Goal: Transaction & Acquisition: Download file/media

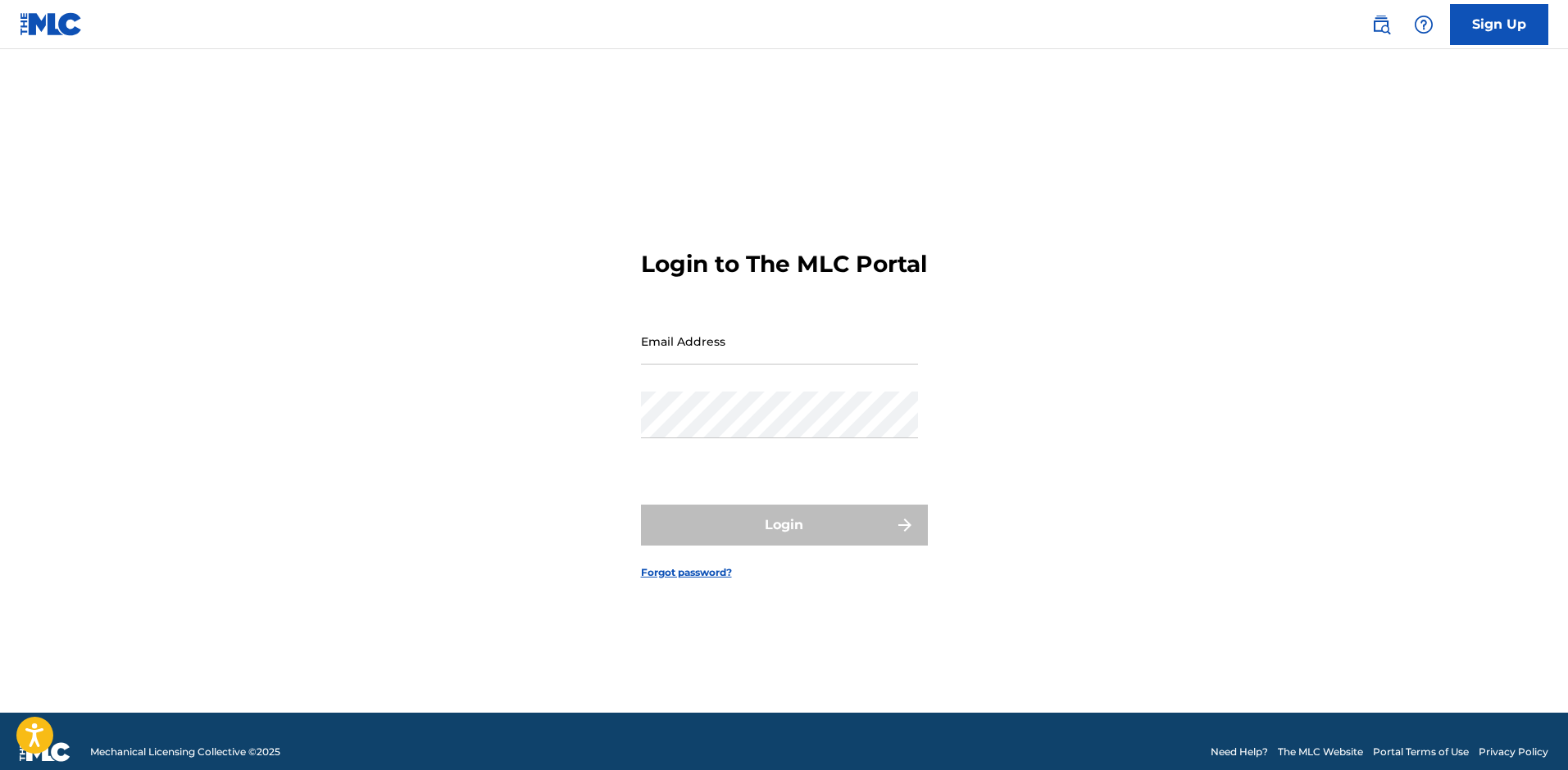
type input "[PERSON_NAME][EMAIL_ADDRESS][DOMAIN_NAME]"
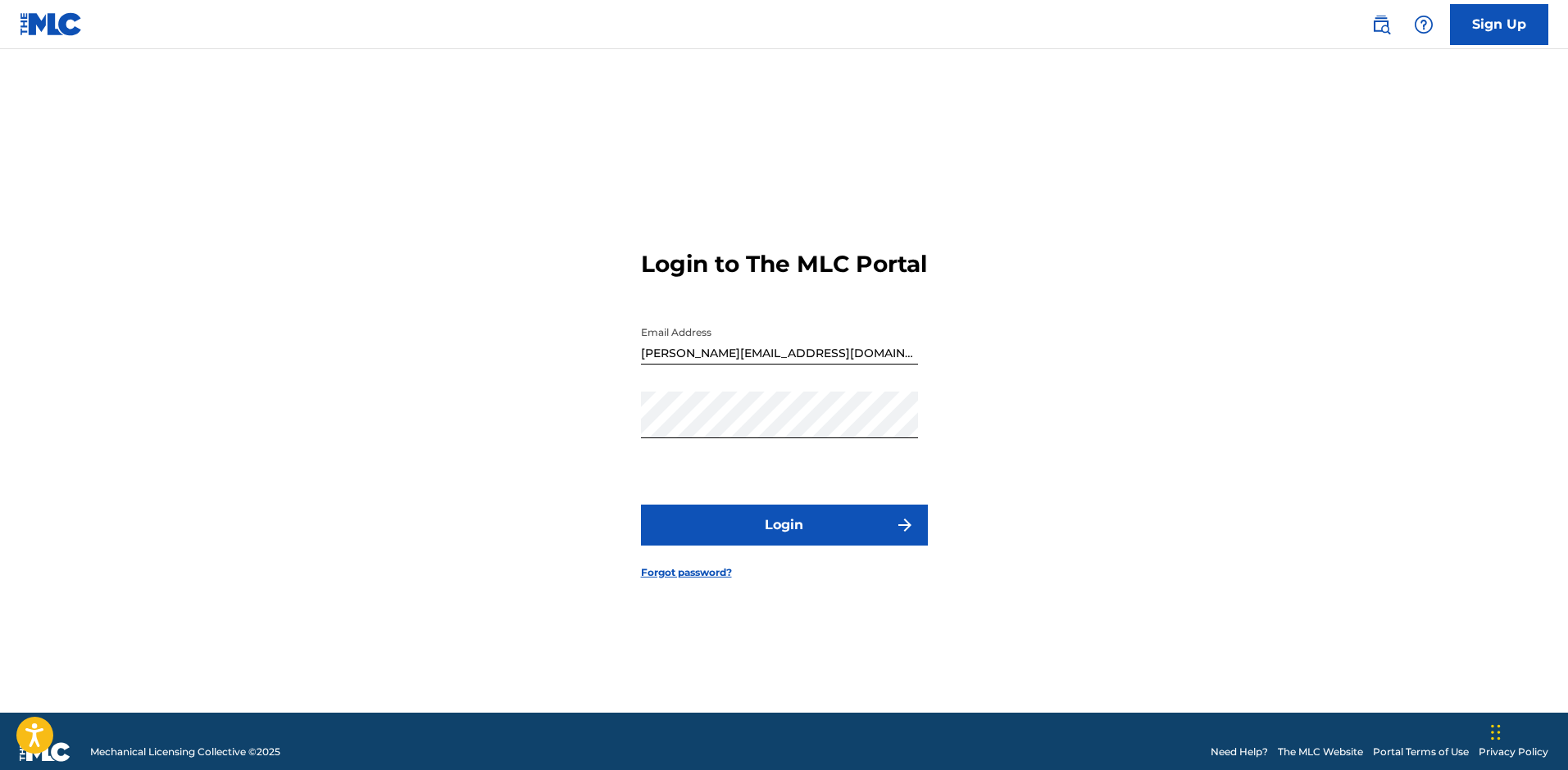
click at [785, 532] on button "Login" at bounding box center [784, 525] width 287 height 41
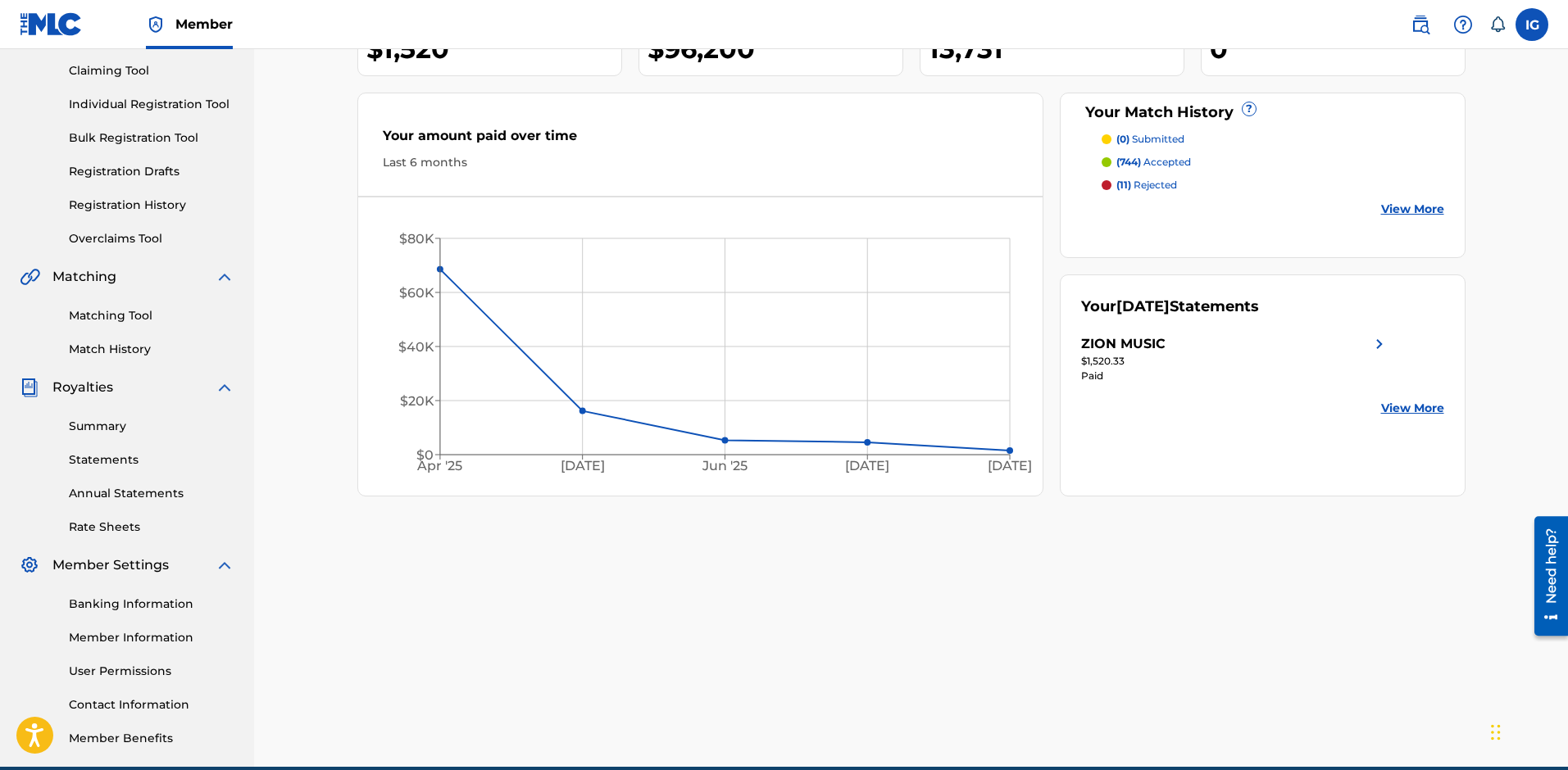
scroll to position [246, 0]
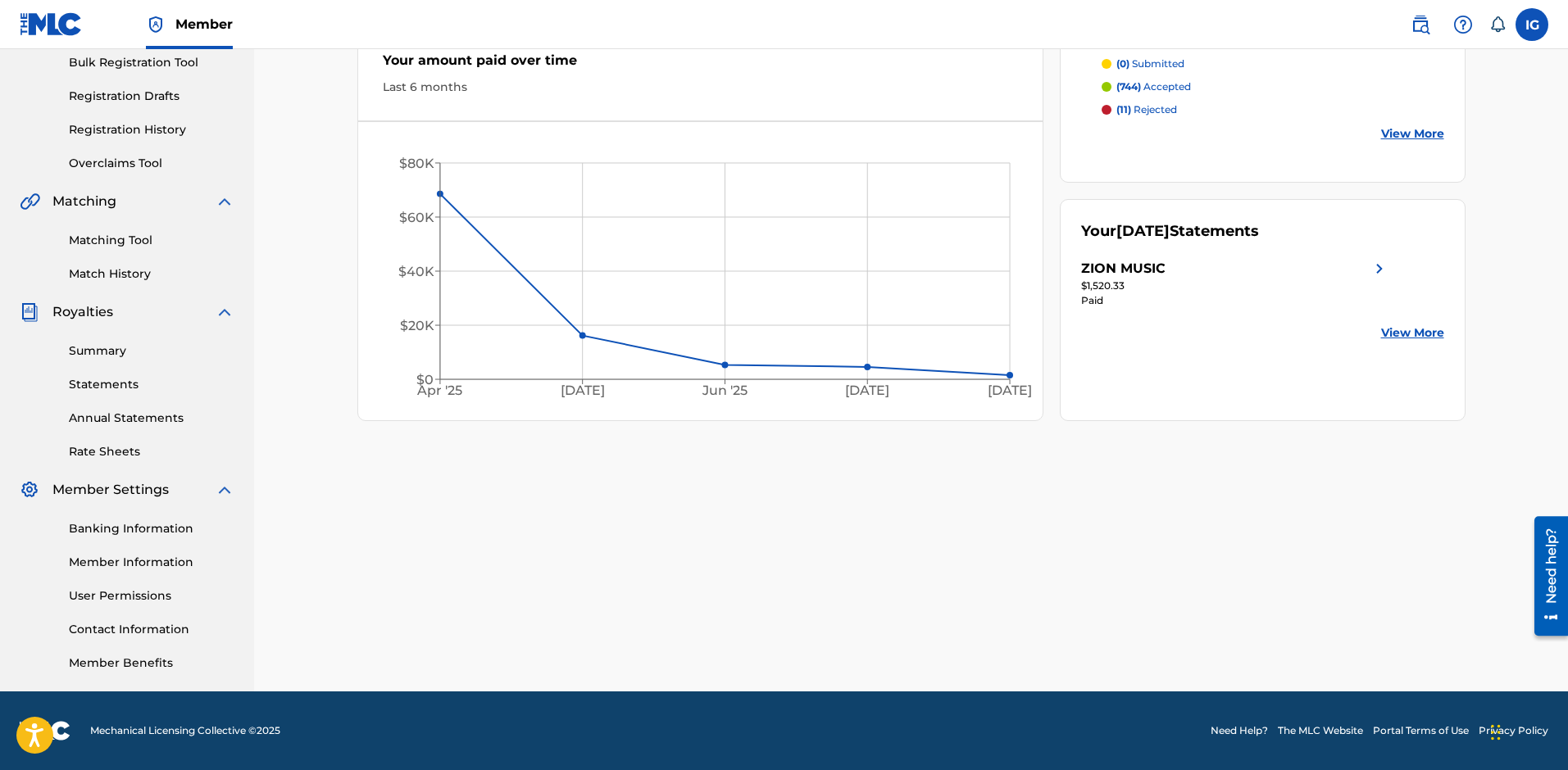
click at [323, 460] on div "ZION MUSIC Your amount paid last distribution $1,520 Amount paid to date this y…" at bounding box center [911, 248] width 1314 height 888
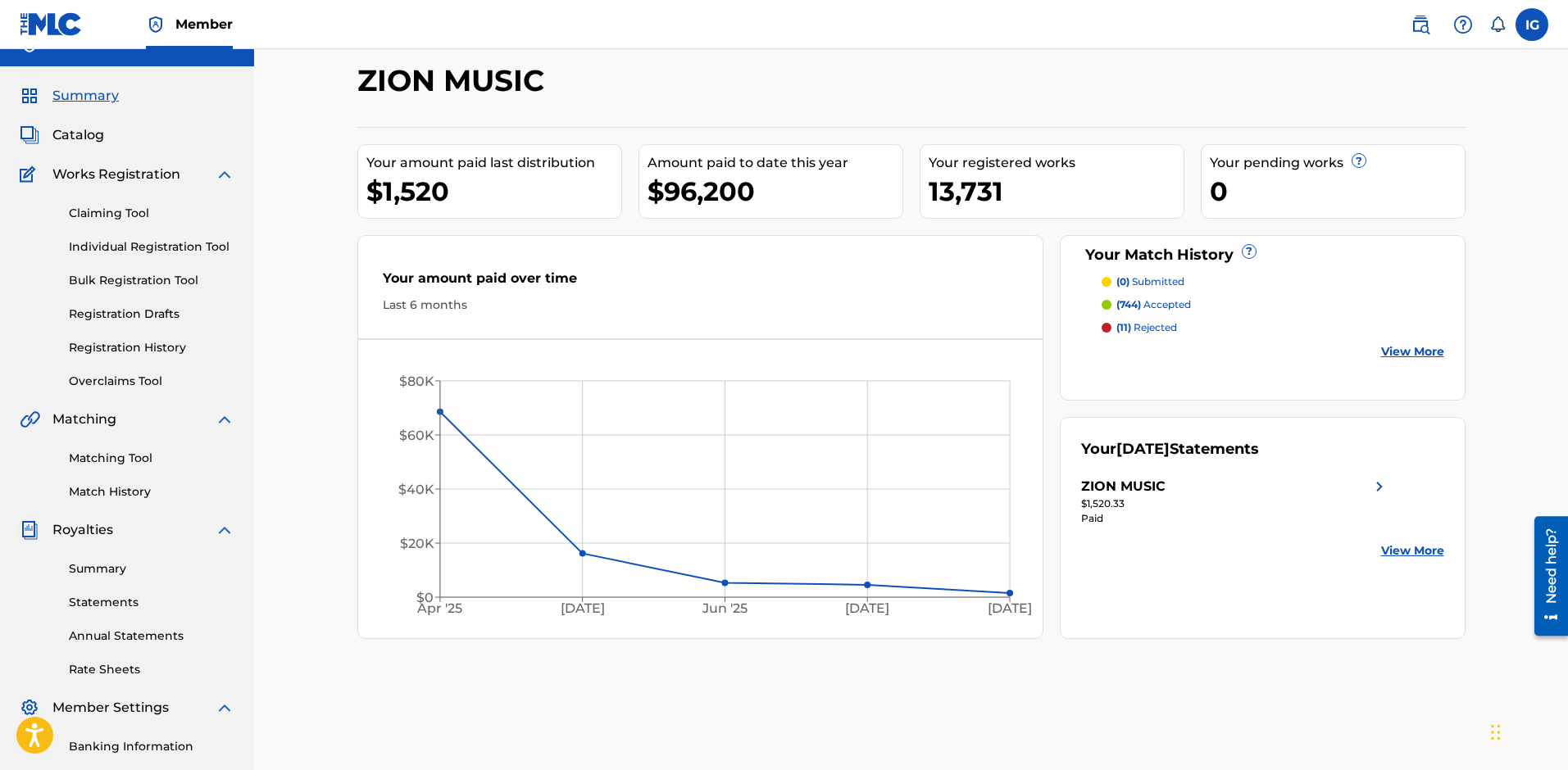
scroll to position [0, 0]
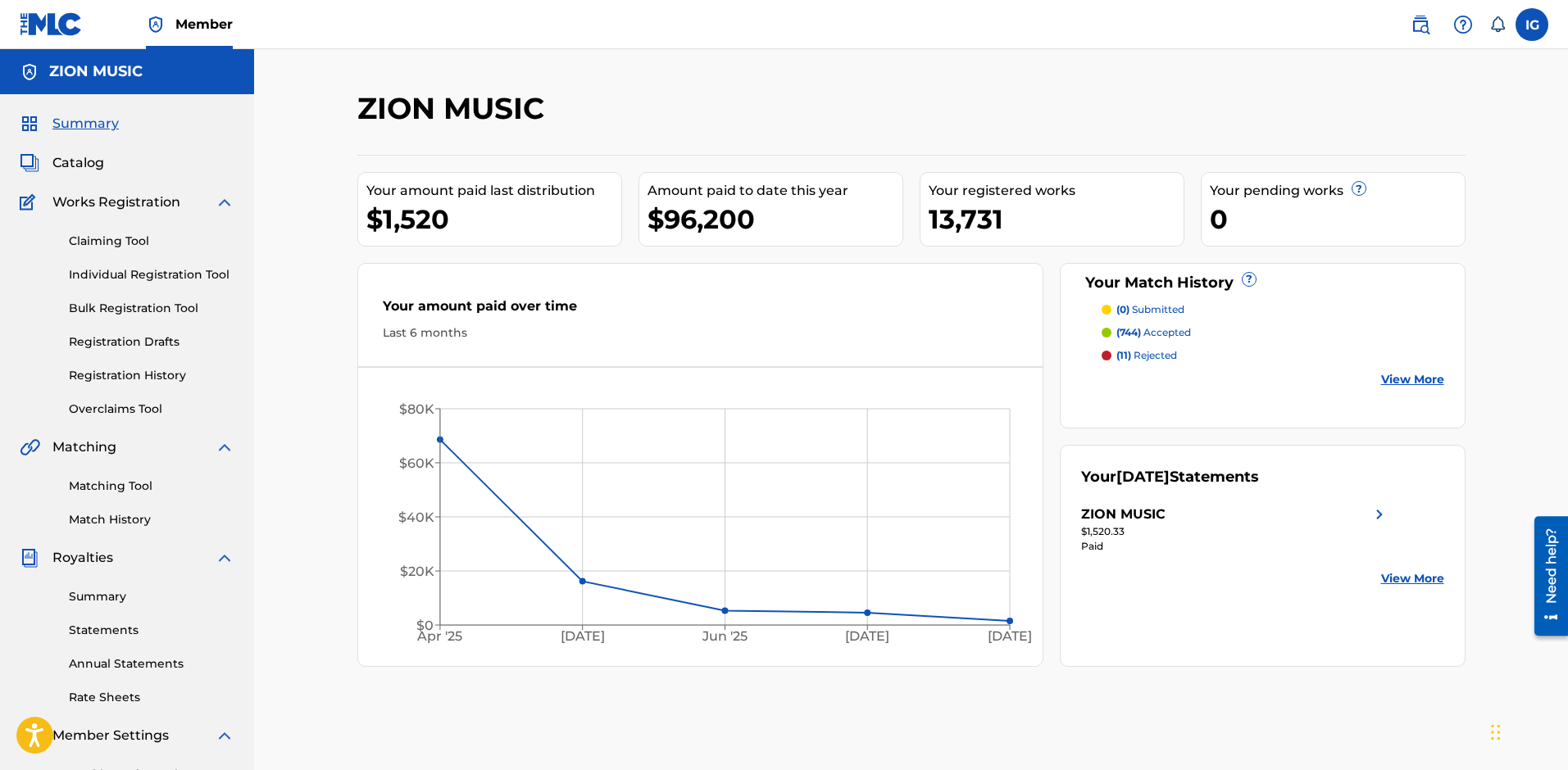
click at [312, 561] on div "ZION MUSIC Your amount paid last distribution $1,520 Amount paid to date this y…" at bounding box center [911, 494] width 1314 height 888
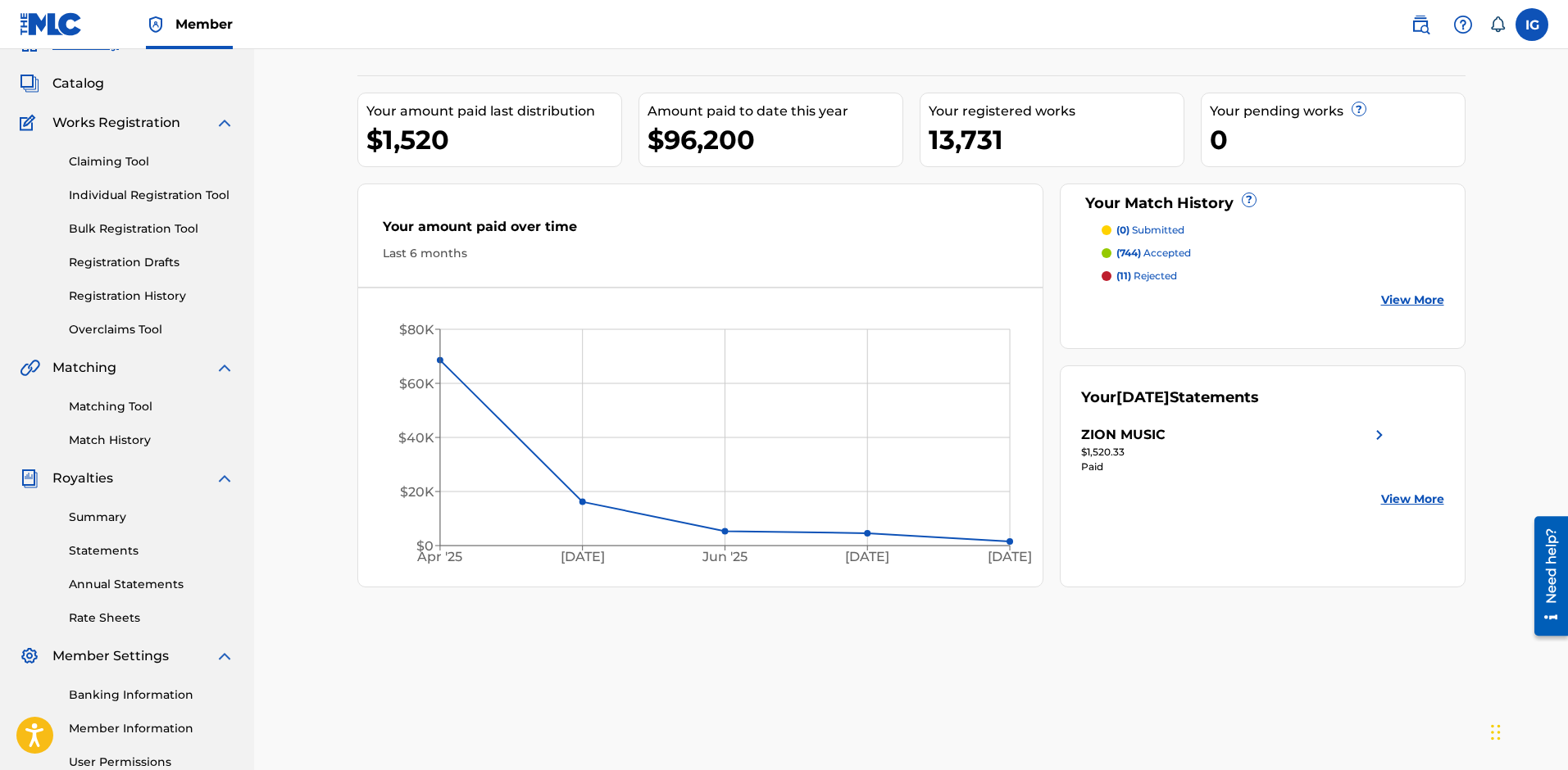
scroll to position [82, 0]
click at [113, 547] on link "Statements" at bounding box center [151, 548] width 165 height 17
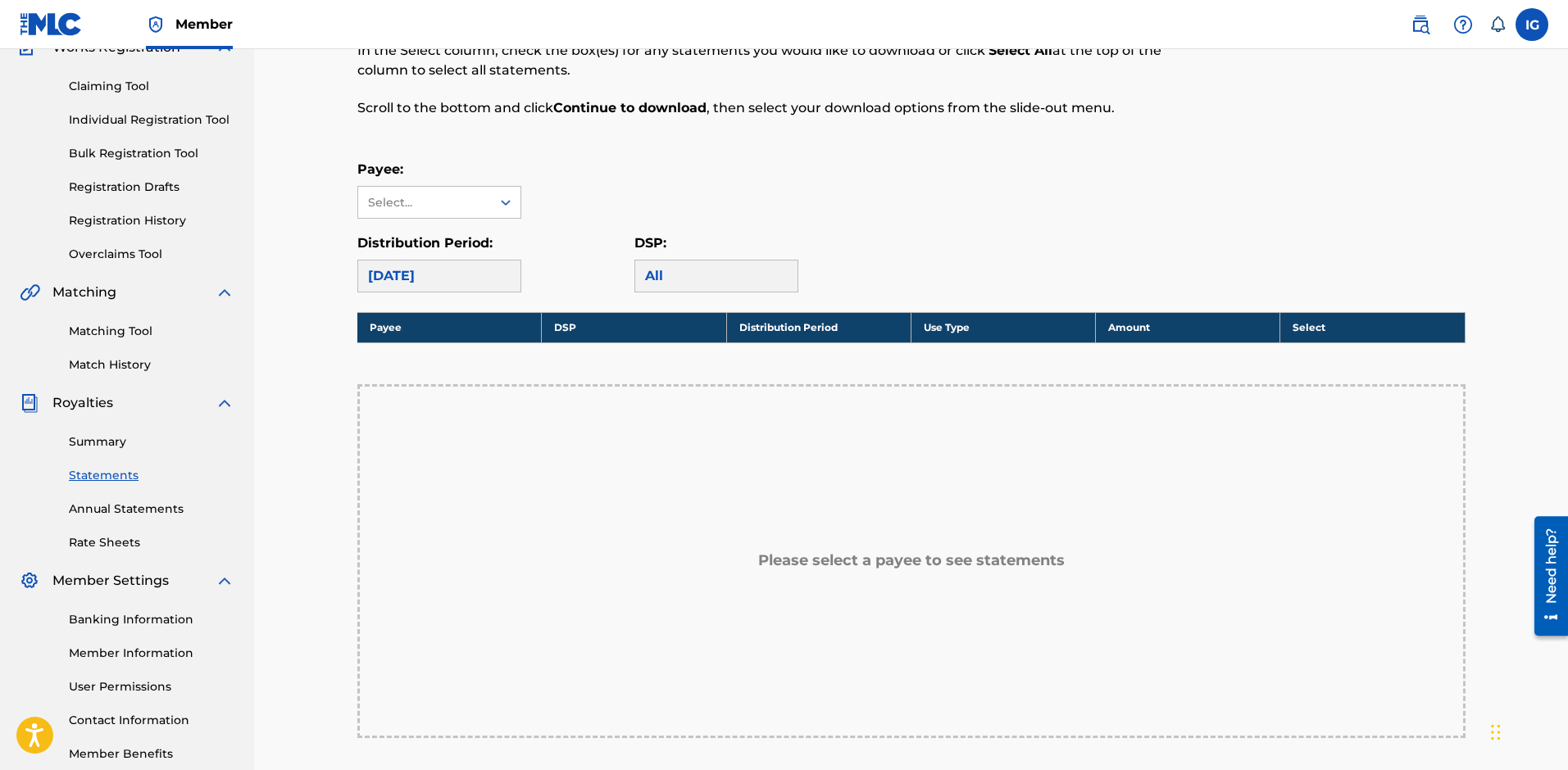
scroll to position [164, 0]
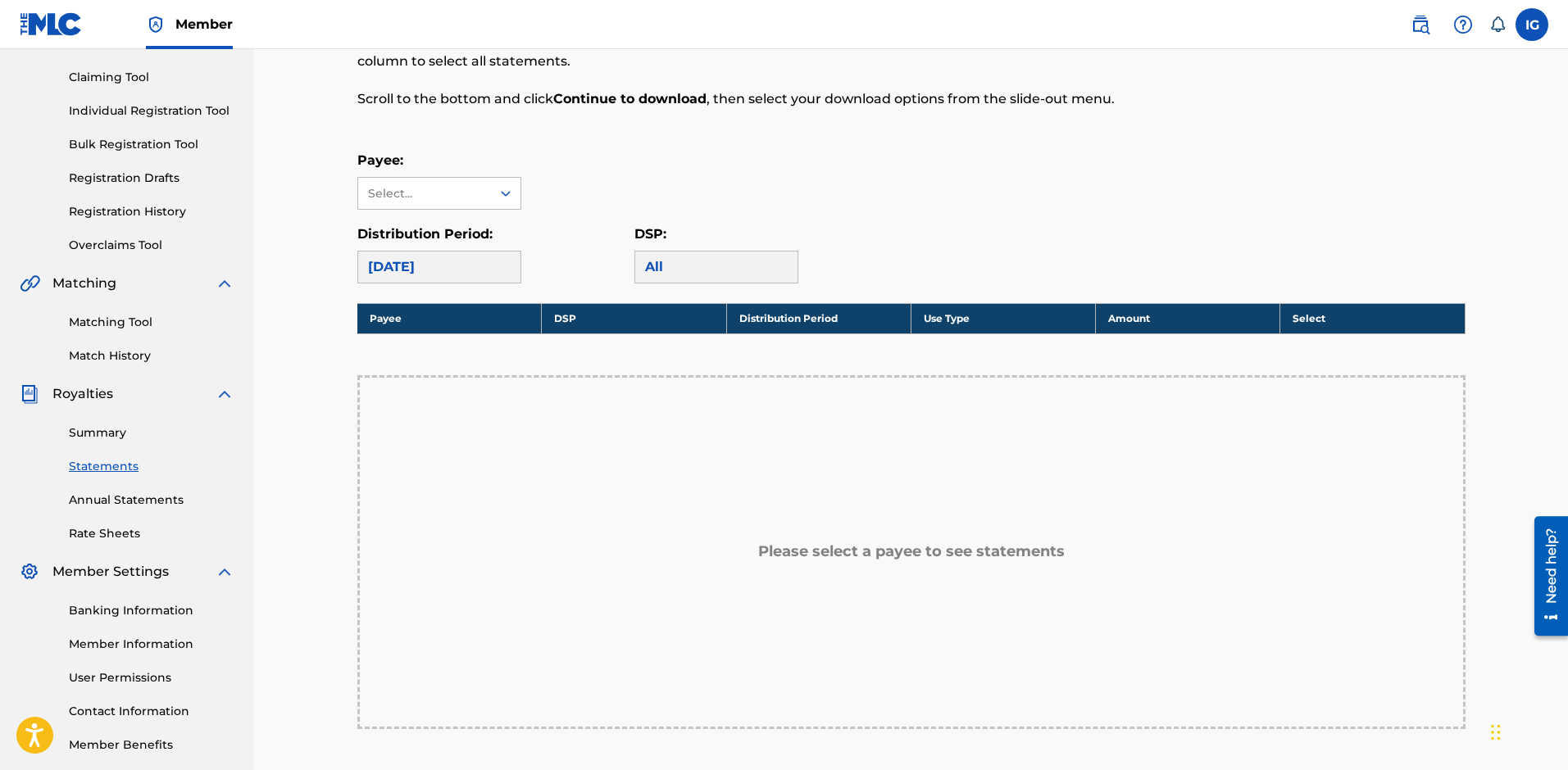
click at [488, 262] on div "[DATE]" at bounding box center [439, 267] width 164 height 33
click at [459, 199] on div "Select..." at bounding box center [423, 194] width 112 height 17
click at [451, 228] on div "ZION MUSIC" at bounding box center [438, 230] width 162 height 41
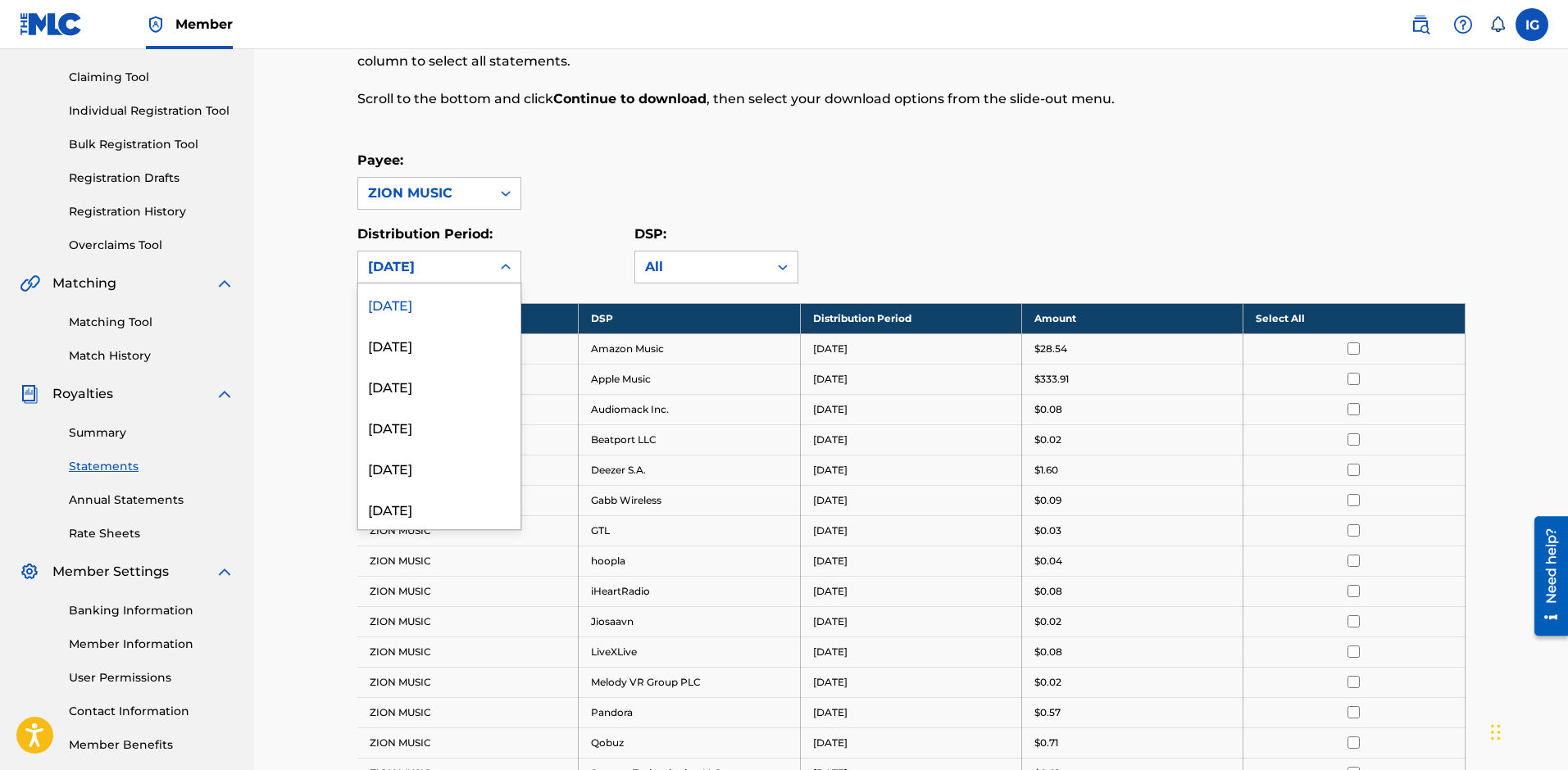
click at [499, 255] on div at bounding box center [506, 267] width 29 height 29
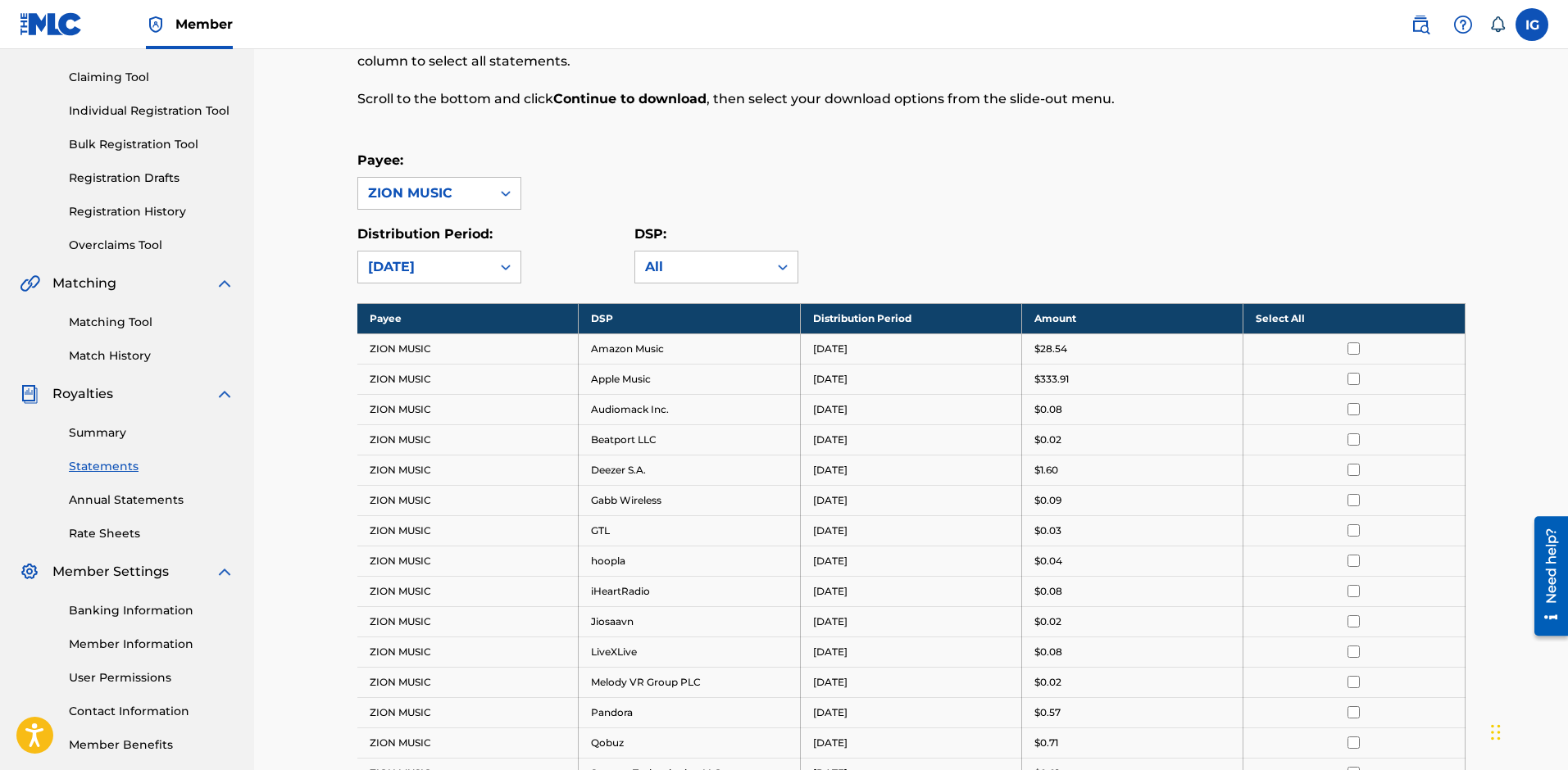
click at [592, 196] on div "Payee: ZION MUSIC" at bounding box center [911, 181] width 1108 height 59
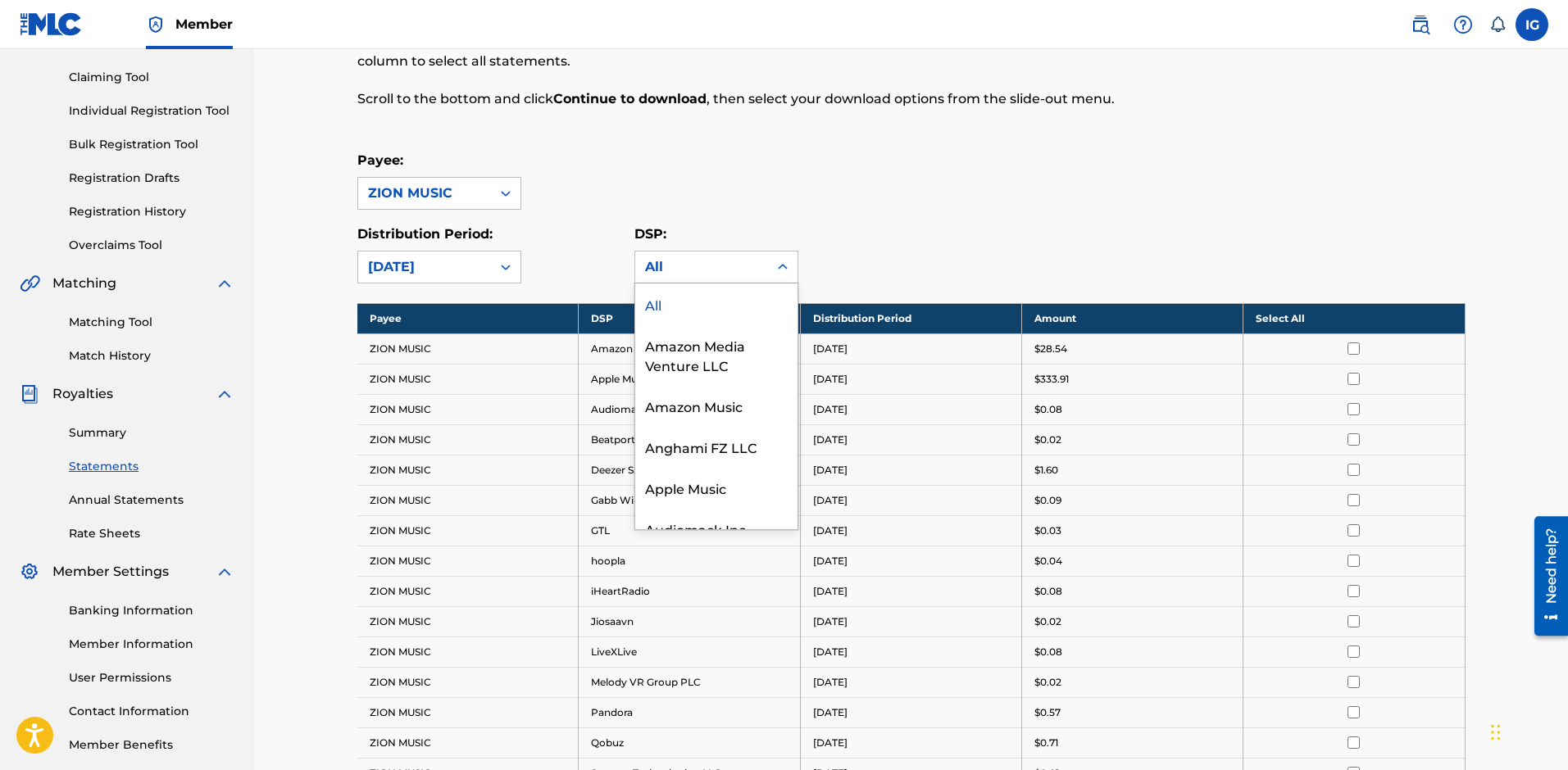
click at [679, 273] on div "All" at bounding box center [701, 266] width 113 height 19
click at [653, 301] on div "All" at bounding box center [716, 304] width 162 height 41
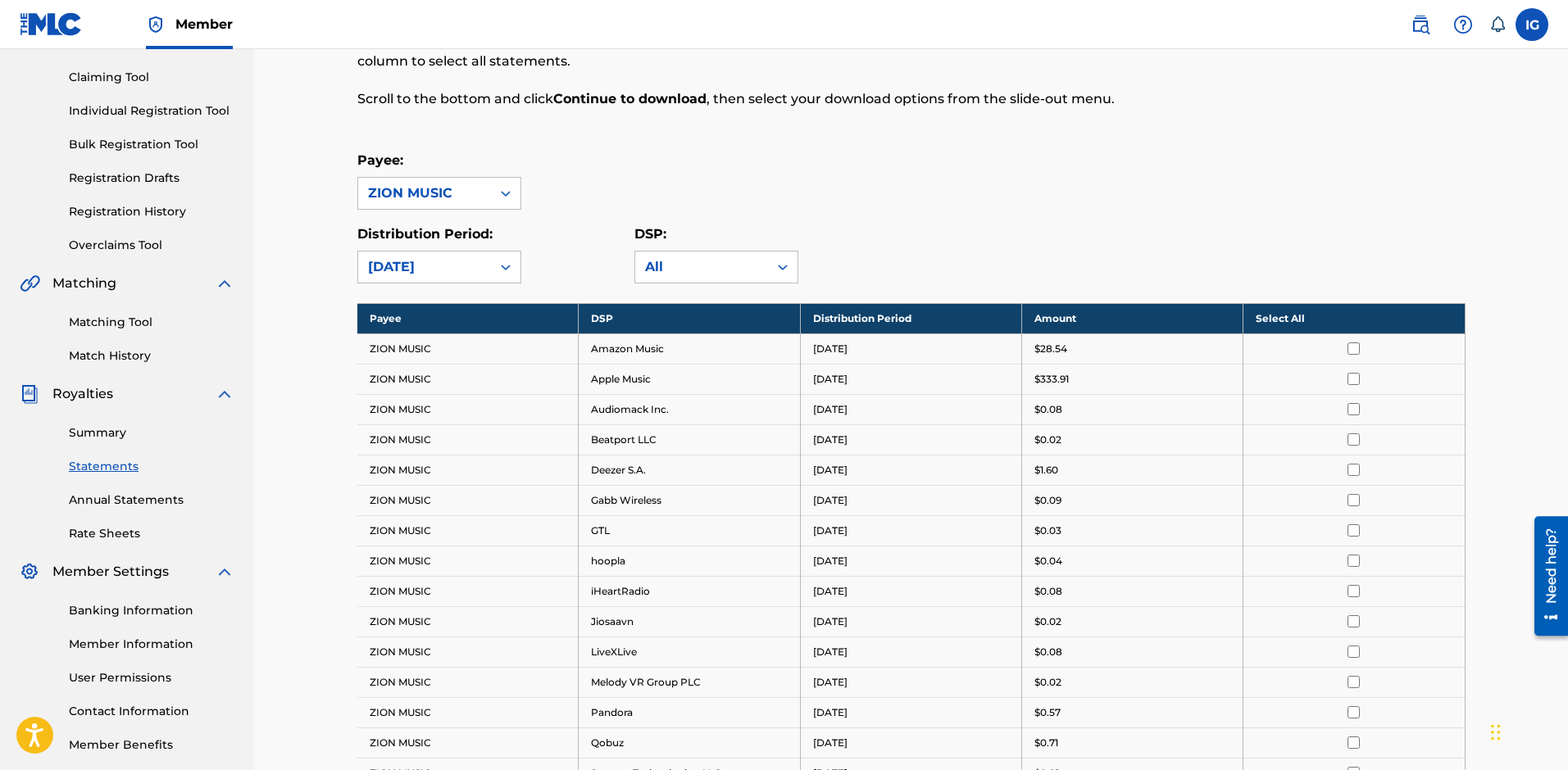
click at [585, 279] on div "Distribution Period: [DATE]" at bounding box center [496, 254] width 277 height 59
click at [506, 265] on icon at bounding box center [506, 267] width 17 height 17
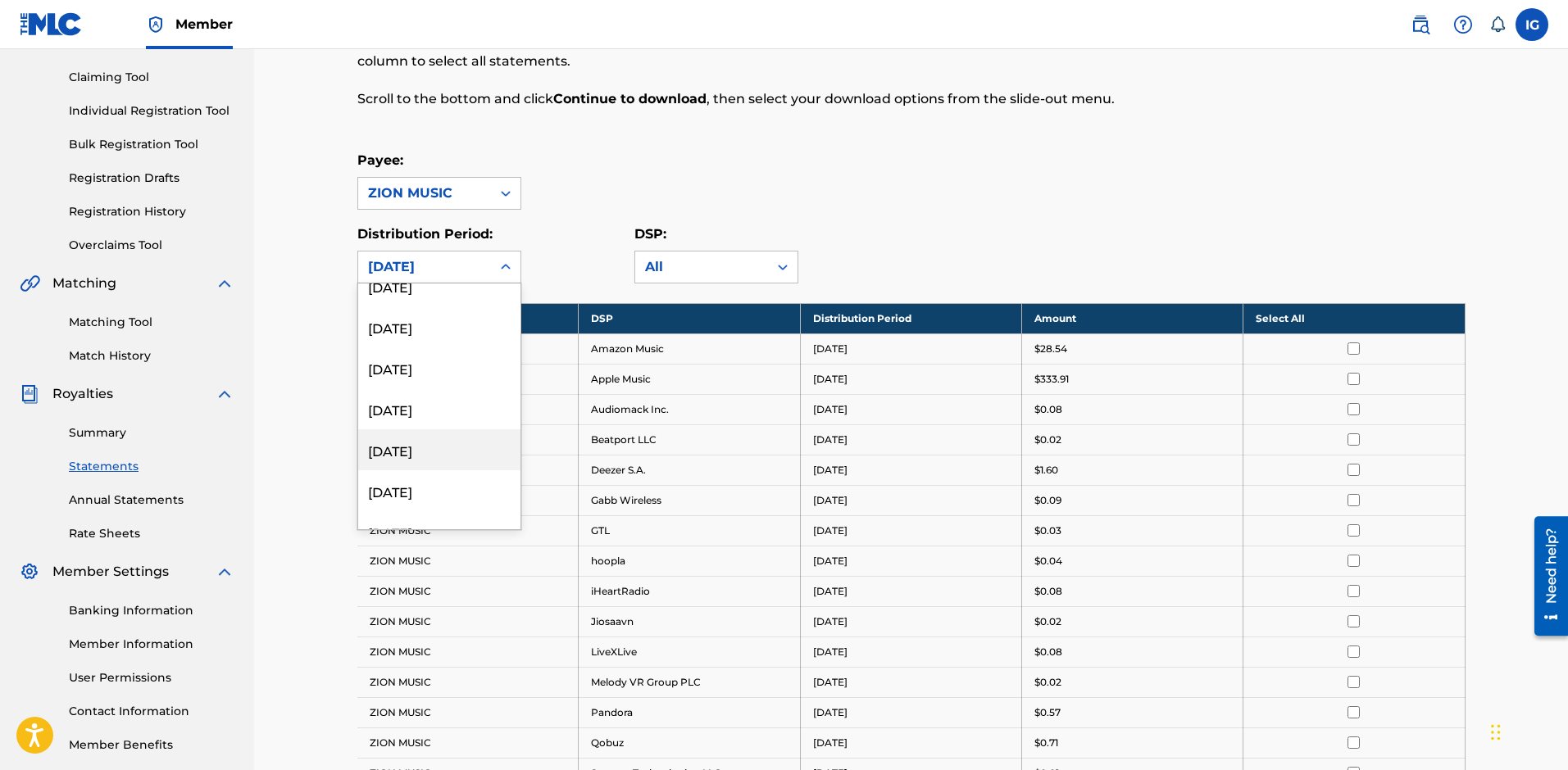
scroll to position [1639, 0]
click at [564, 271] on div "Distribution Period: 53 results available. Use Up and Down to choose options, p…" at bounding box center [496, 254] width 277 height 59
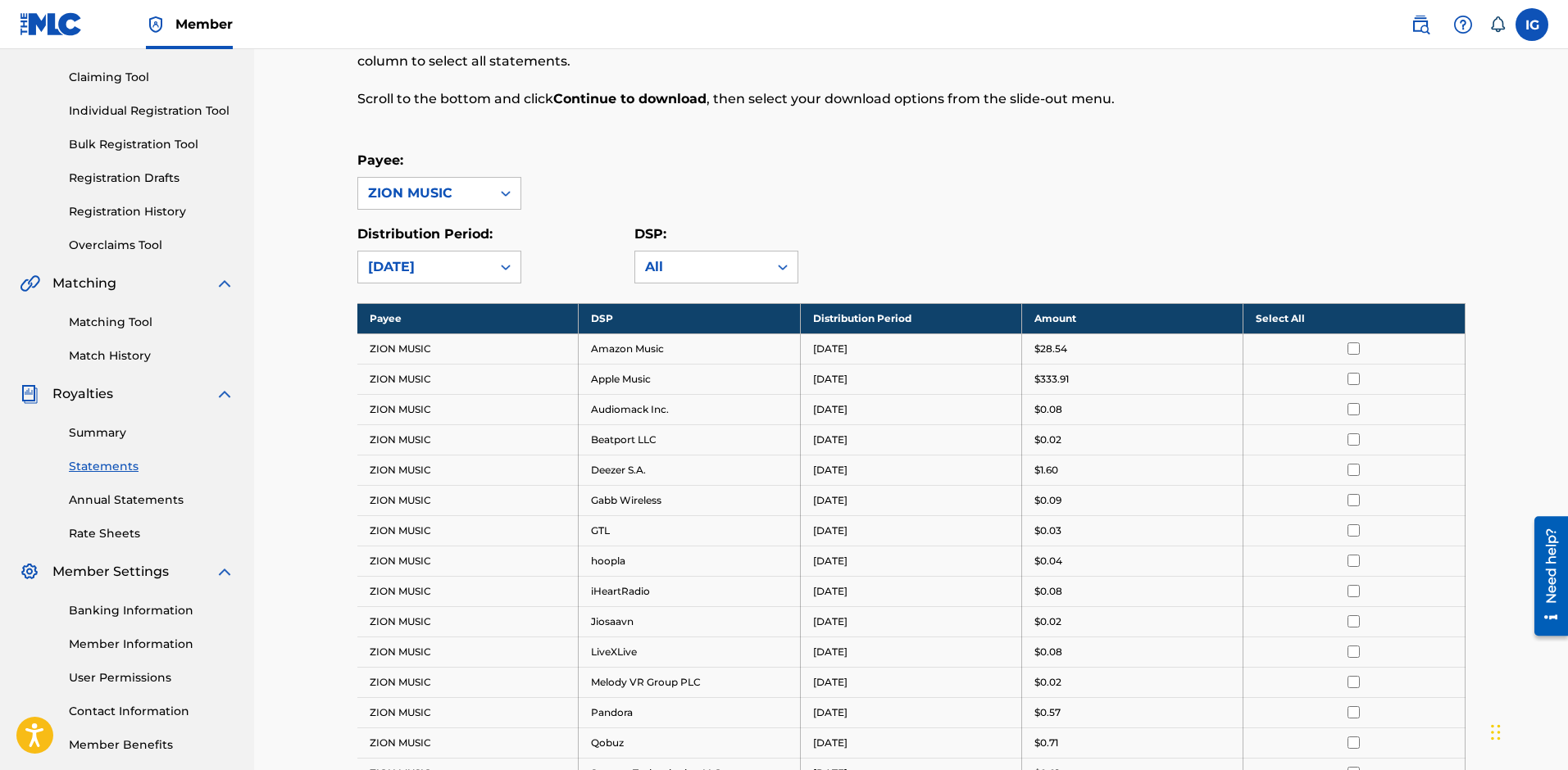
click at [514, 249] on div "Distribution Period: [DATE]" at bounding box center [439, 254] width 164 height 59
click at [501, 257] on div at bounding box center [506, 267] width 29 height 29
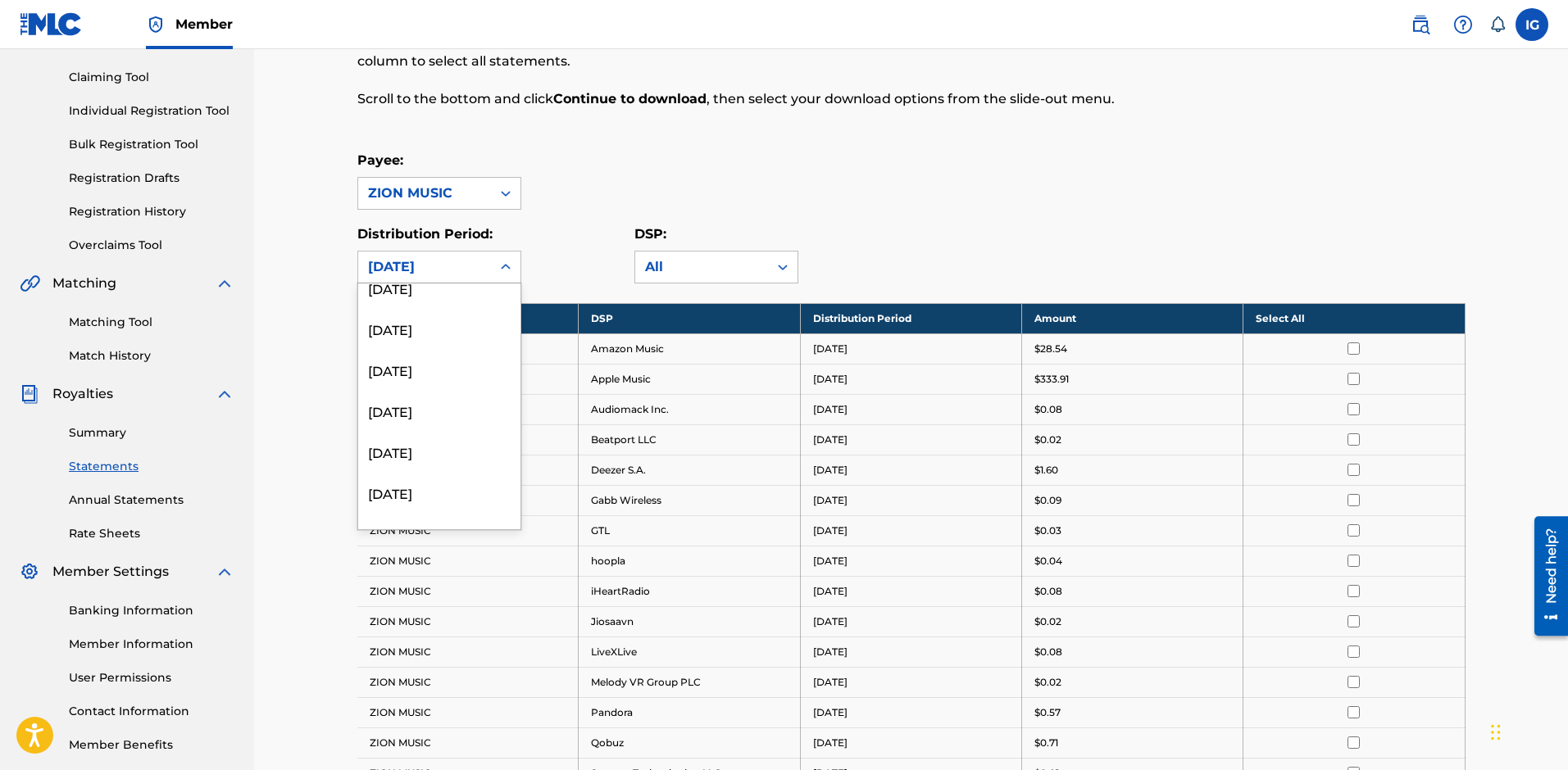
scroll to position [410, 0]
click at [584, 259] on div "Distribution Period: 53 results available. Use Up and Down to choose options, p…" at bounding box center [496, 254] width 277 height 59
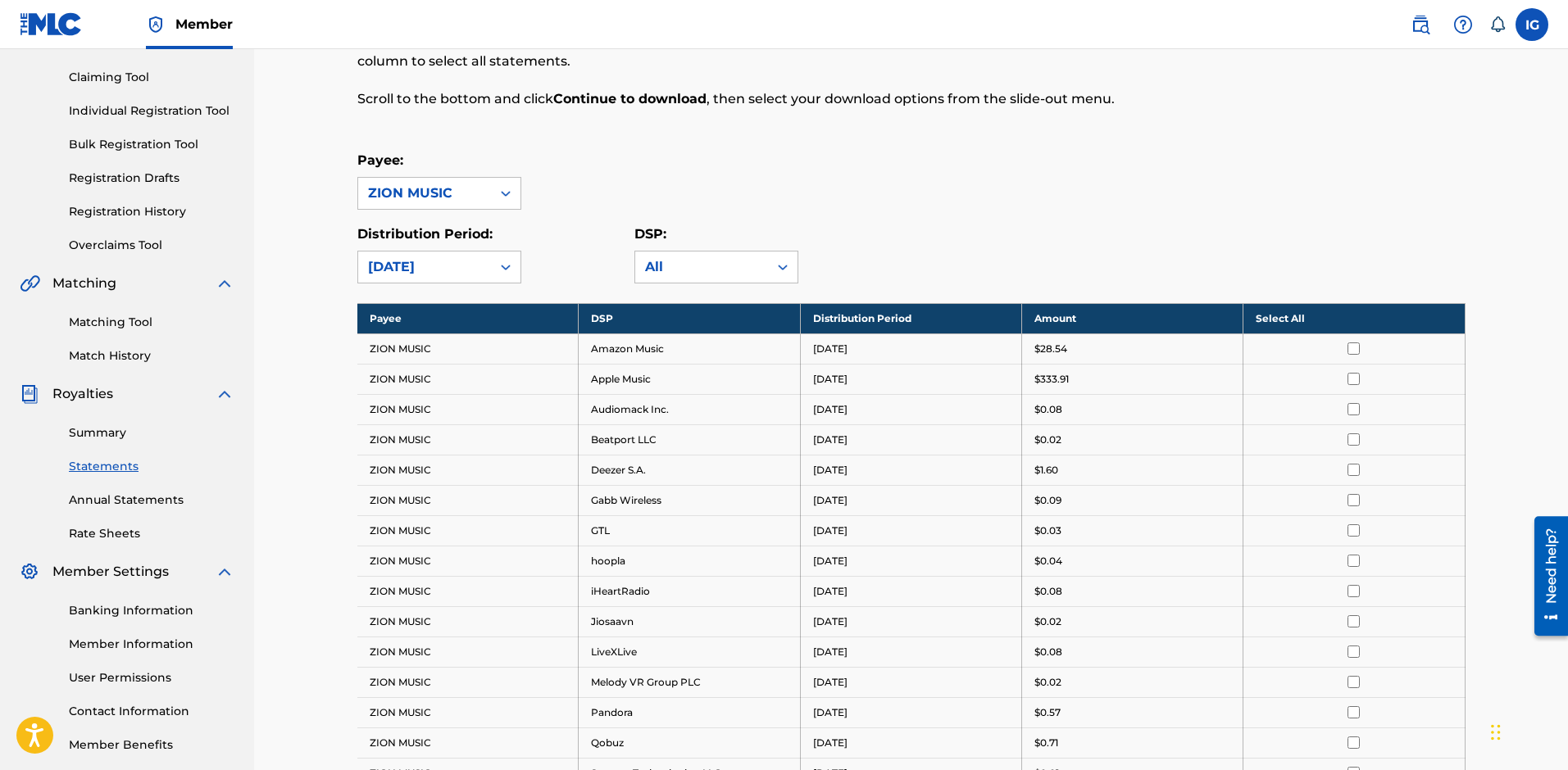
click at [786, 193] on div "Payee: ZION MUSIC" at bounding box center [911, 181] width 1108 height 59
click at [511, 255] on div at bounding box center [506, 267] width 29 height 29
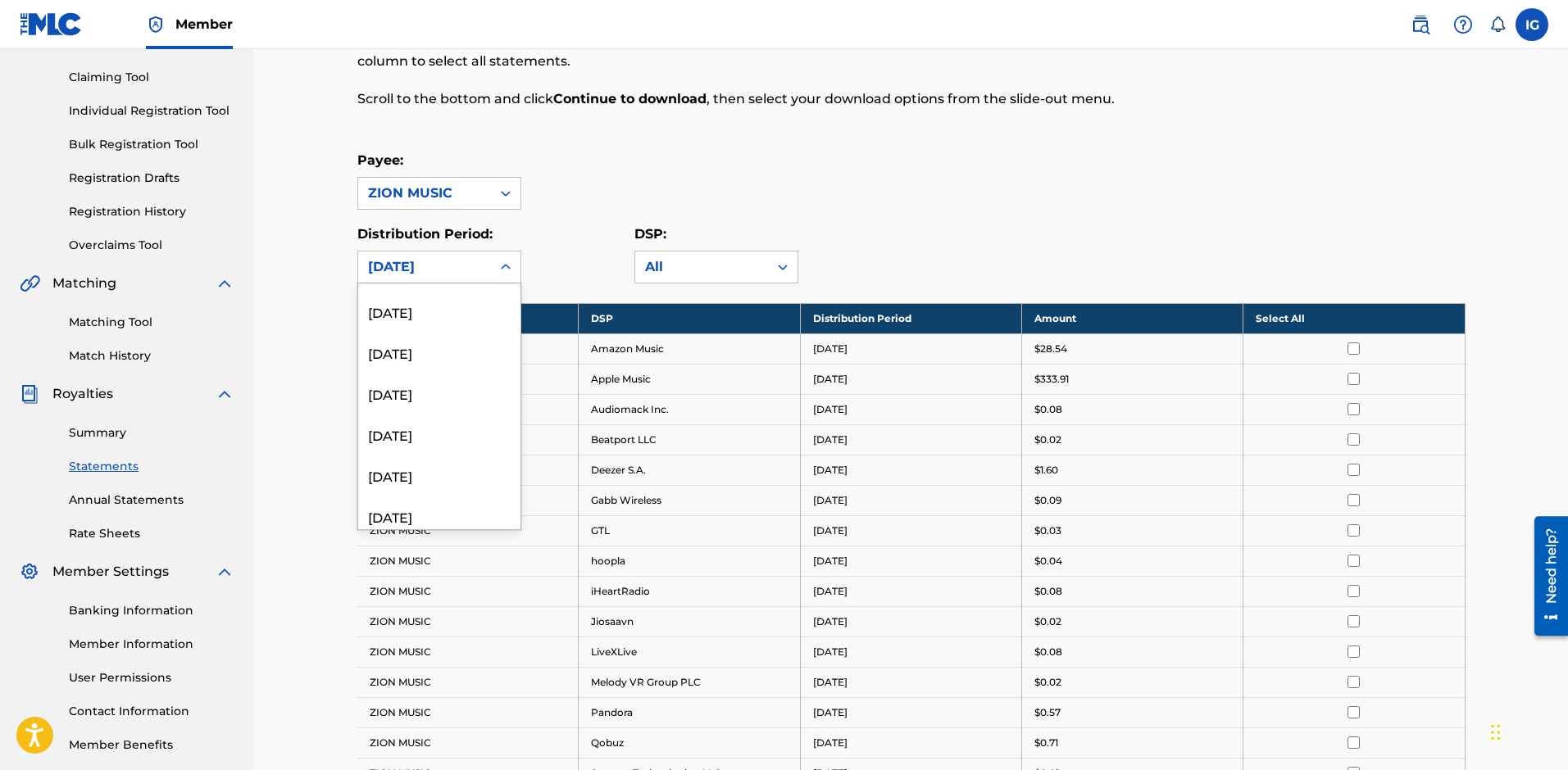
scroll to position [327, 0]
click at [450, 456] on div "[DATE]" at bounding box center [438, 468] width 162 height 41
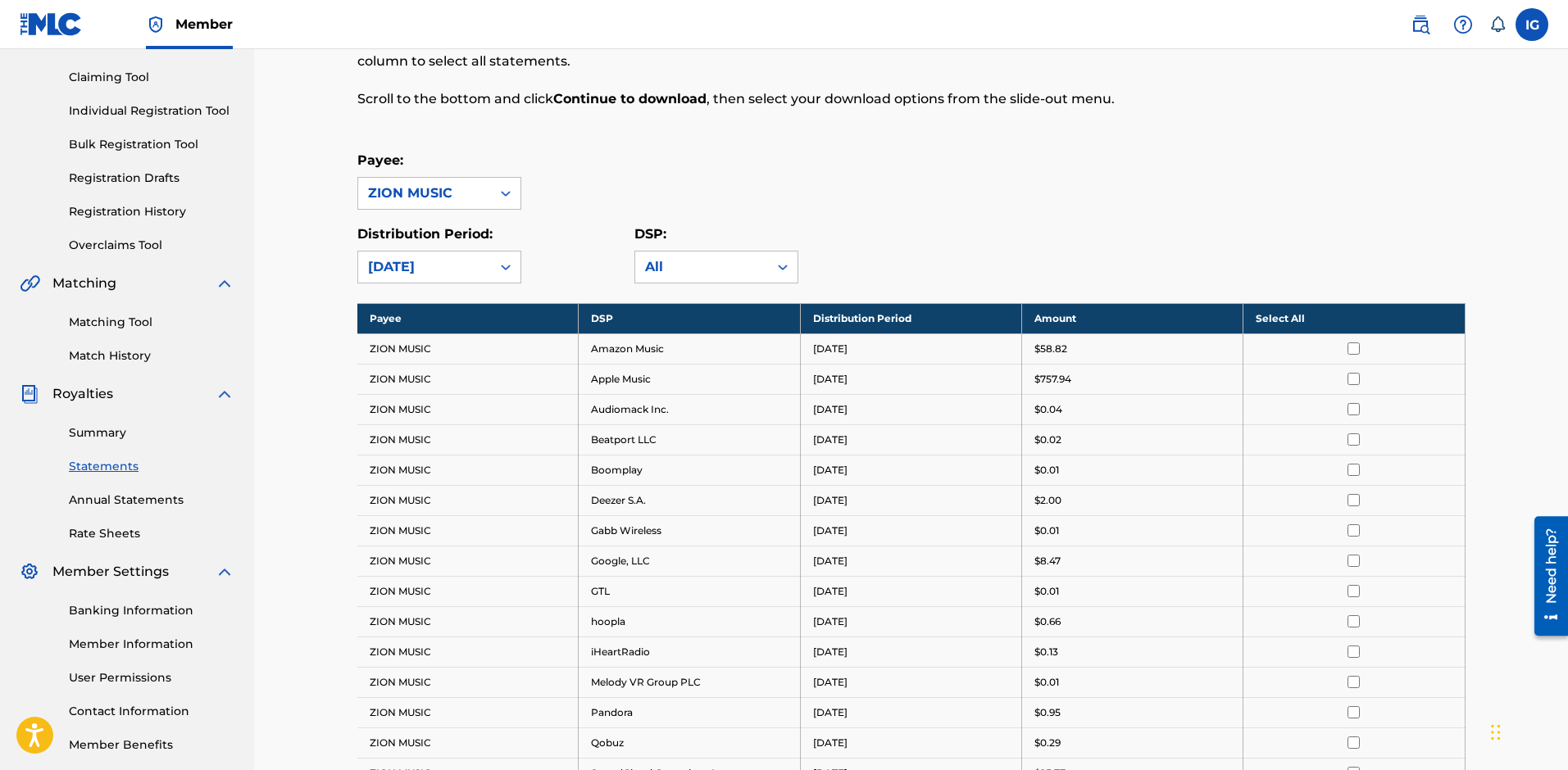
click at [597, 259] on div "Distribution Period: option [DATE], selected. [DATE]" at bounding box center [496, 254] width 277 height 59
click at [1348, 320] on th "Select All" at bounding box center [1355, 318] width 222 height 30
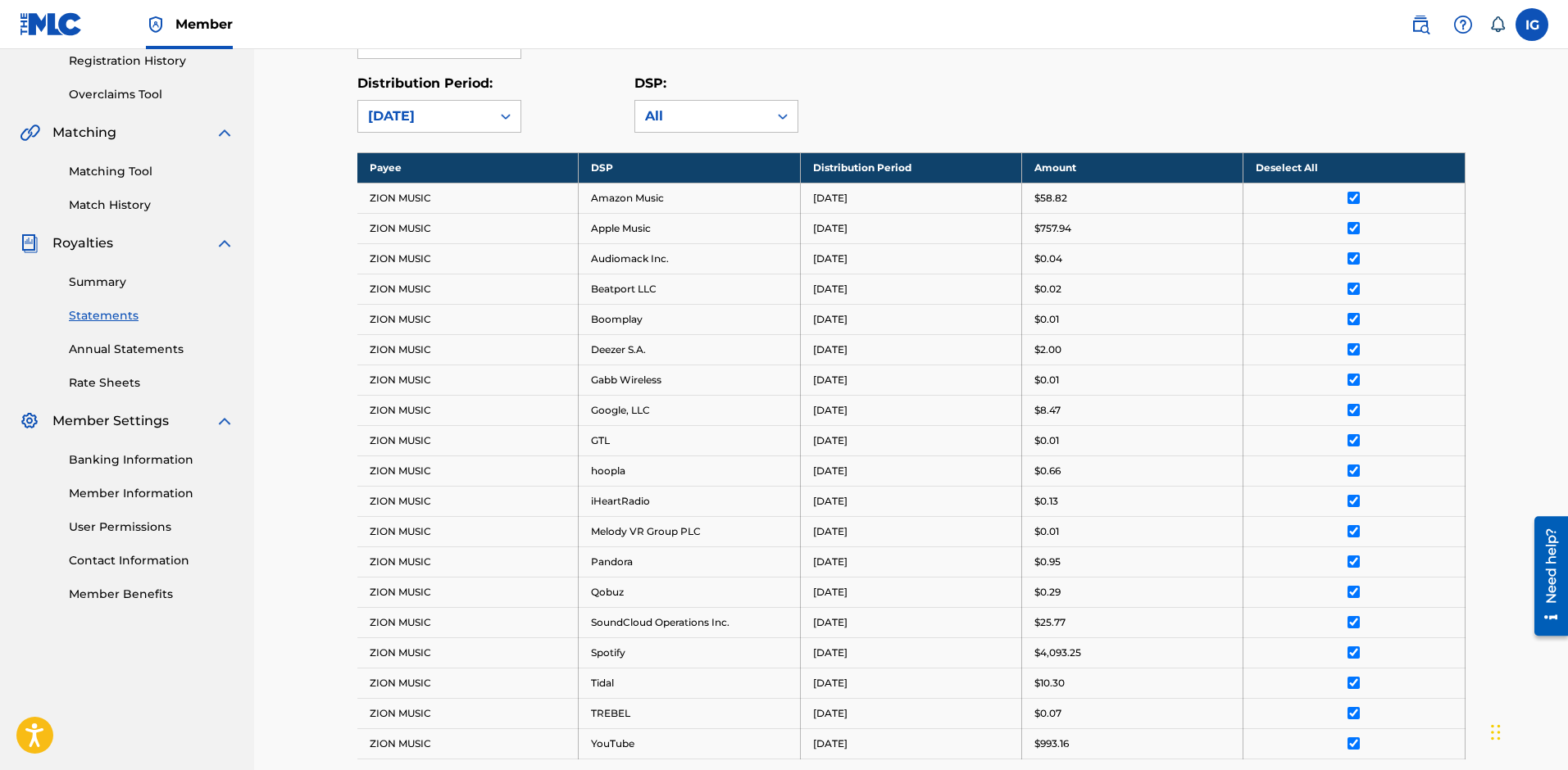
scroll to position [596, 0]
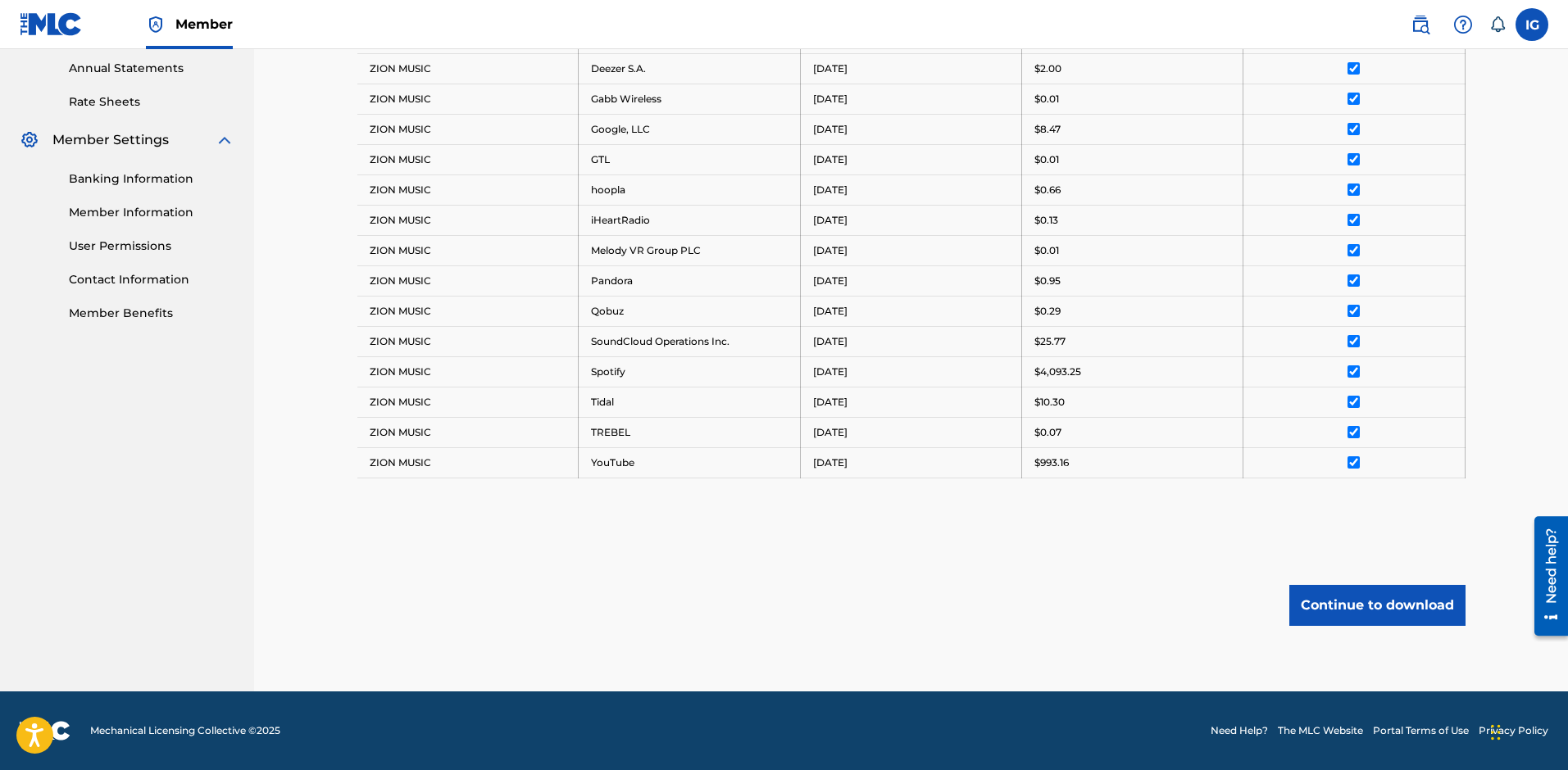
click at [1367, 601] on button "Continue to download" at bounding box center [1377, 605] width 176 height 41
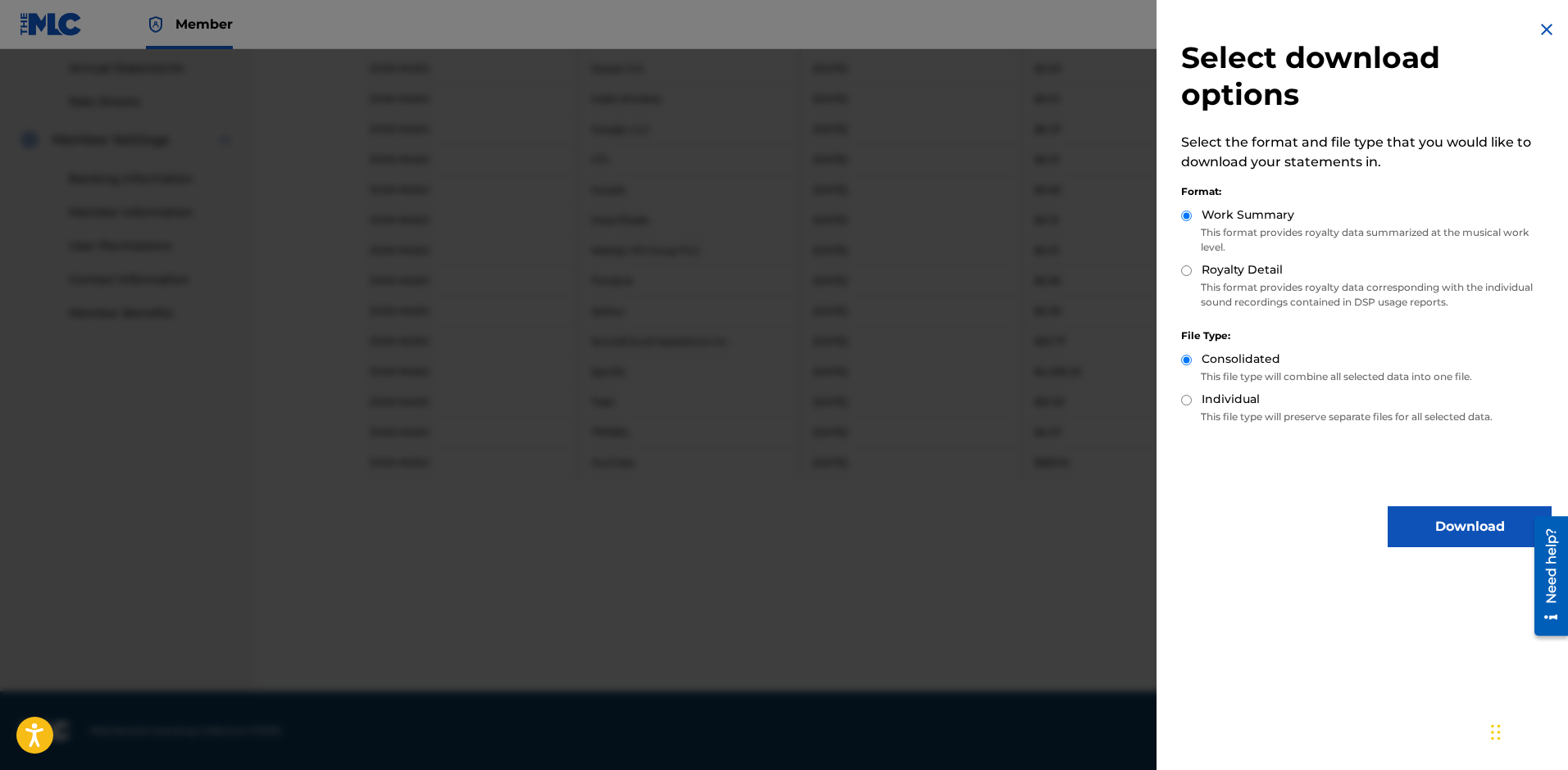
click at [1249, 276] on label "Royalty Detail" at bounding box center [1242, 270] width 81 height 17
click at [1192, 276] on input "Royalty Detail" at bounding box center [1186, 270] width 11 height 11
radio input "true"
click at [1284, 529] on div "Download" at bounding box center [1366, 526] width 370 height 41
click at [1419, 531] on button "Download" at bounding box center [1469, 526] width 164 height 41
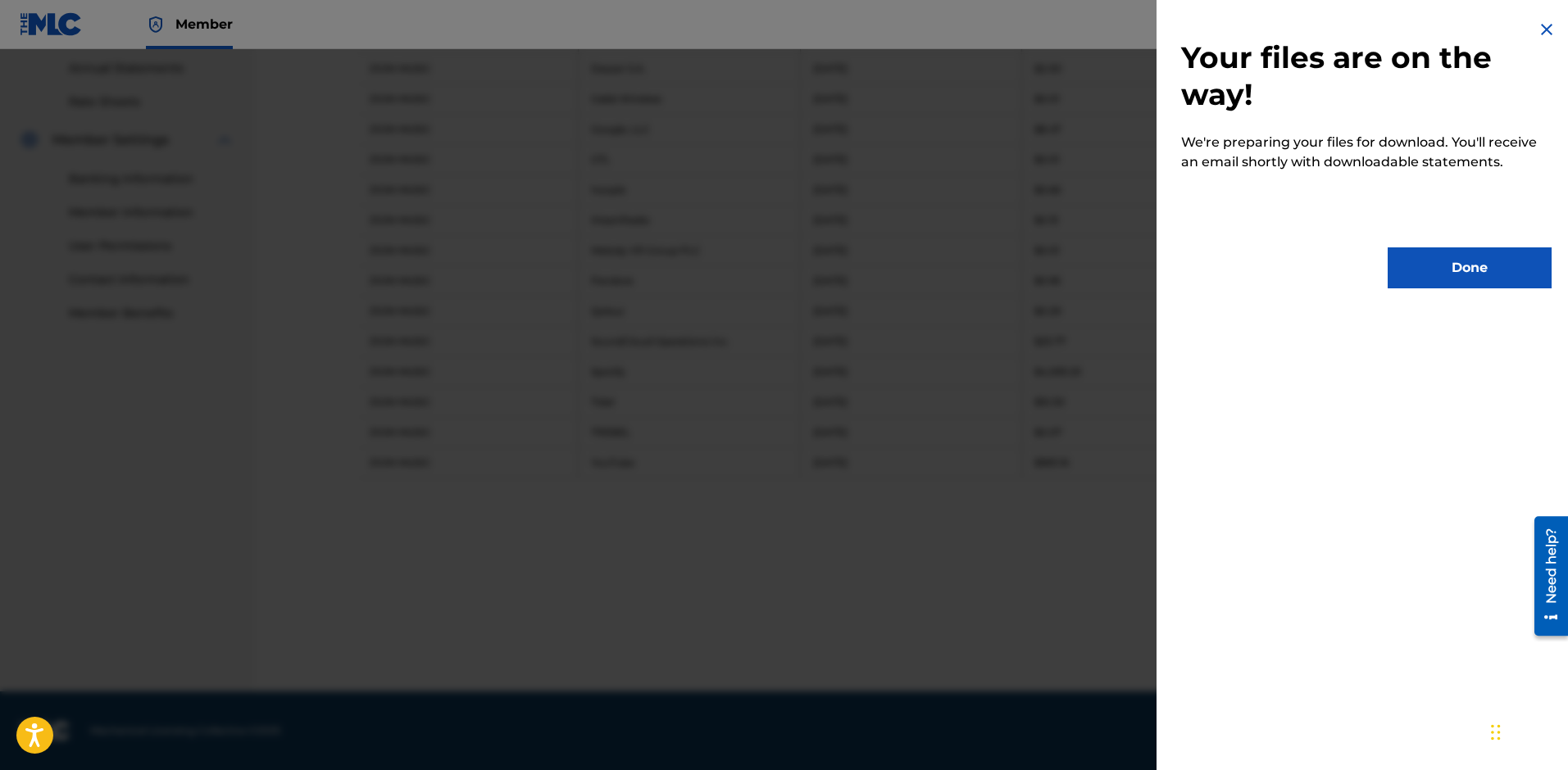
click at [1411, 285] on button "Done" at bounding box center [1469, 268] width 164 height 41
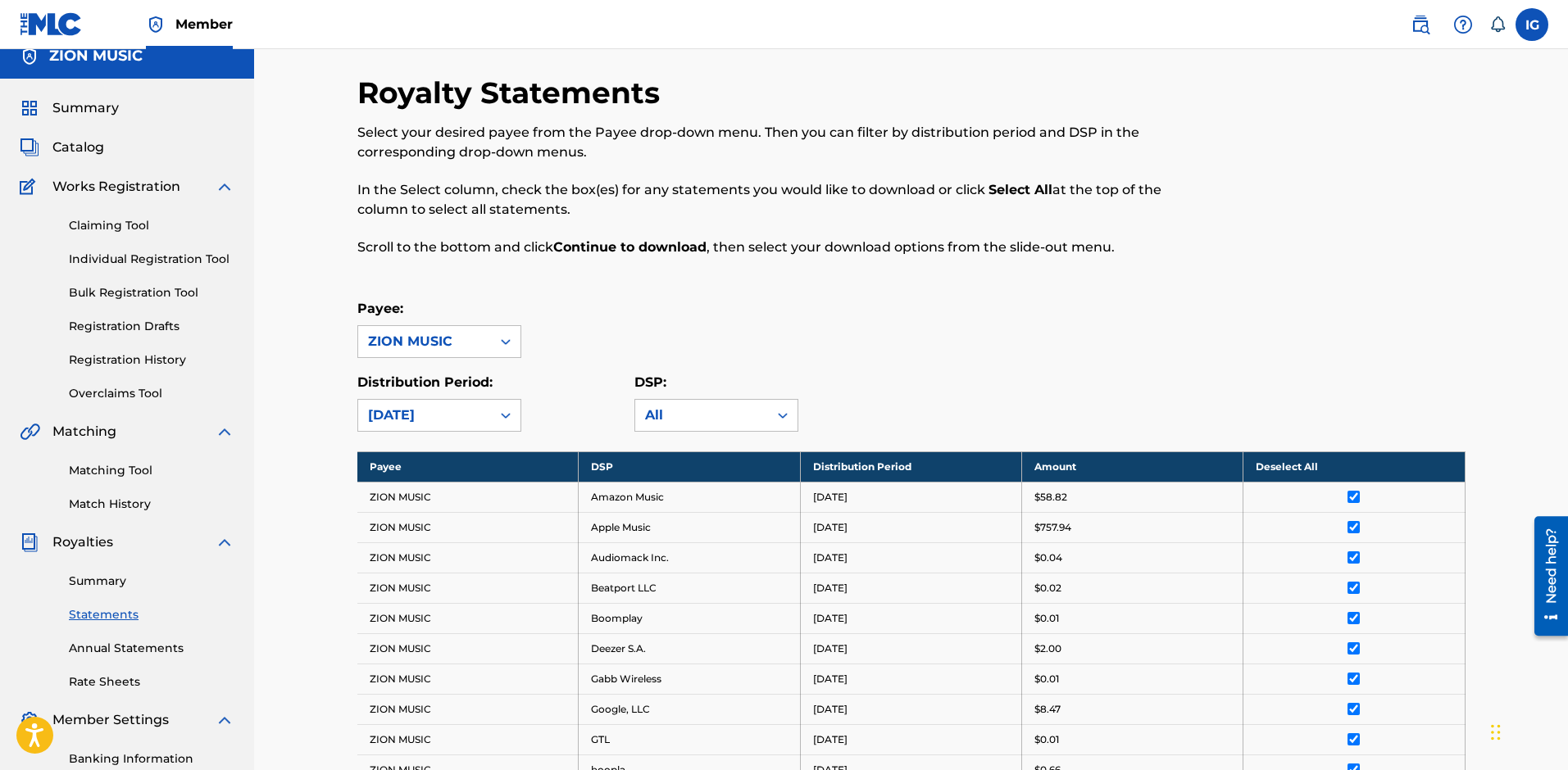
scroll to position [0, 0]
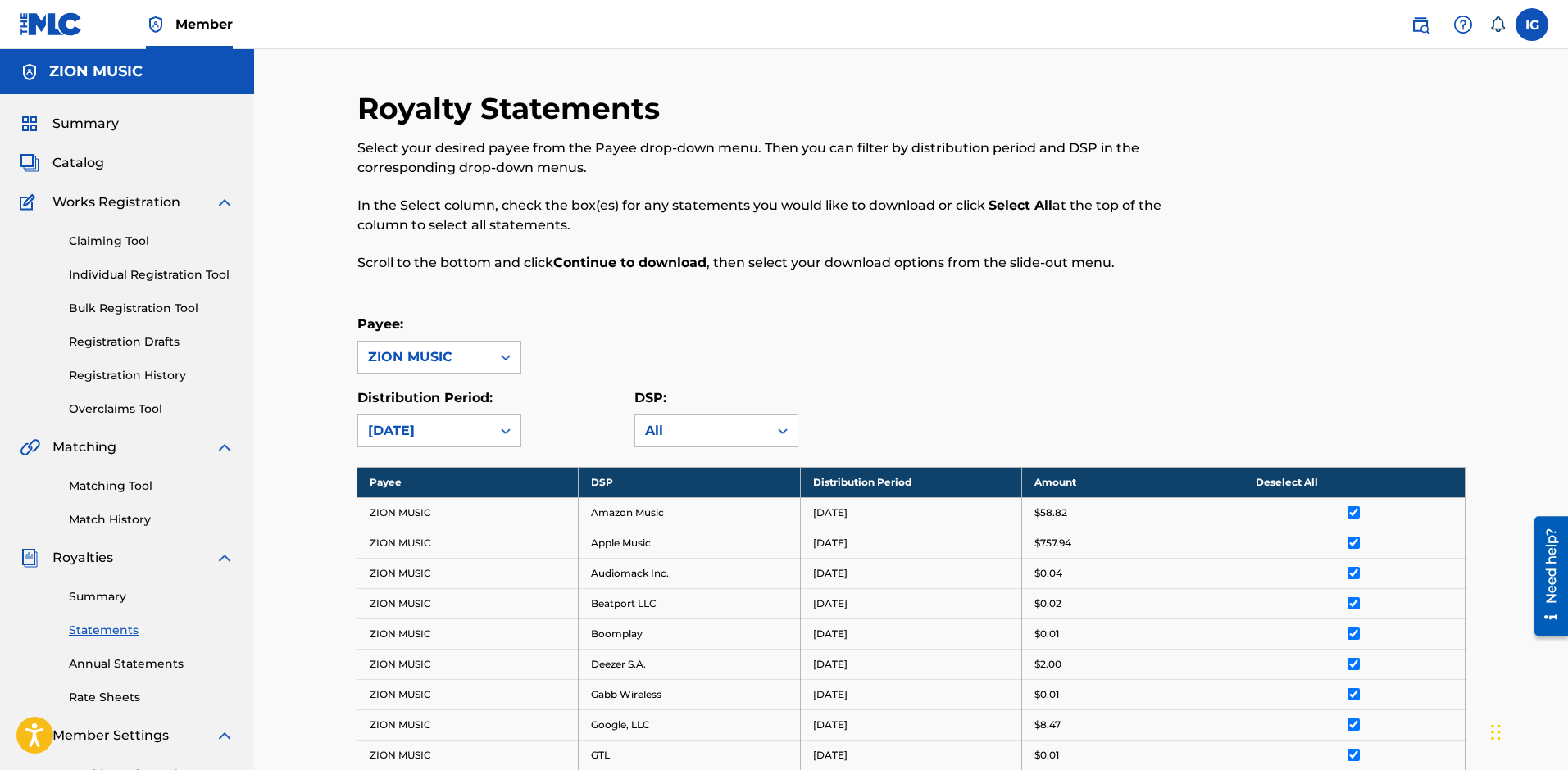
click at [903, 375] on div "Payee: ZION MUSIC Distribution Period: [DATE] DSP: All" at bounding box center [911, 381] width 1108 height 133
drag, startPoint x: 553, startPoint y: 272, endPoint x: 905, endPoint y: 255, distance: 352.4
click at [905, 255] on p "Scroll to the bottom and click Continue to download , then select your download…" at bounding box center [784, 263] width 853 height 19
click at [979, 270] on p "Scroll to the bottom and click Continue to download , then select your download…" at bounding box center [784, 263] width 853 height 19
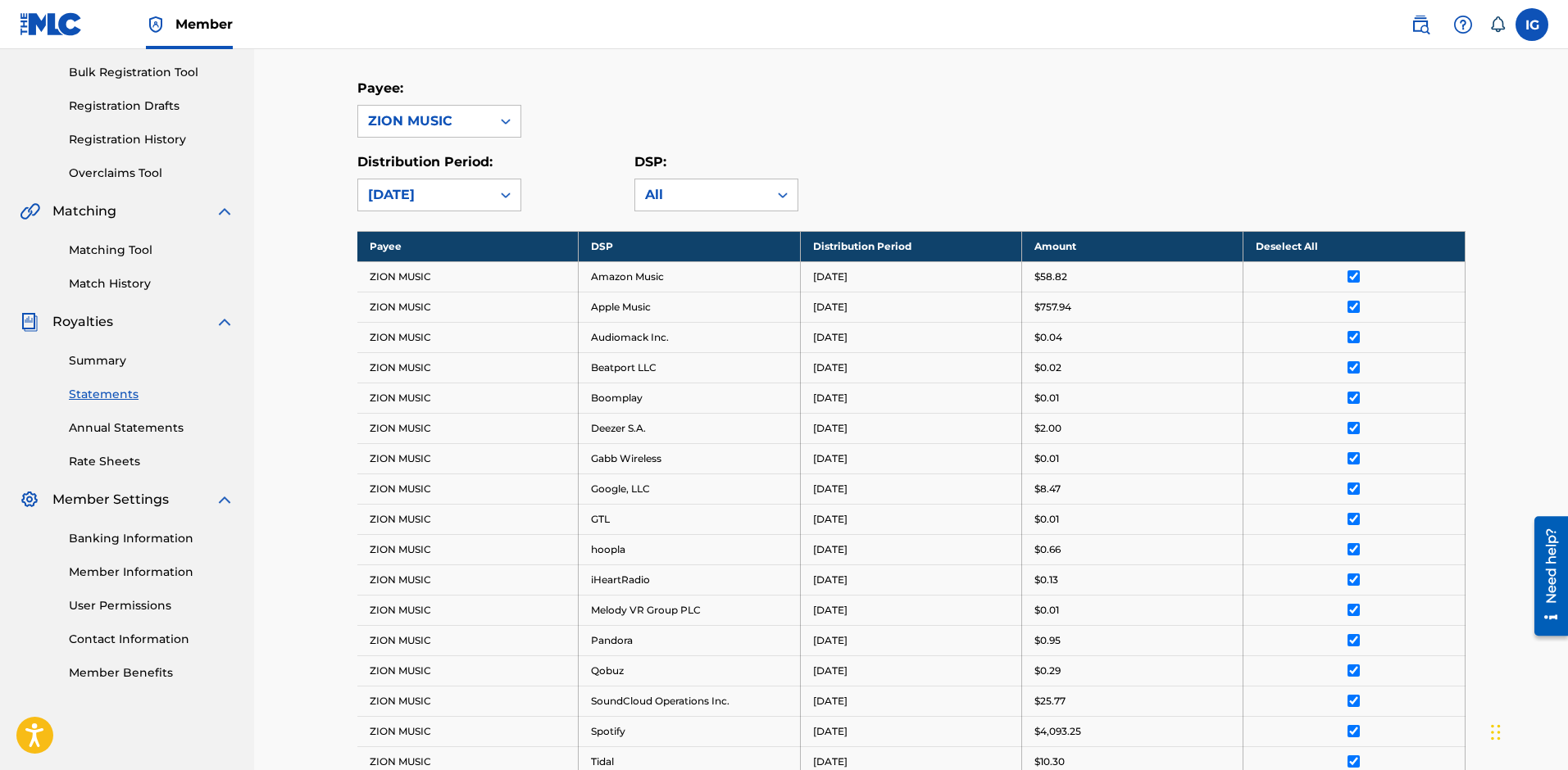
scroll to position [82, 0]
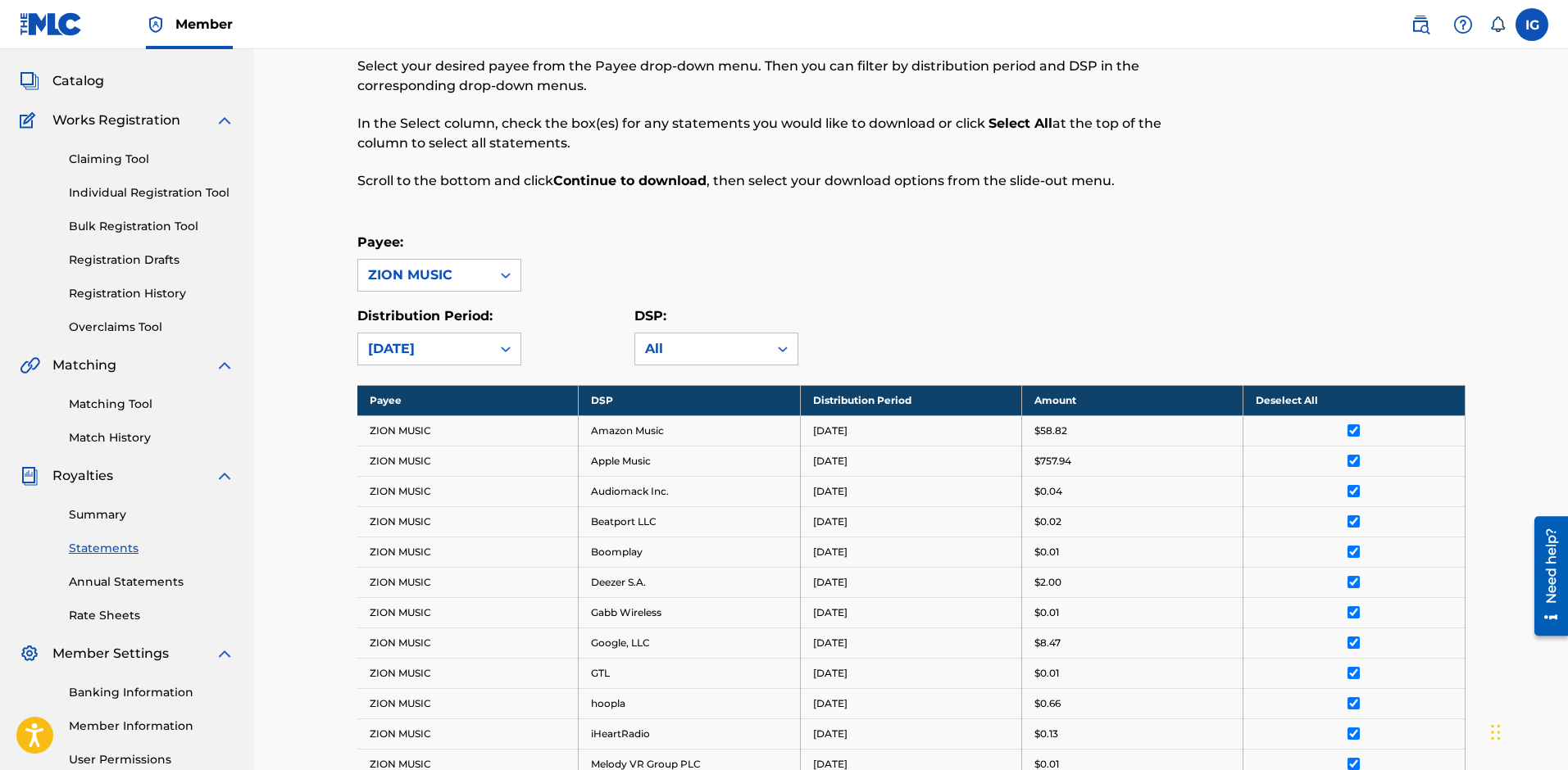
click at [1134, 260] on div "Payee: ZION MUSIC" at bounding box center [911, 262] width 1108 height 59
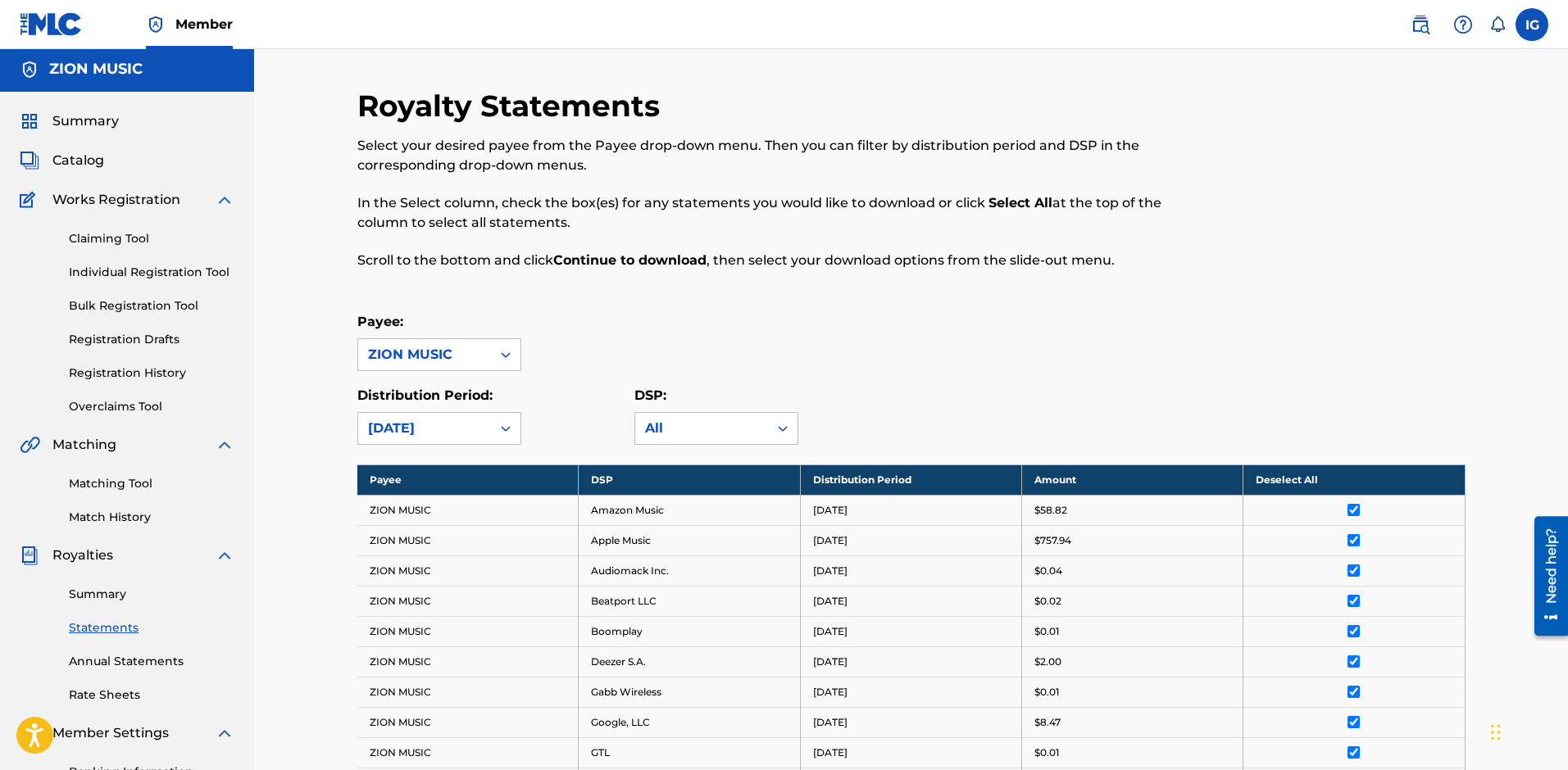
scroll to position [0, 0]
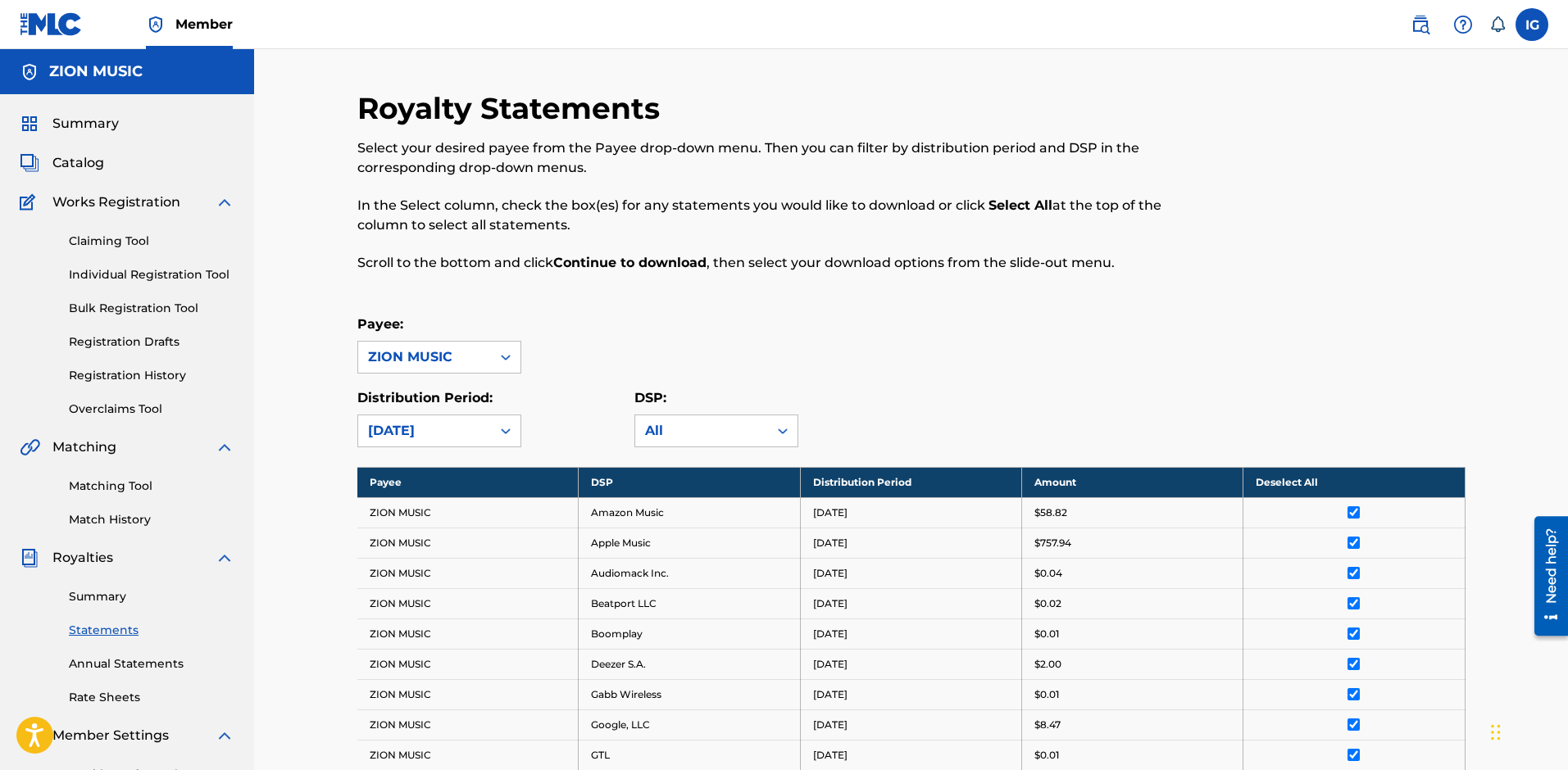
drag, startPoint x: 1123, startPoint y: 274, endPoint x: 615, endPoint y: 217, distance: 511.2
click at [615, 217] on div "Royalty Statements Select your desired payee from the Payee drop-down menu. The…" at bounding box center [784, 191] width 853 height 202
click at [779, 273] on div "Royalty Statements Select your desired payee from the Payee drop-down menu. The…" at bounding box center [784, 191] width 853 height 202
click at [947, 264] on p "Scroll to the bottom and click Continue to download , then select your download…" at bounding box center [784, 263] width 853 height 19
click at [884, 244] on div "Select your desired payee from the Payee drop-down menu. Then you can filter by…" at bounding box center [784, 206] width 853 height 134
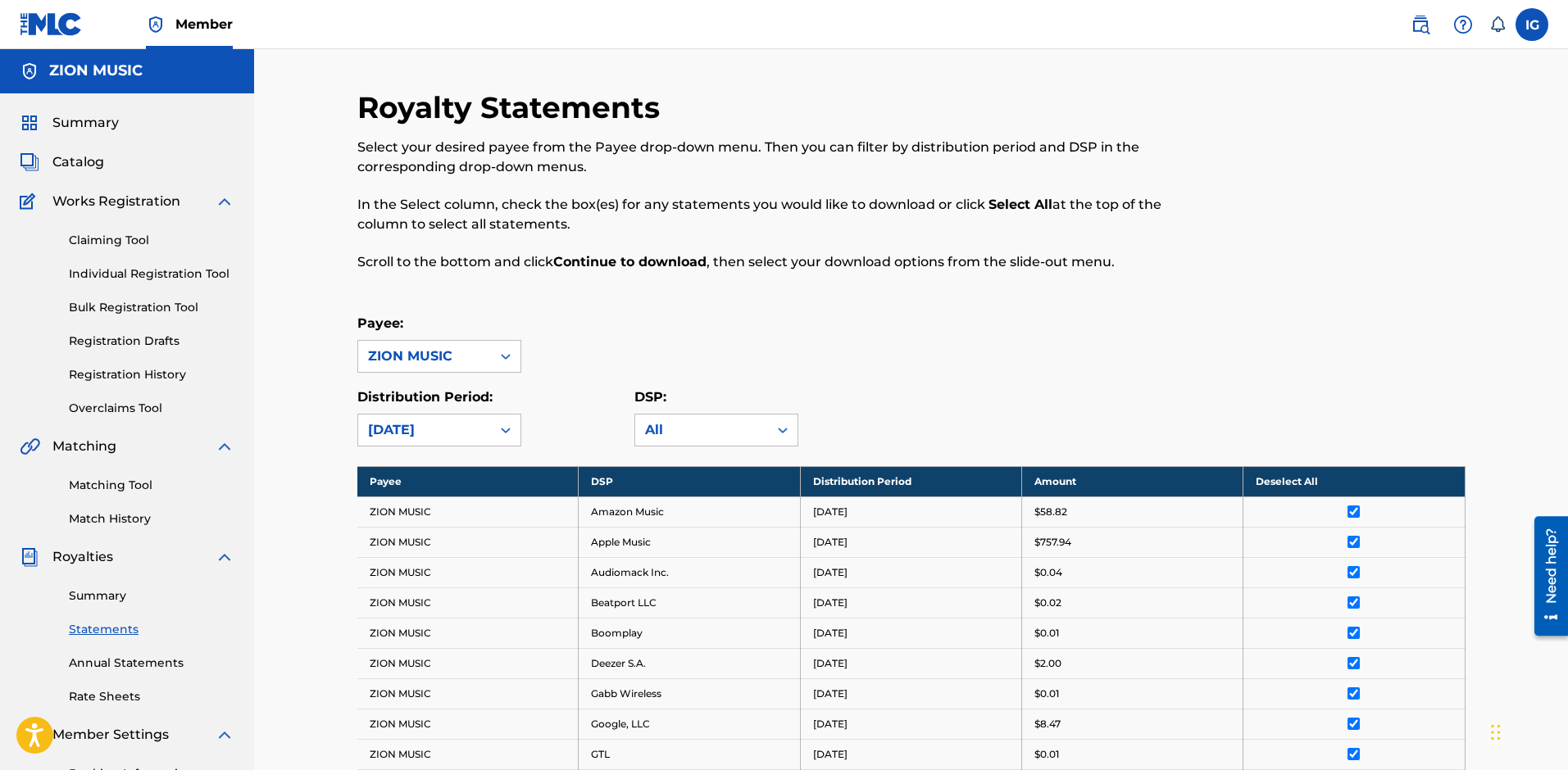
scroll to position [574, 0]
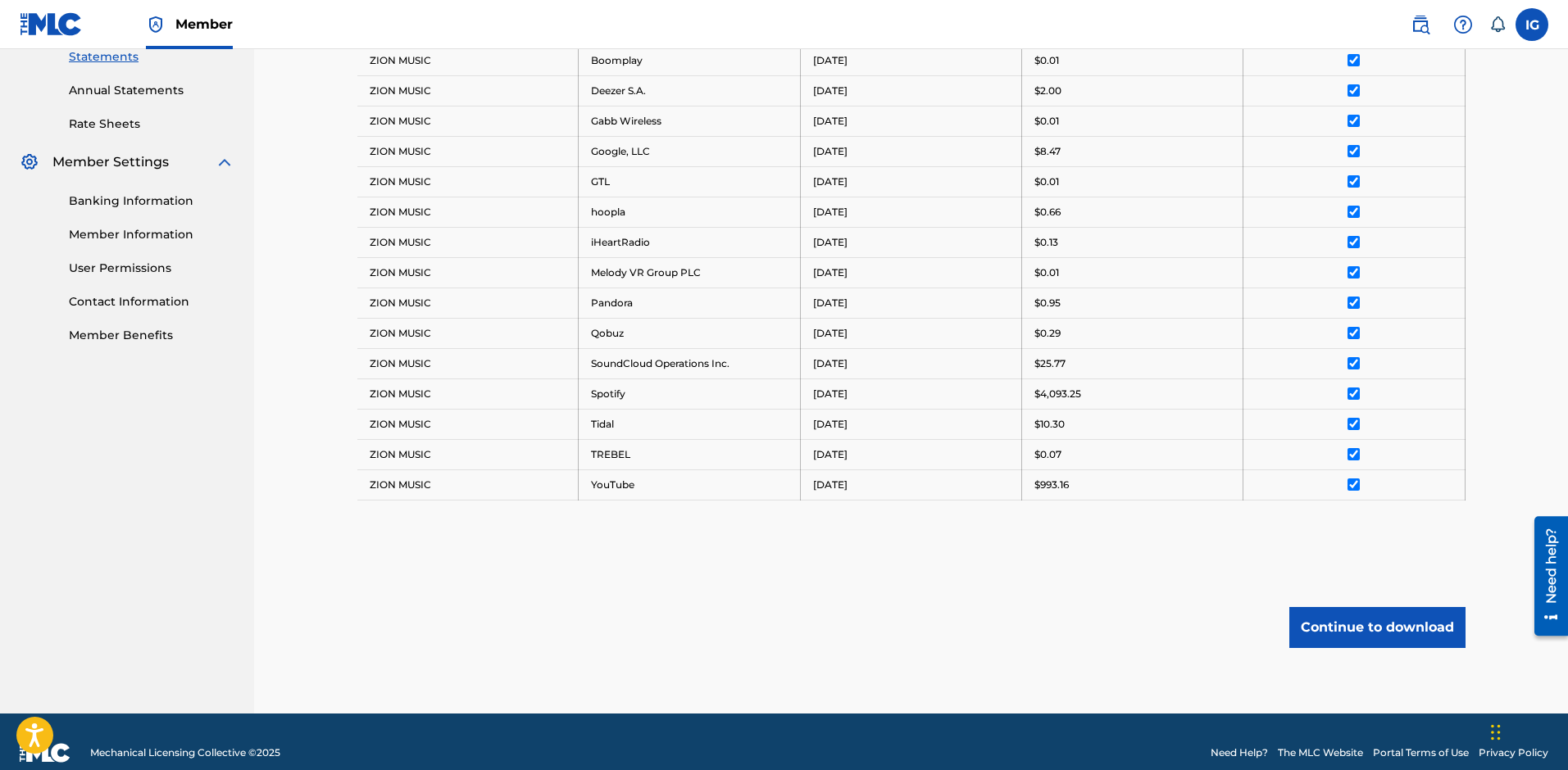
click at [1366, 631] on button "Continue to download" at bounding box center [1377, 627] width 176 height 41
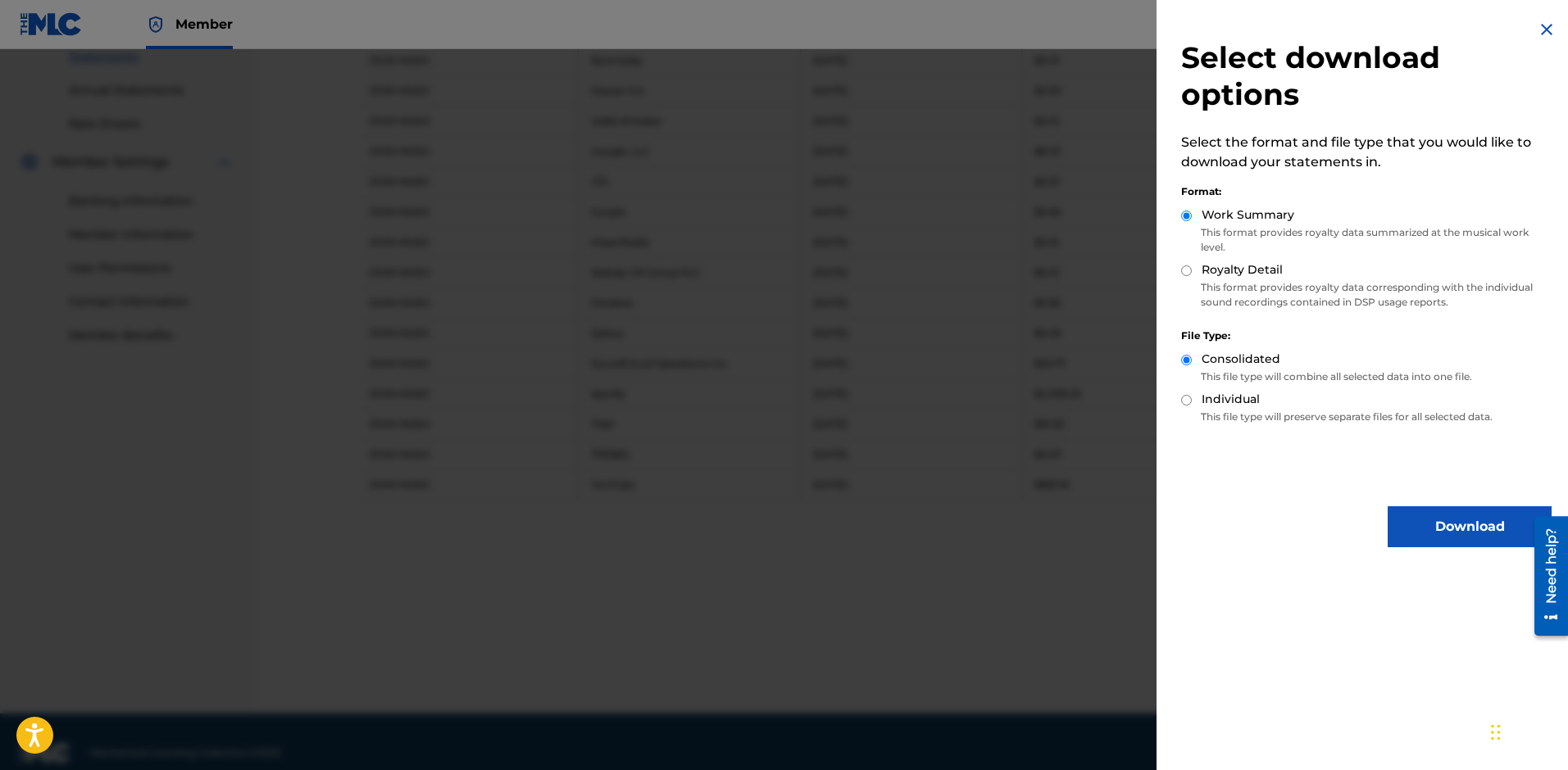
click at [1237, 276] on label "Royalty Detail" at bounding box center [1242, 270] width 81 height 17
click at [1192, 276] on input "Royalty Detail" at bounding box center [1186, 270] width 11 height 11
radio input "true"
click at [1439, 526] on button "Download" at bounding box center [1469, 526] width 164 height 41
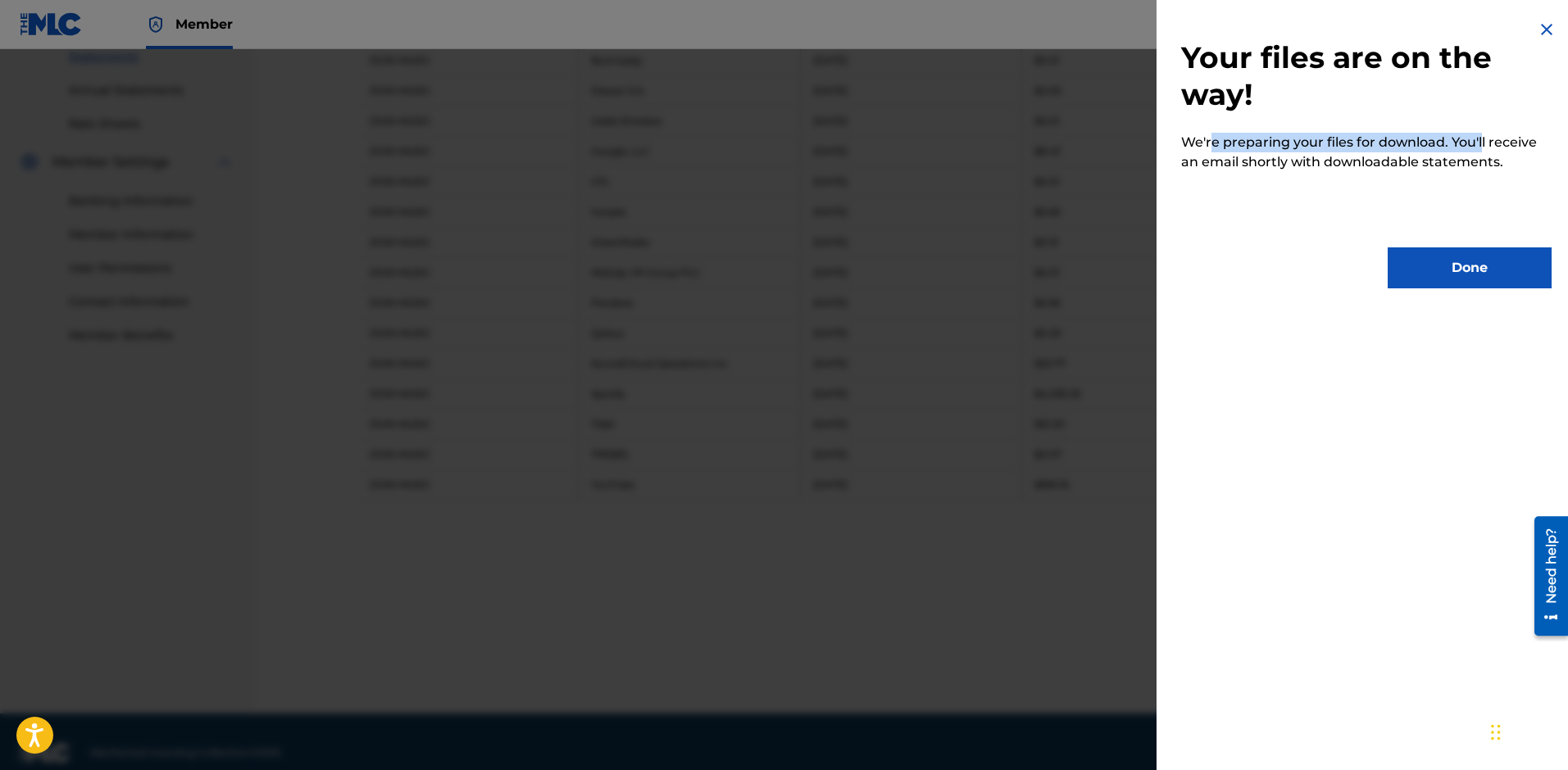
drag, startPoint x: 1212, startPoint y: 146, endPoint x: 1481, endPoint y: 143, distance: 269.0
click at [1481, 143] on p "We're preparing your files for download. You'll receive an email shortly with d…" at bounding box center [1366, 152] width 370 height 39
click at [1445, 149] on p "We're preparing your files for download. You'll receive an email shortly with d…" at bounding box center [1366, 152] width 370 height 39
drag, startPoint x: 1185, startPoint y: 154, endPoint x: 1546, endPoint y: 155, distance: 361.0
click at [1546, 155] on div "Your files are on the way! We're preparing your files for download. You'll rece…" at bounding box center [1366, 154] width 420 height 308
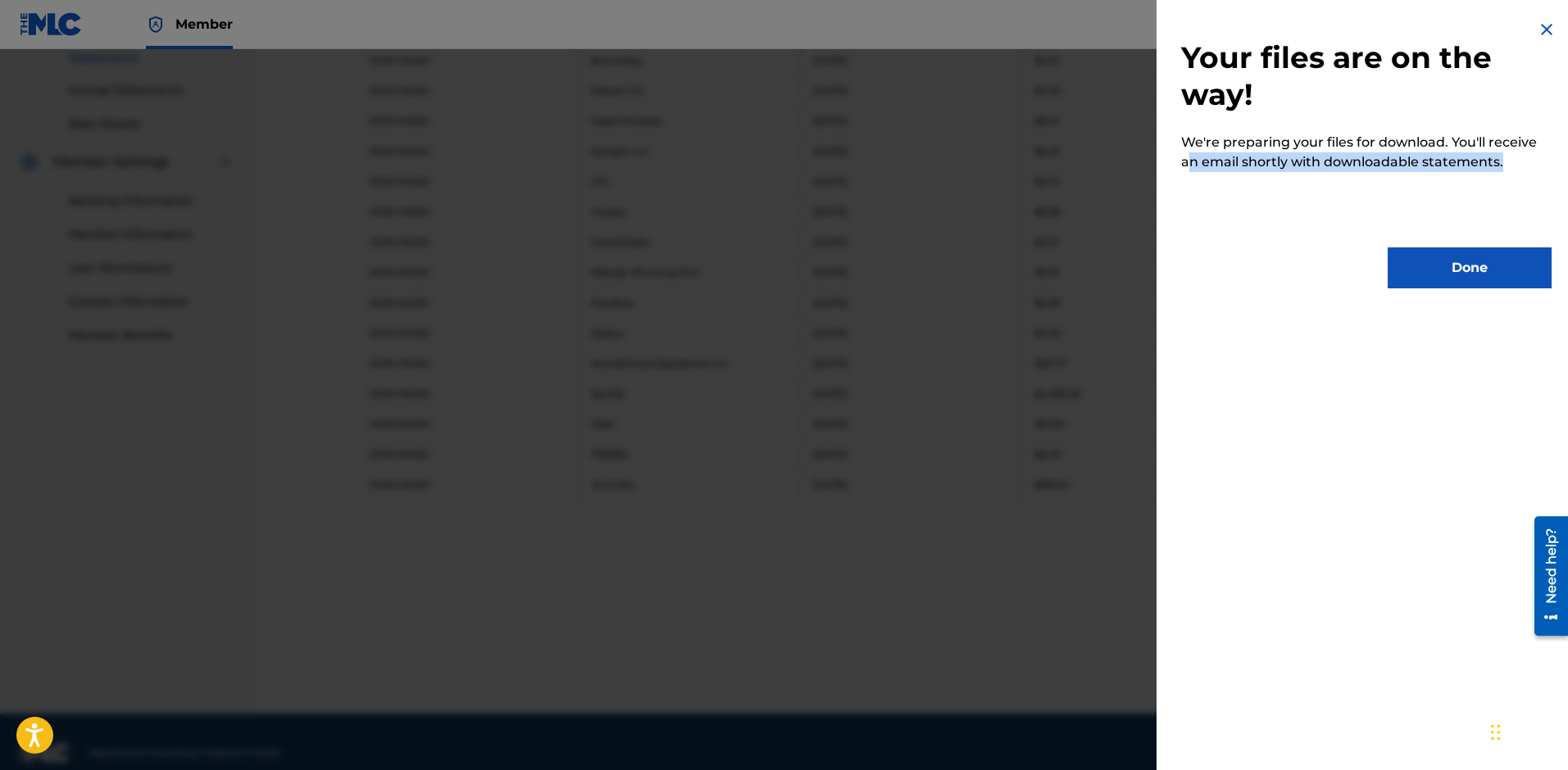
click at [1481, 280] on button "Done" at bounding box center [1469, 268] width 164 height 41
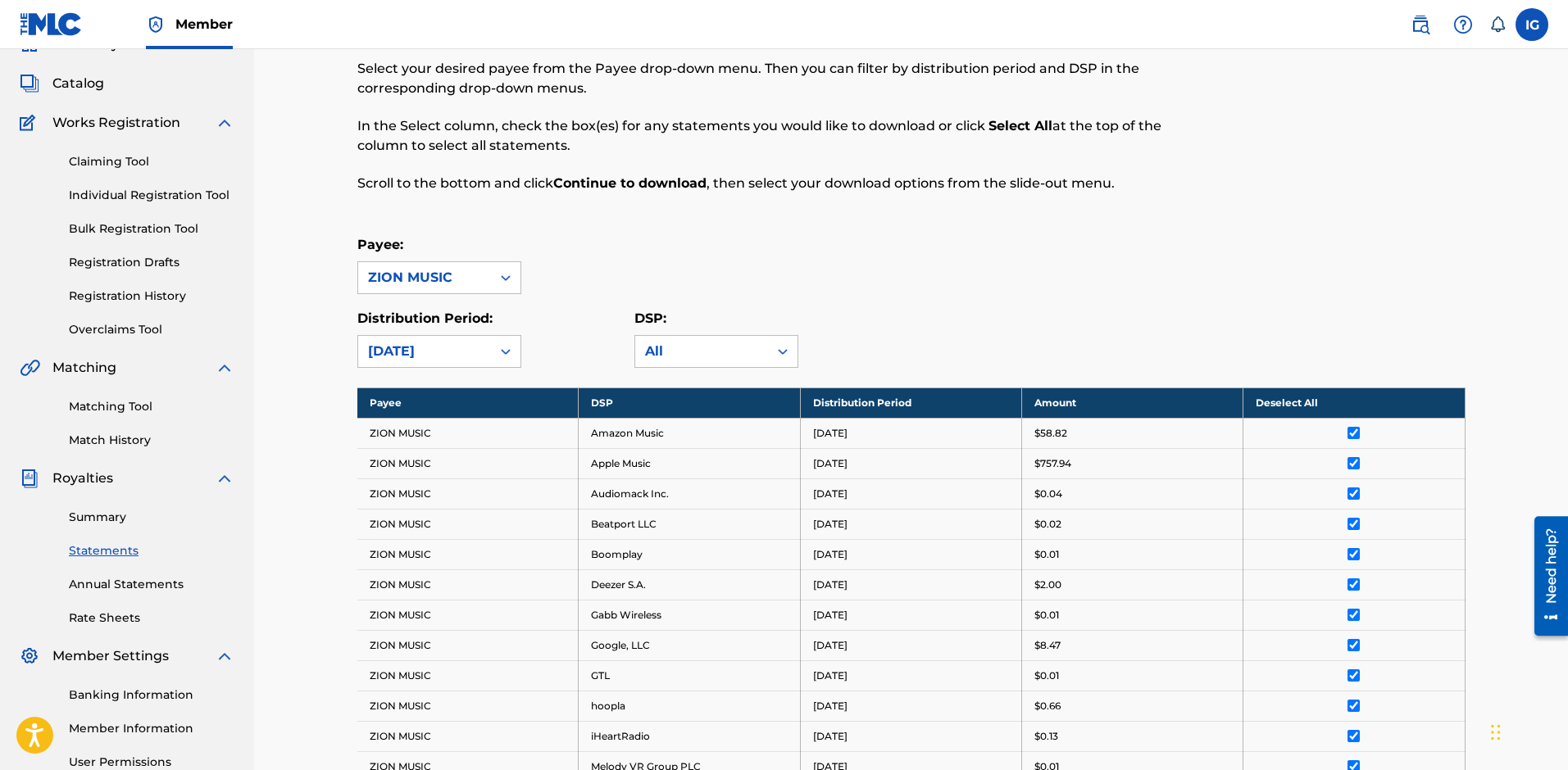
scroll to position [0, 0]
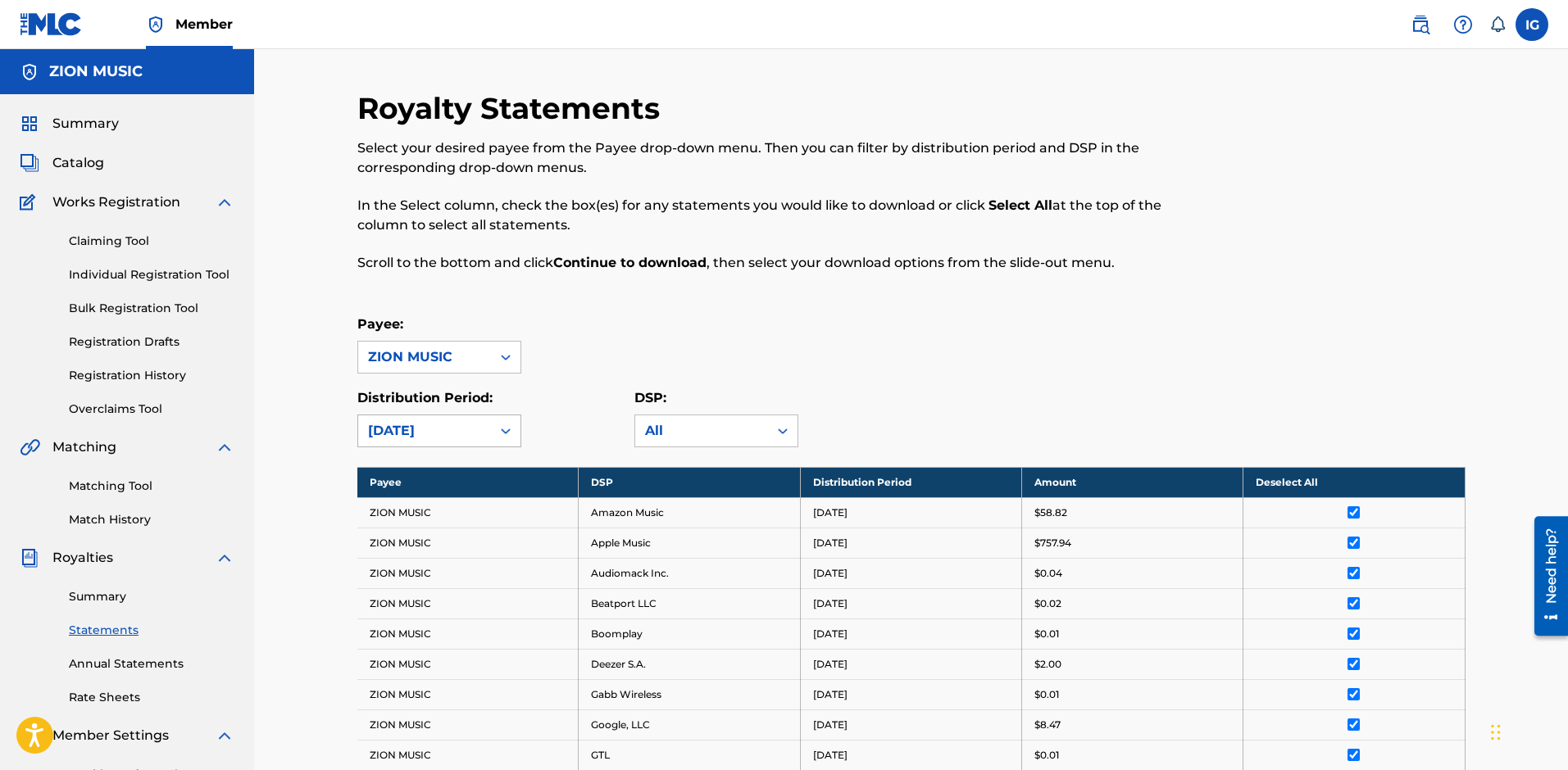
click at [439, 429] on div "[DATE]" at bounding box center [424, 431] width 113 height 19
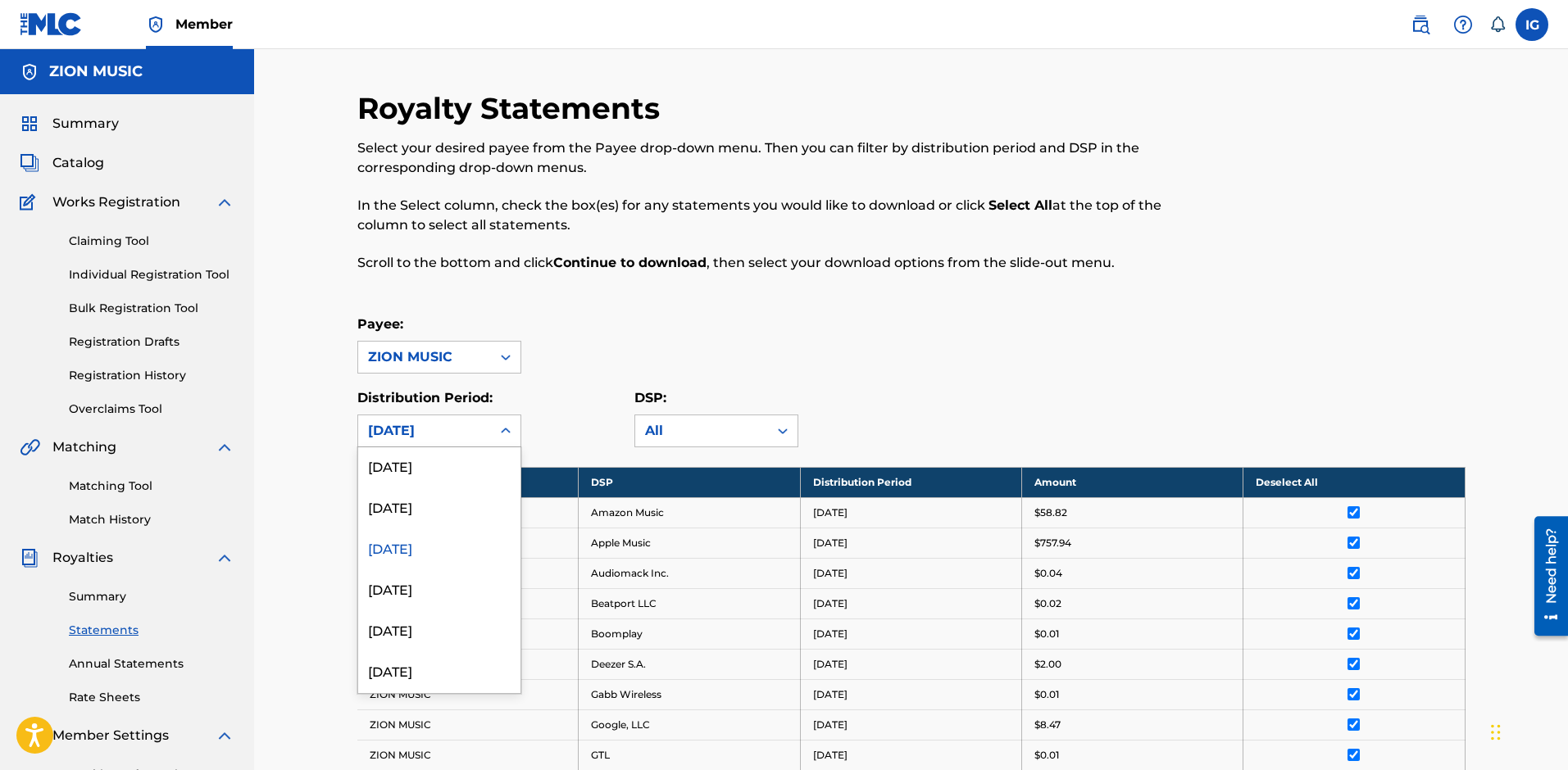
scroll to position [410, 0]
click at [464, 514] on div "[DATE]" at bounding box center [438, 509] width 162 height 41
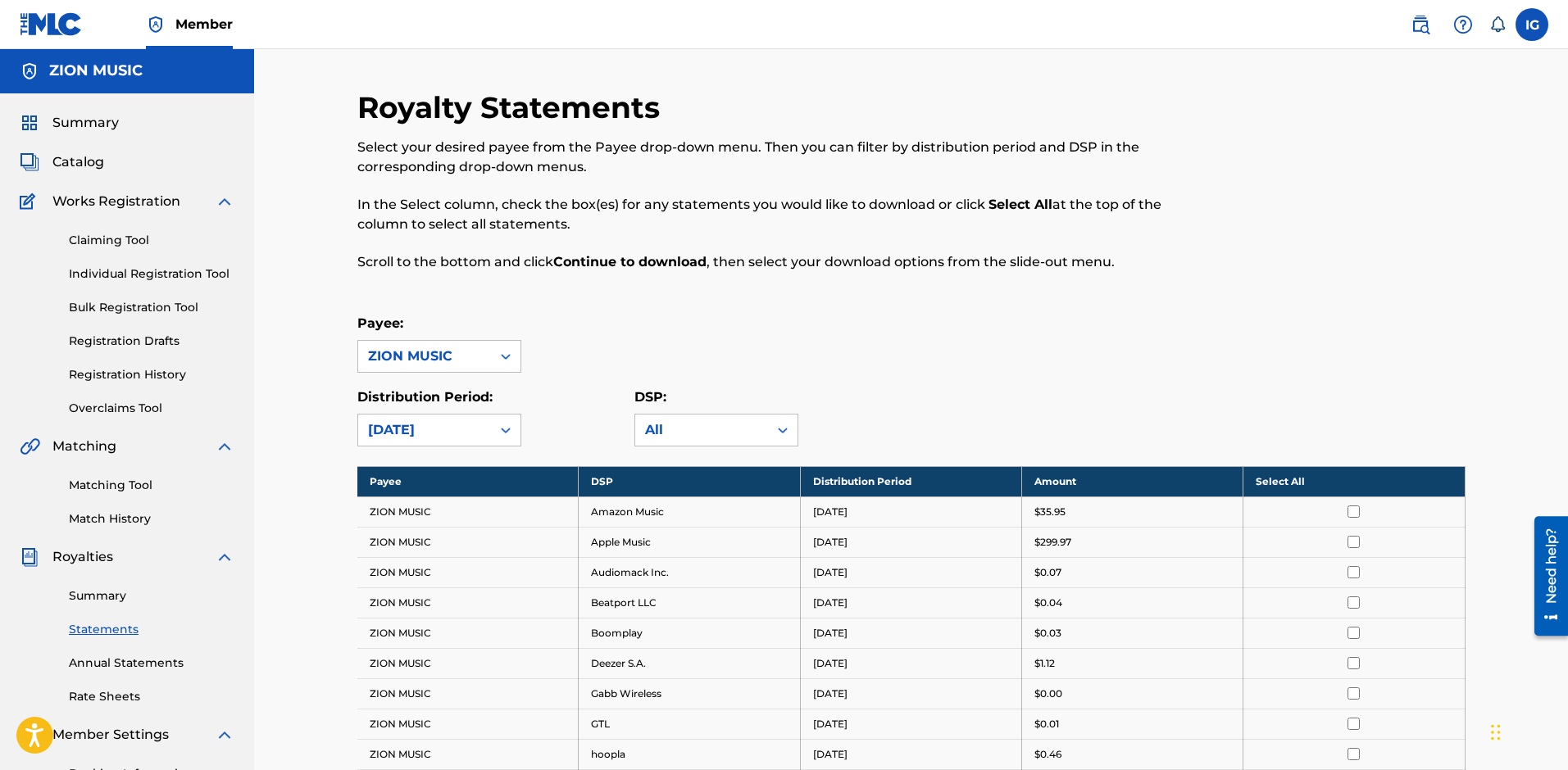
scroll to position [0, 0]
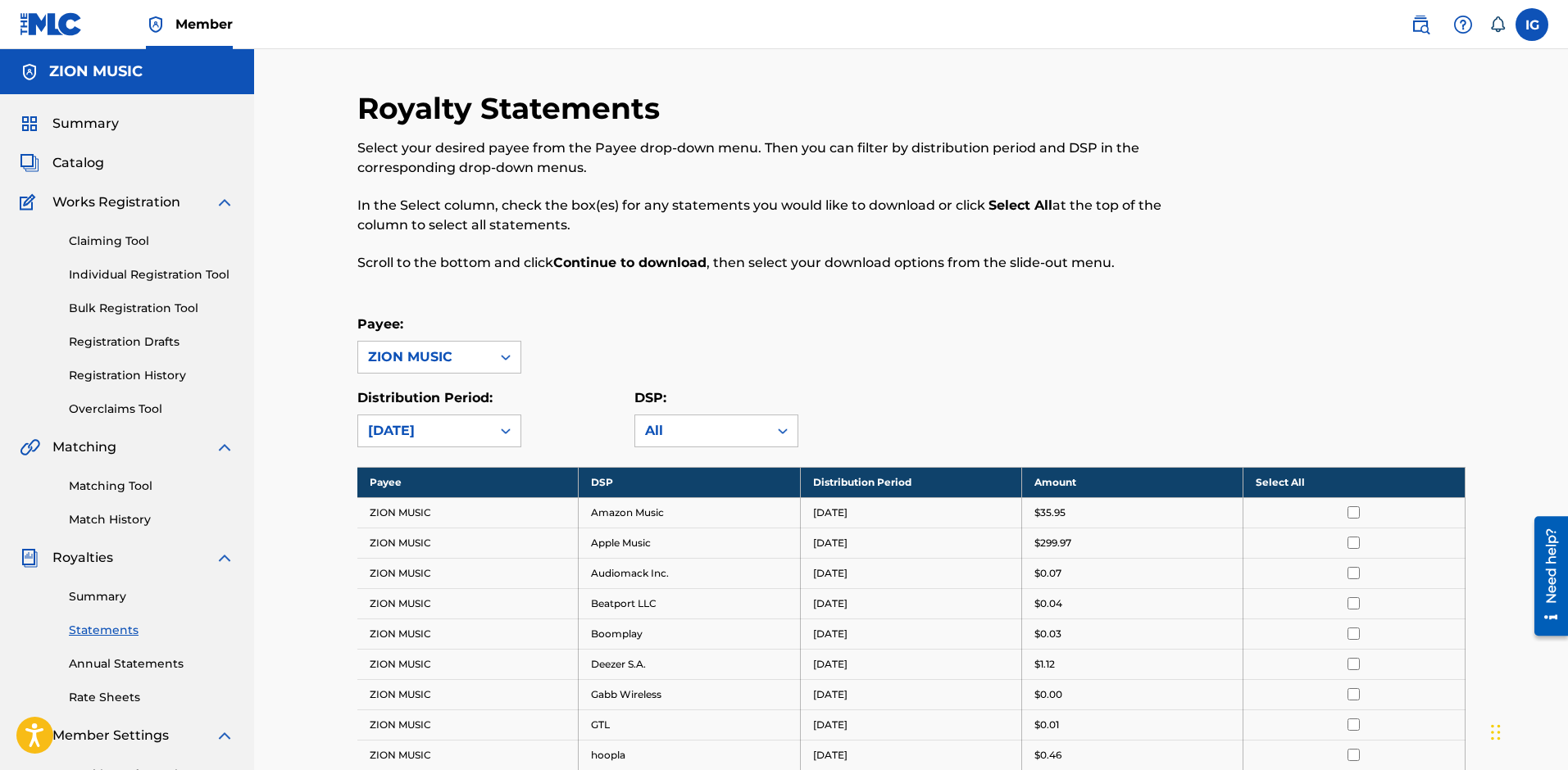
click at [1310, 485] on th "Select All" at bounding box center [1355, 482] width 222 height 30
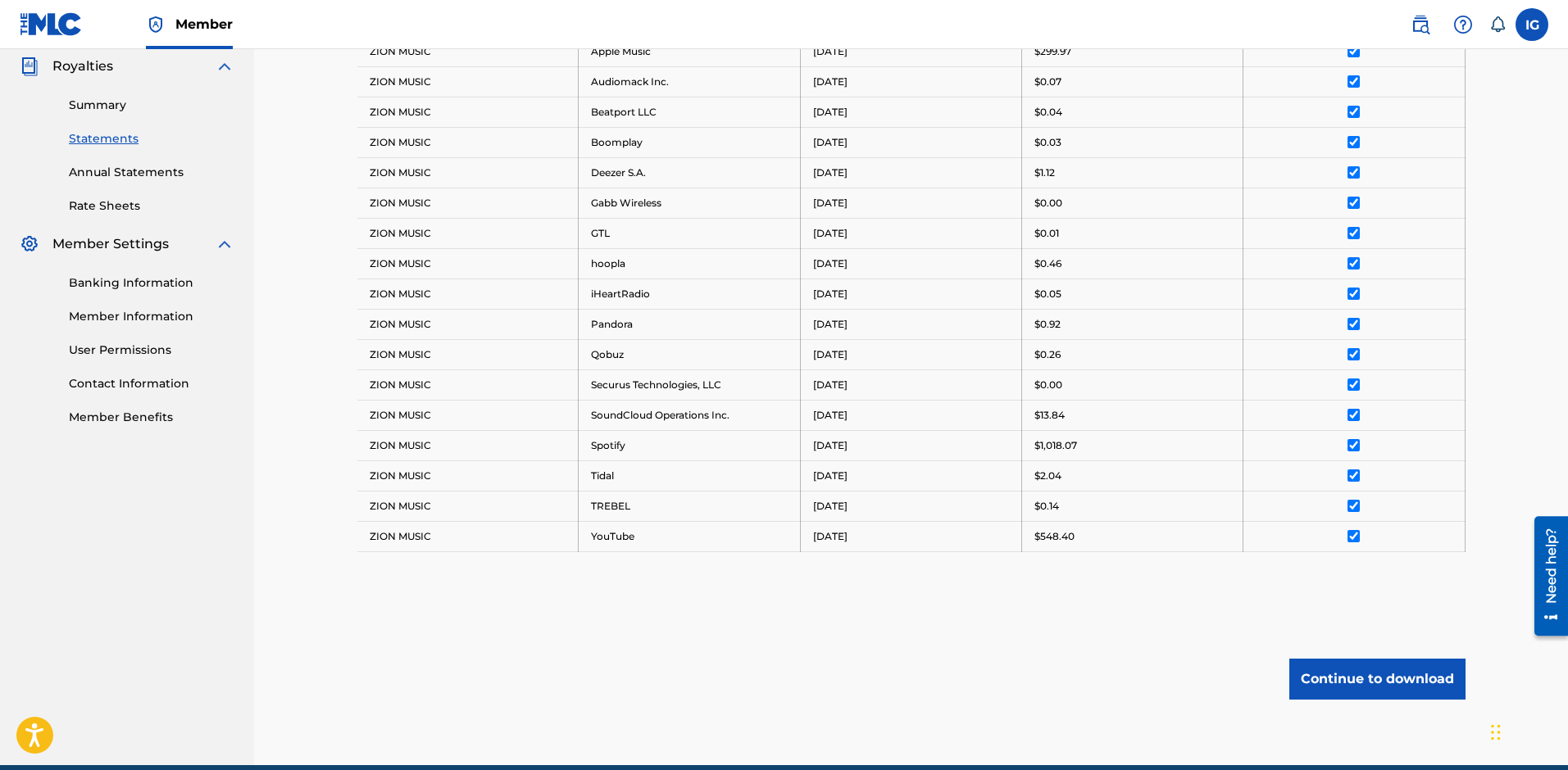
click at [1367, 671] on button "Continue to download" at bounding box center [1377, 679] width 176 height 41
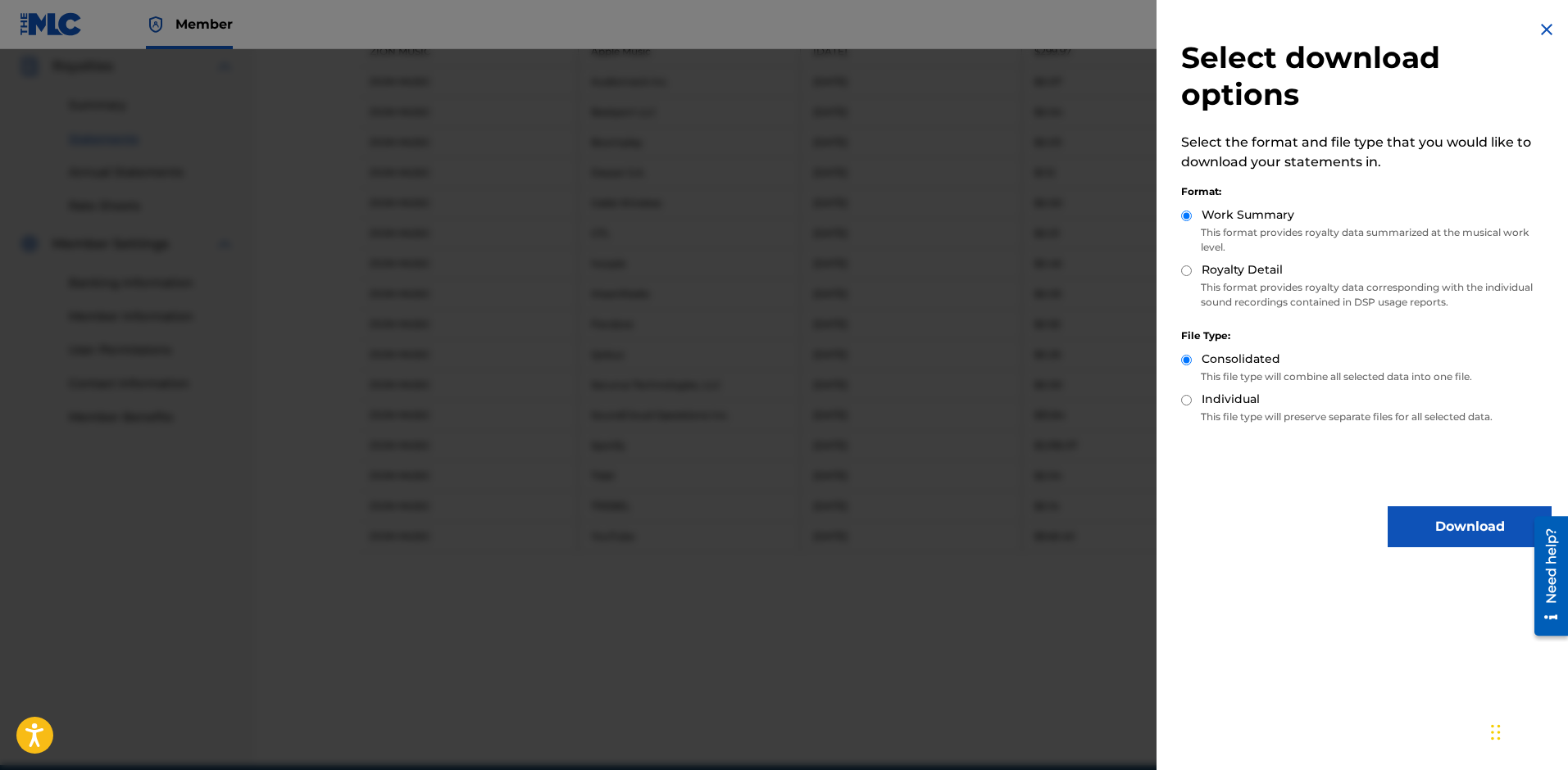
click at [1243, 276] on label "Royalty Detail" at bounding box center [1242, 270] width 81 height 17
click at [1192, 276] on input "Royalty Detail" at bounding box center [1186, 270] width 11 height 11
radio input "true"
click at [1430, 528] on button "Download" at bounding box center [1469, 526] width 164 height 41
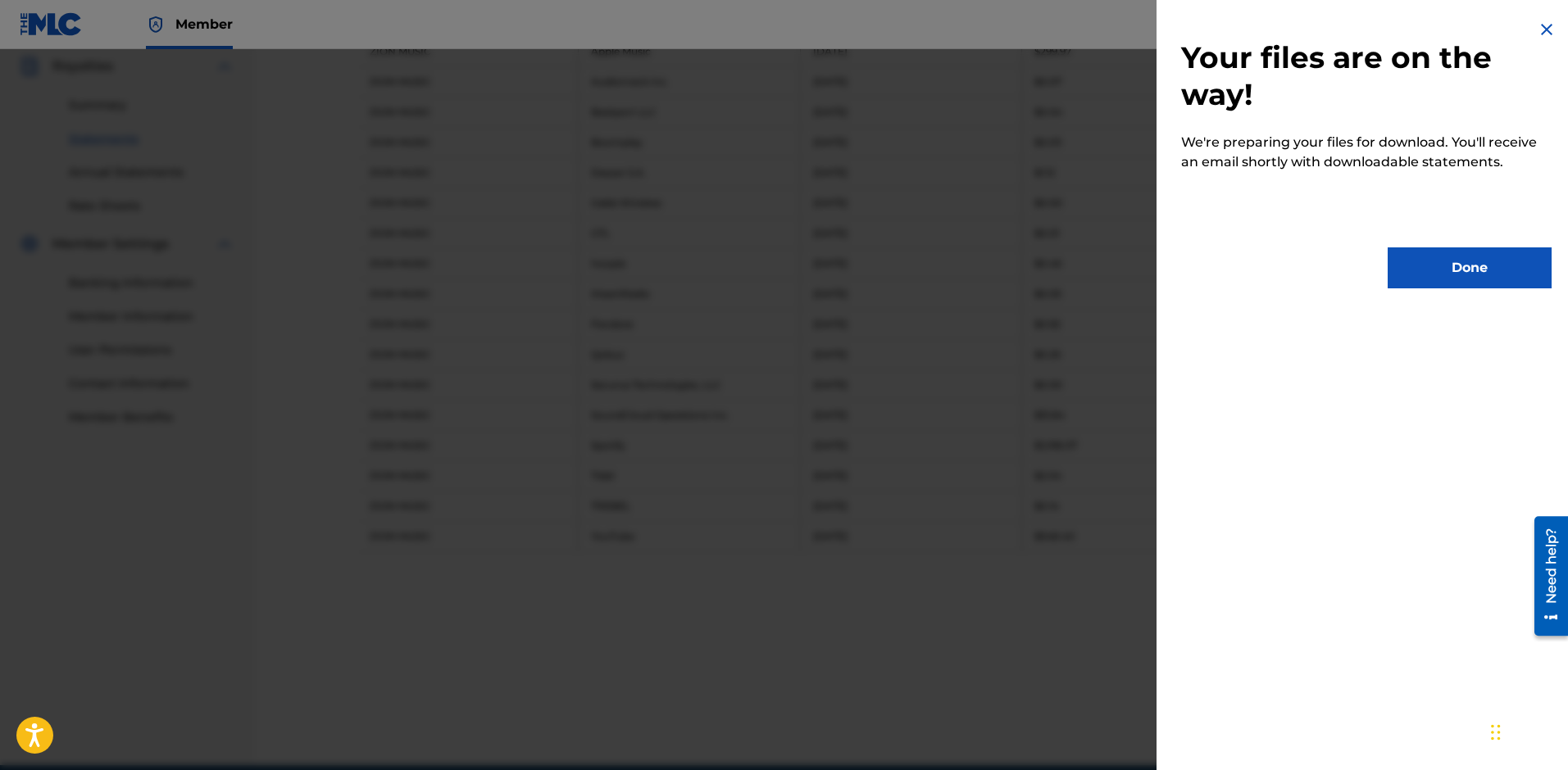
click at [1447, 268] on button "Done" at bounding box center [1469, 268] width 164 height 41
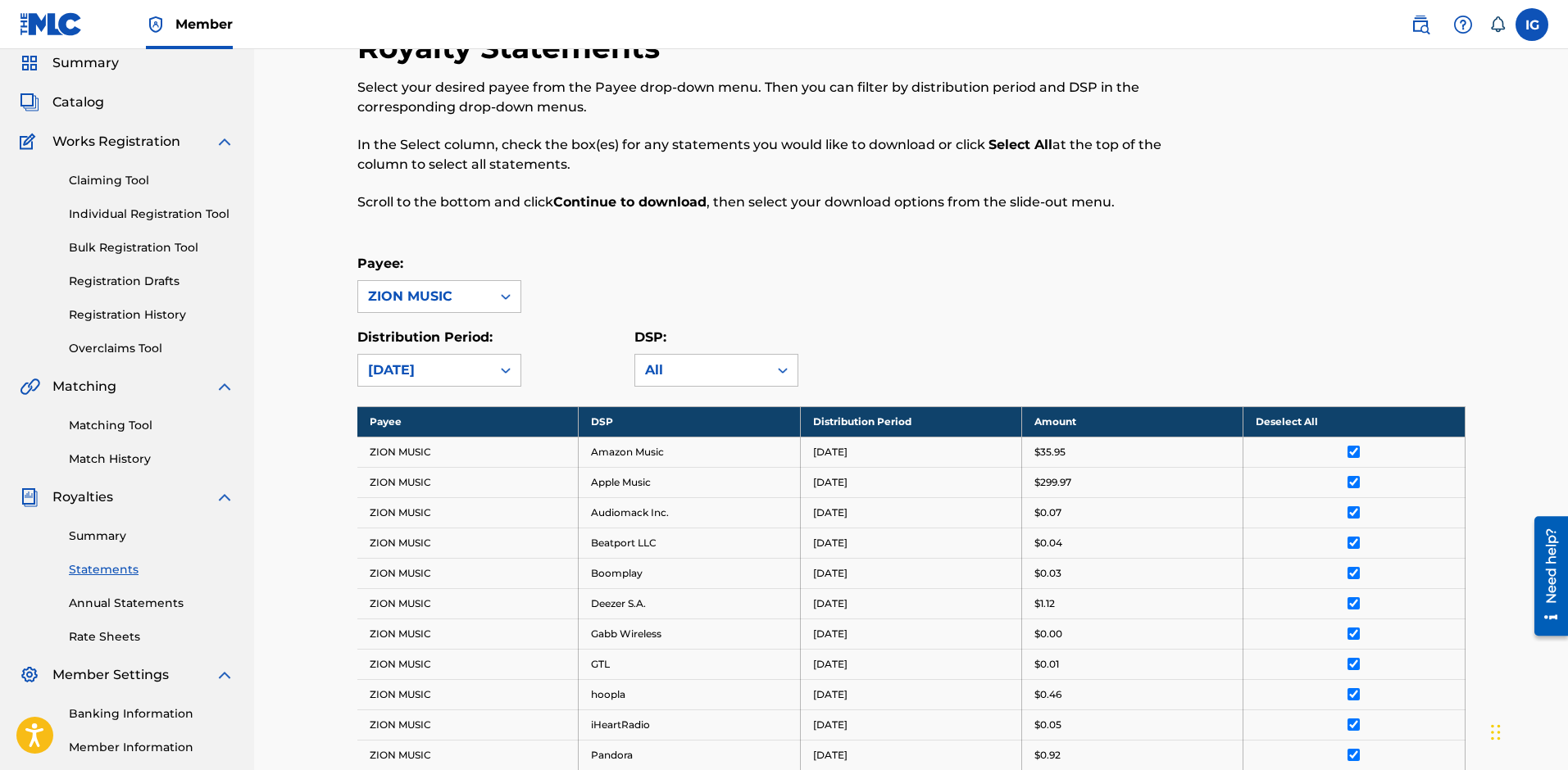
scroll to position [0, 0]
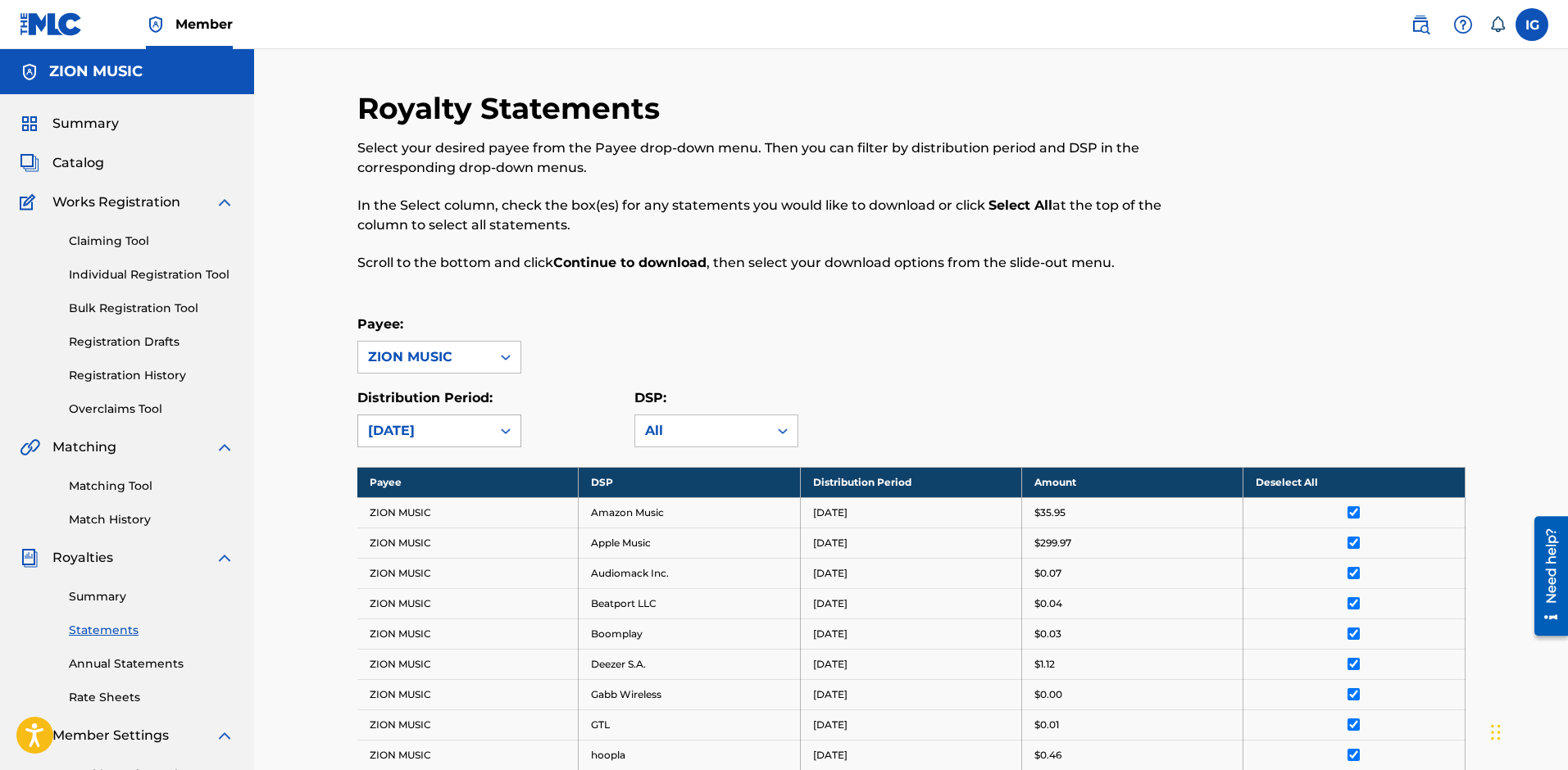
click at [462, 430] on div "[DATE]" at bounding box center [424, 431] width 113 height 19
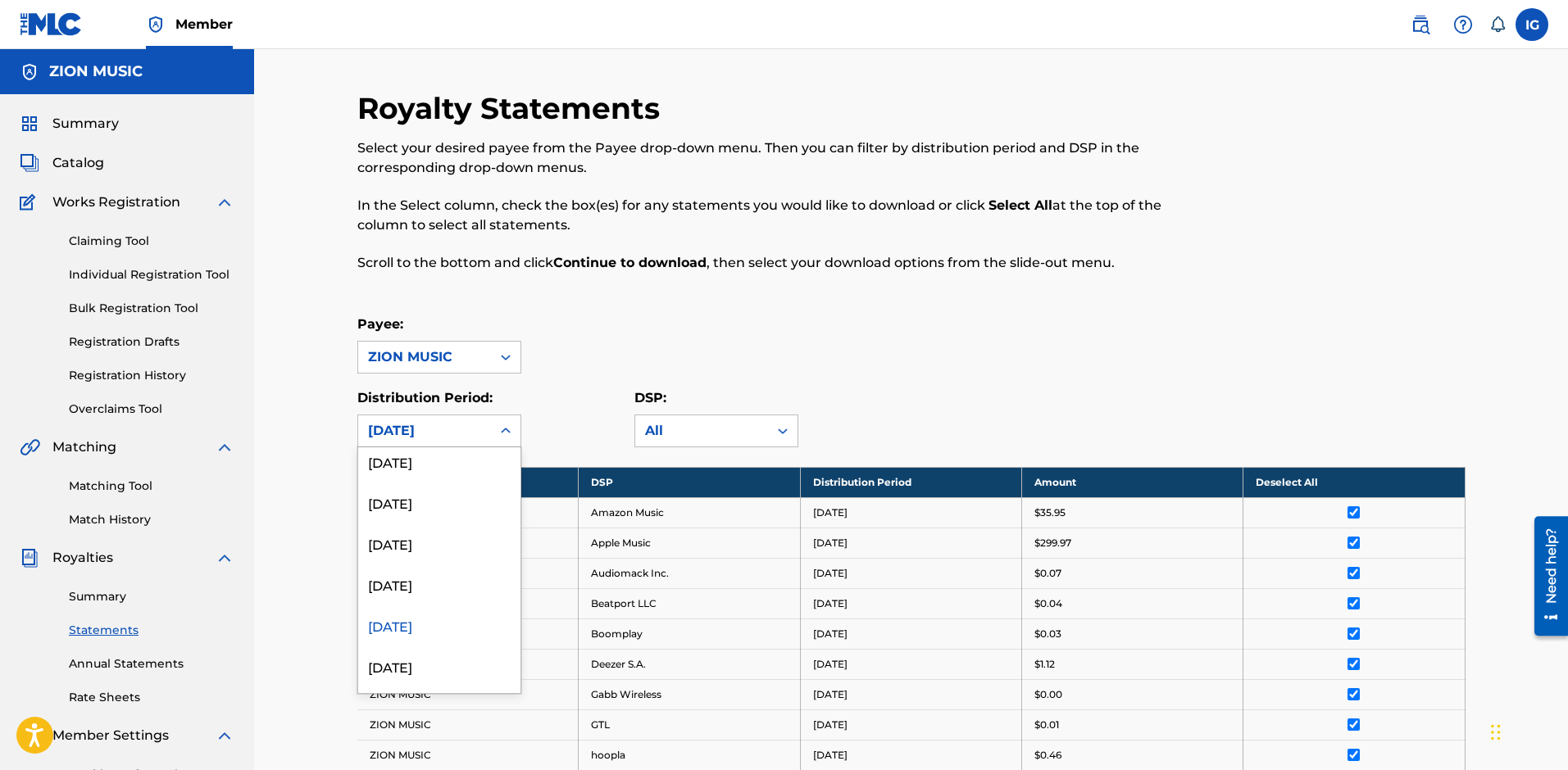
scroll to position [327, 0]
click at [460, 546] on div "[DATE]" at bounding box center [438, 549] width 162 height 41
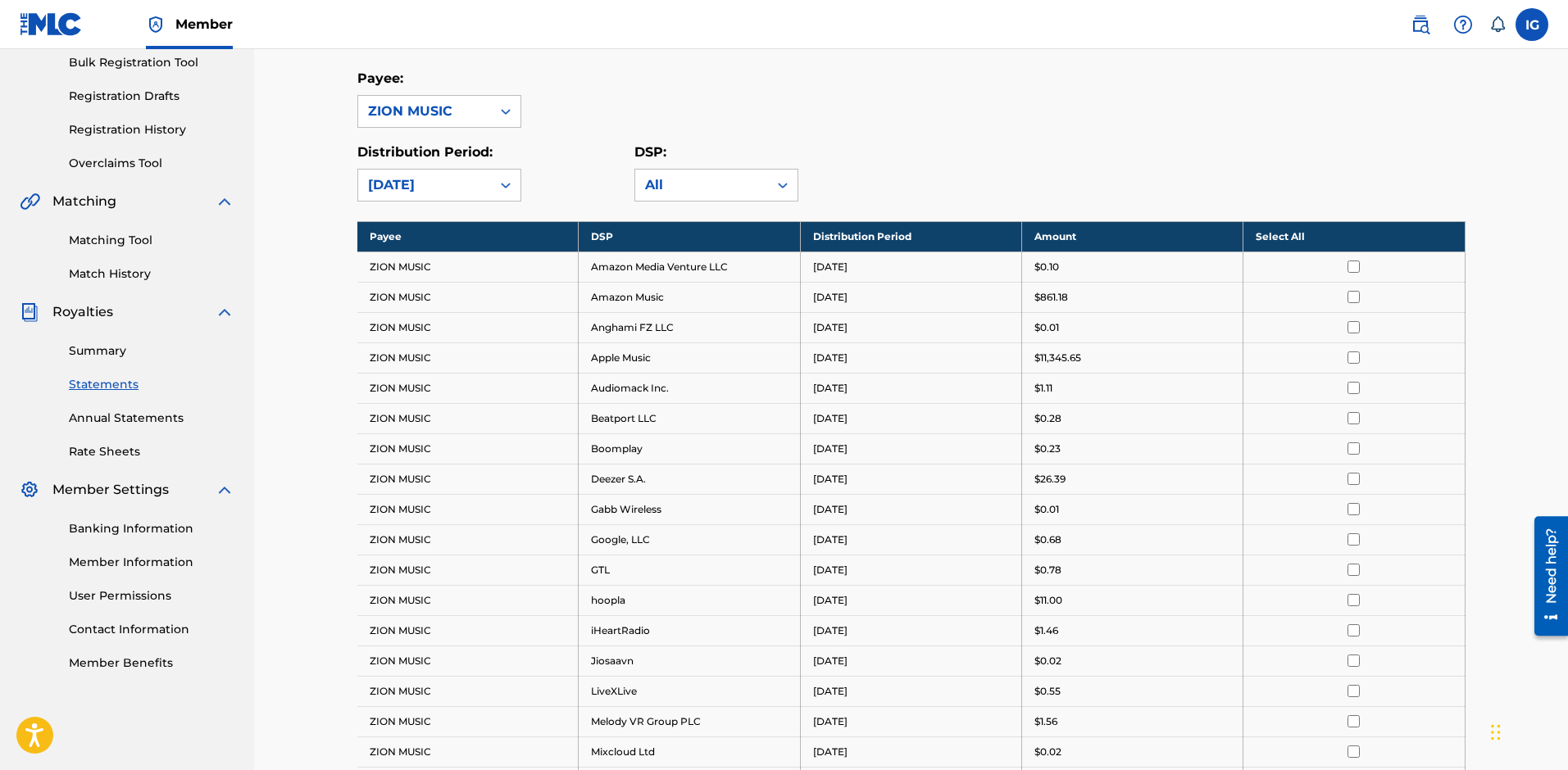
click at [1315, 250] on th "Select All" at bounding box center [1355, 237] width 222 height 30
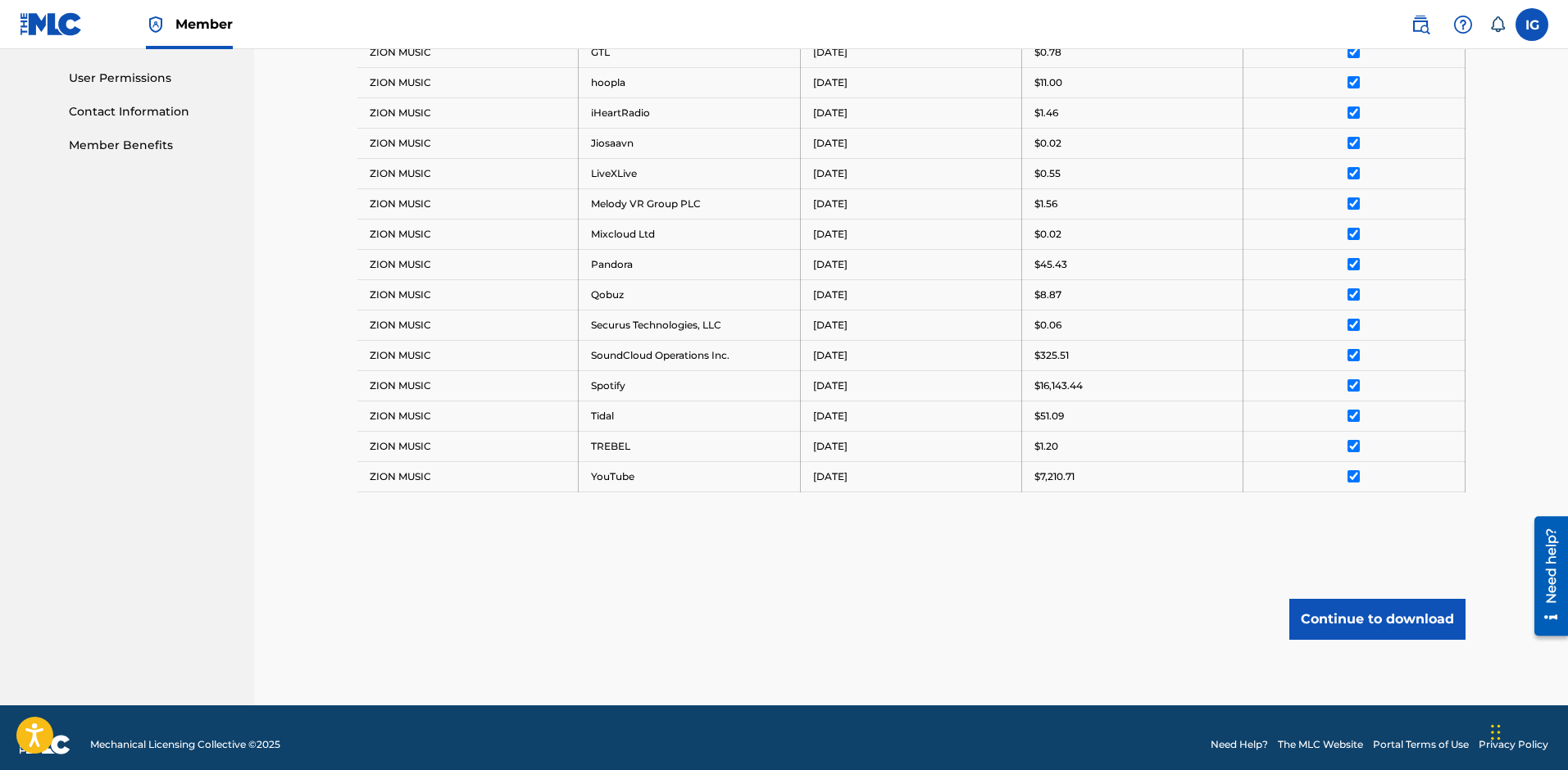
scroll to position [778, 0]
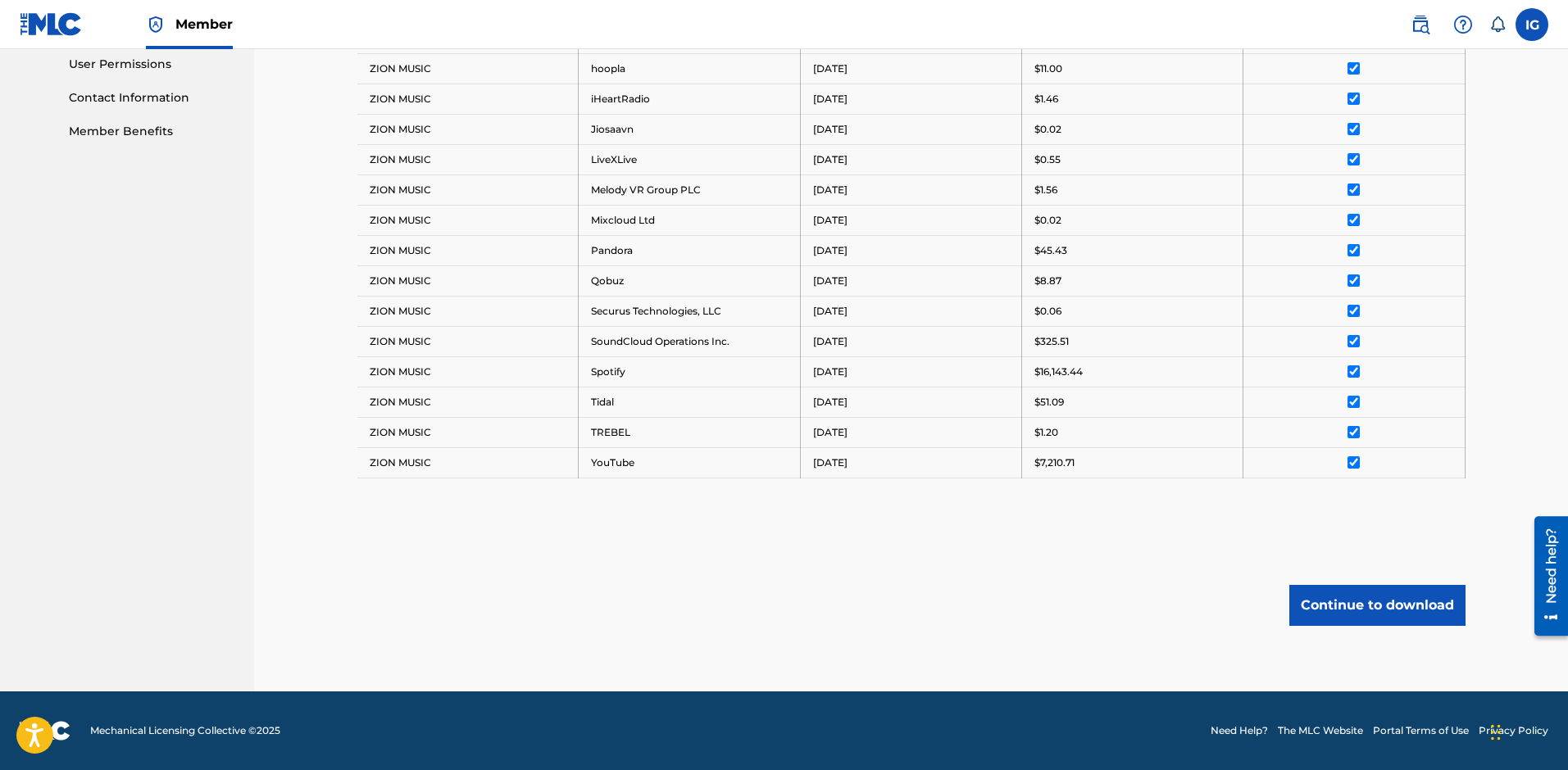
click at [1366, 609] on button "Continue to download" at bounding box center [1377, 605] width 176 height 41
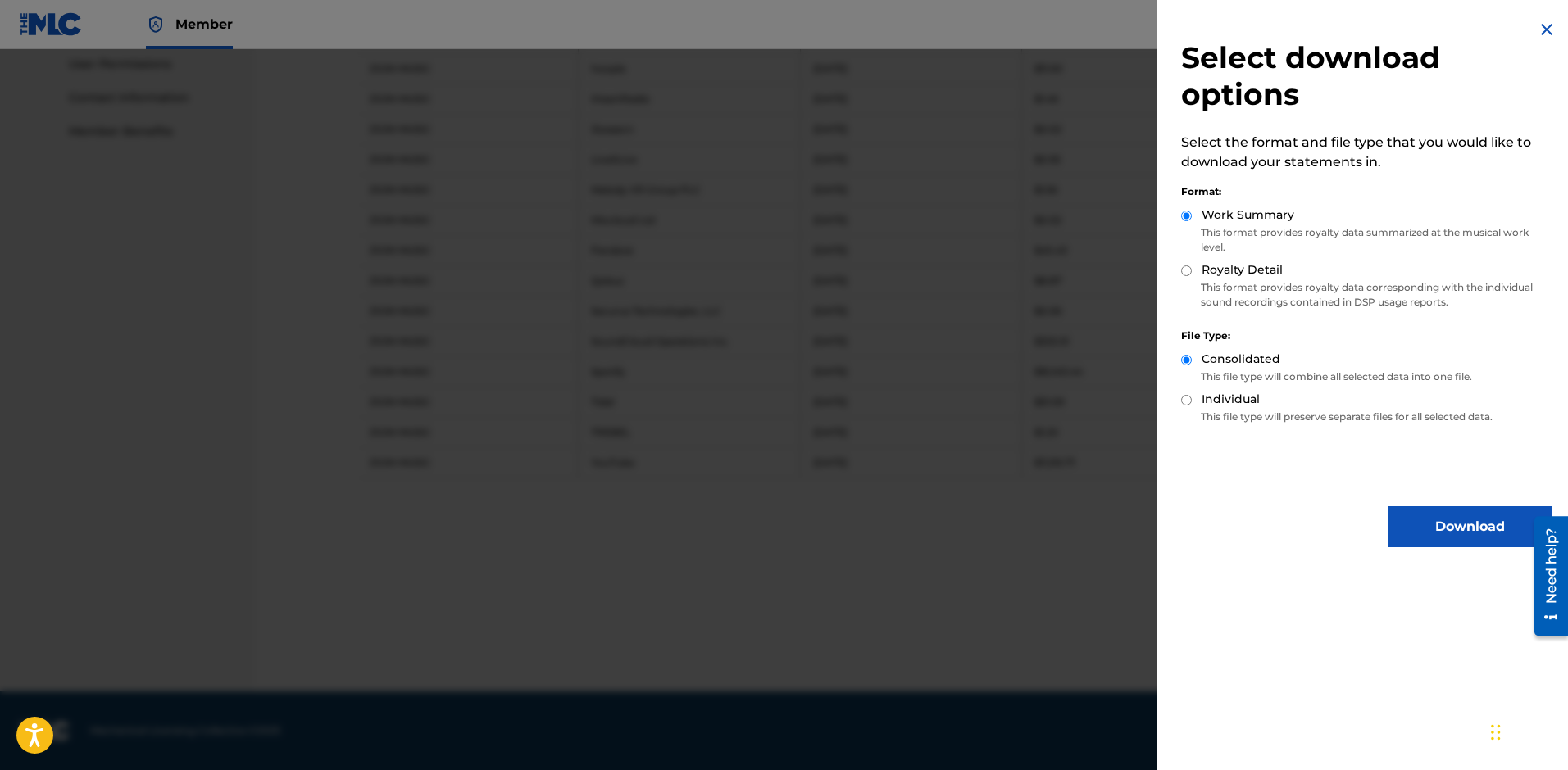
click at [1228, 273] on label "Royalty Detail" at bounding box center [1242, 270] width 81 height 17
click at [1192, 273] on input "Royalty Detail" at bounding box center [1186, 270] width 11 height 11
radio input "true"
click at [1460, 538] on button "Download" at bounding box center [1469, 526] width 164 height 41
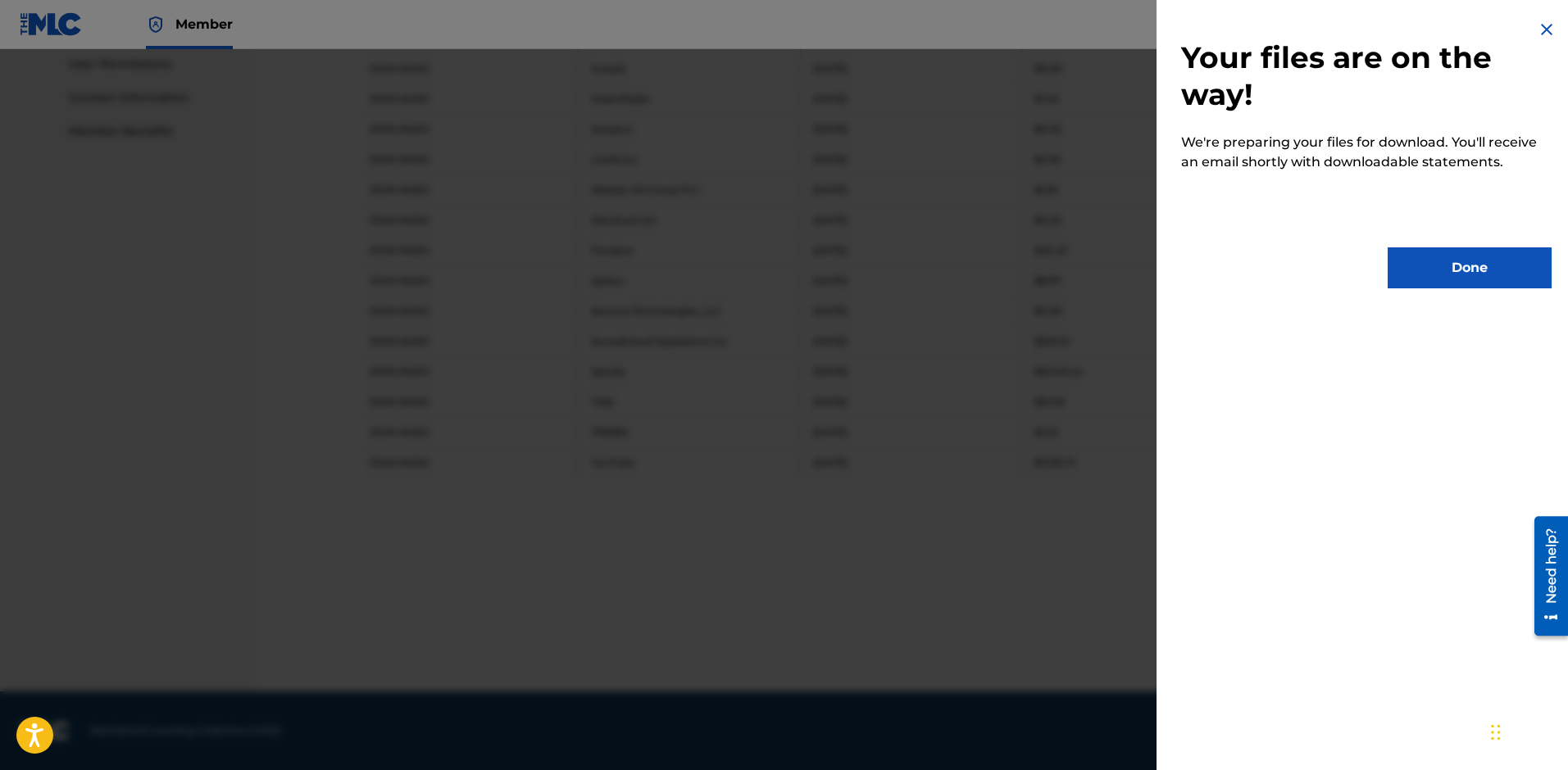
click at [1448, 278] on button "Done" at bounding box center [1469, 268] width 164 height 41
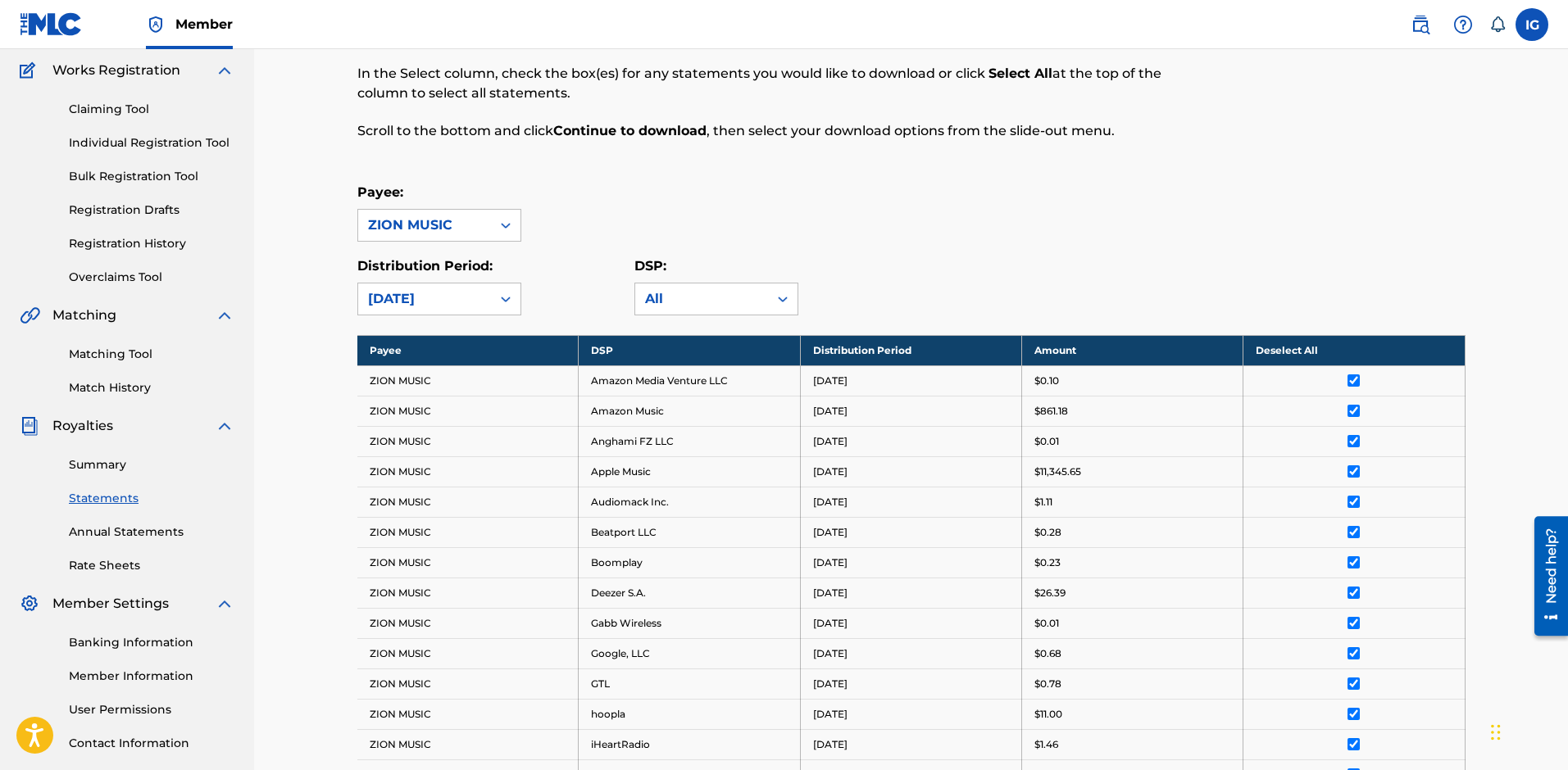
scroll to position [122, 0]
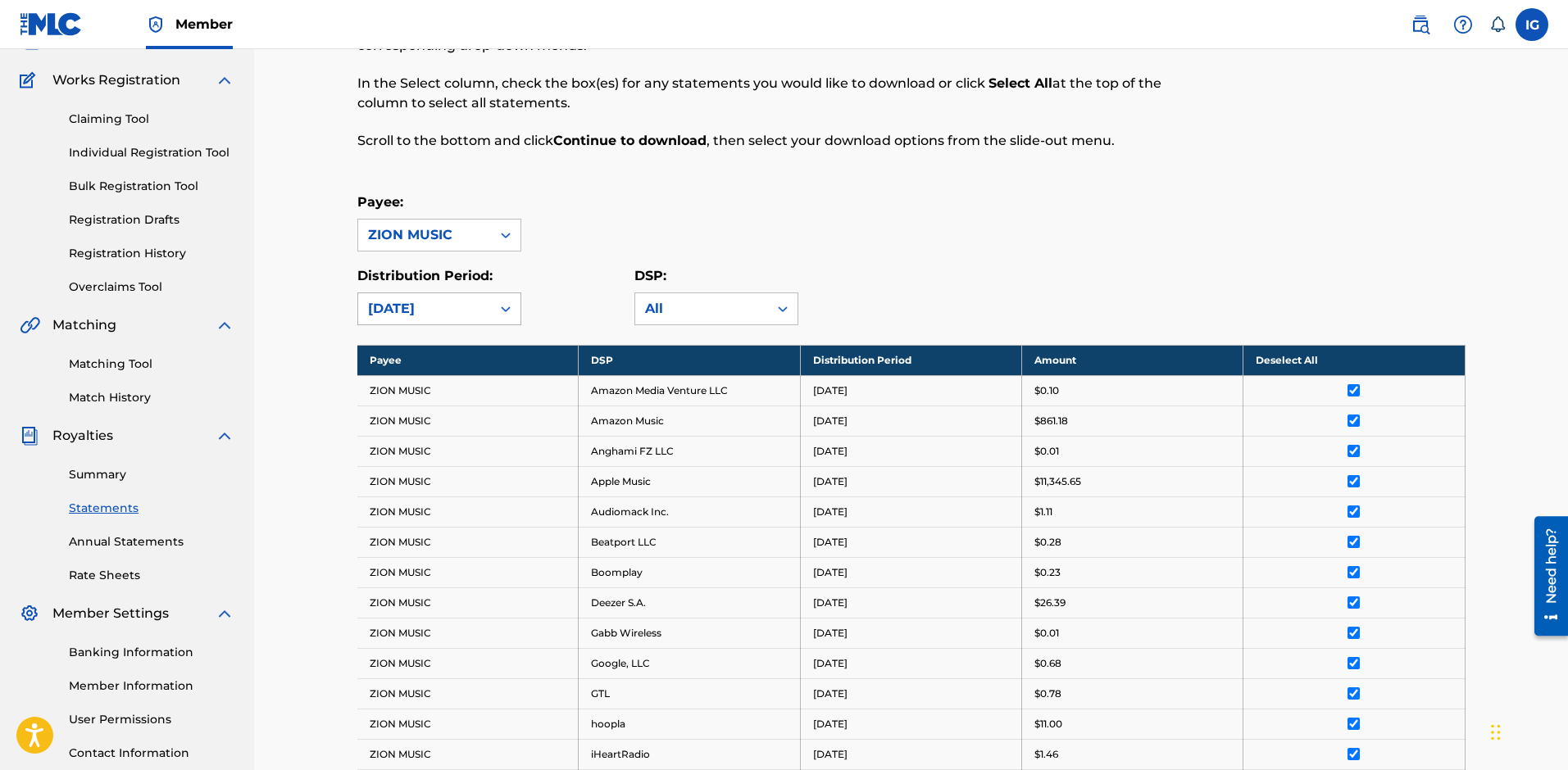
click at [478, 304] on div "[DATE]" at bounding box center [424, 308] width 113 height 19
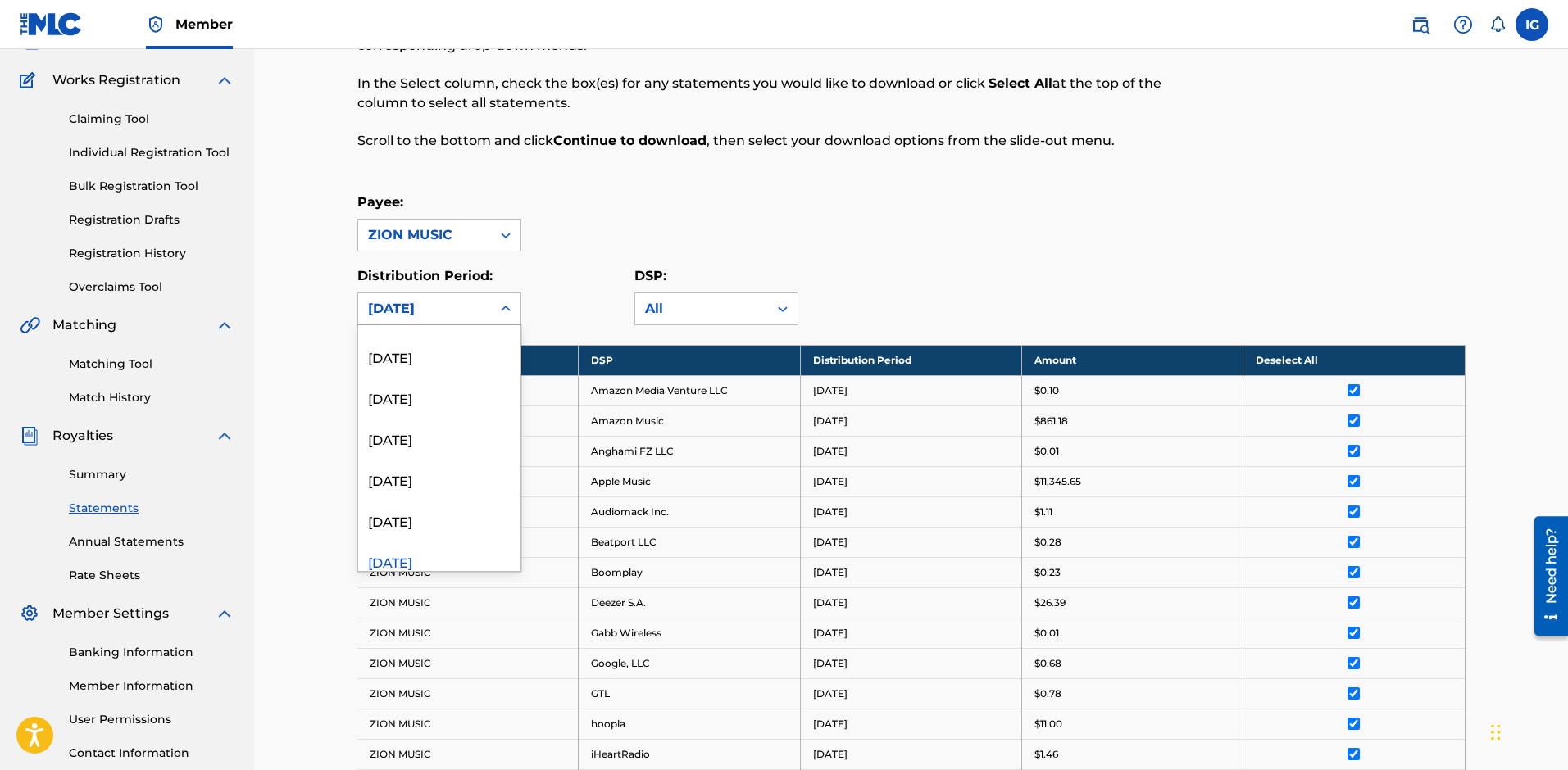
scroll to position [246, 0]
click at [464, 464] on div "[DATE]" at bounding box center [438, 469] width 162 height 41
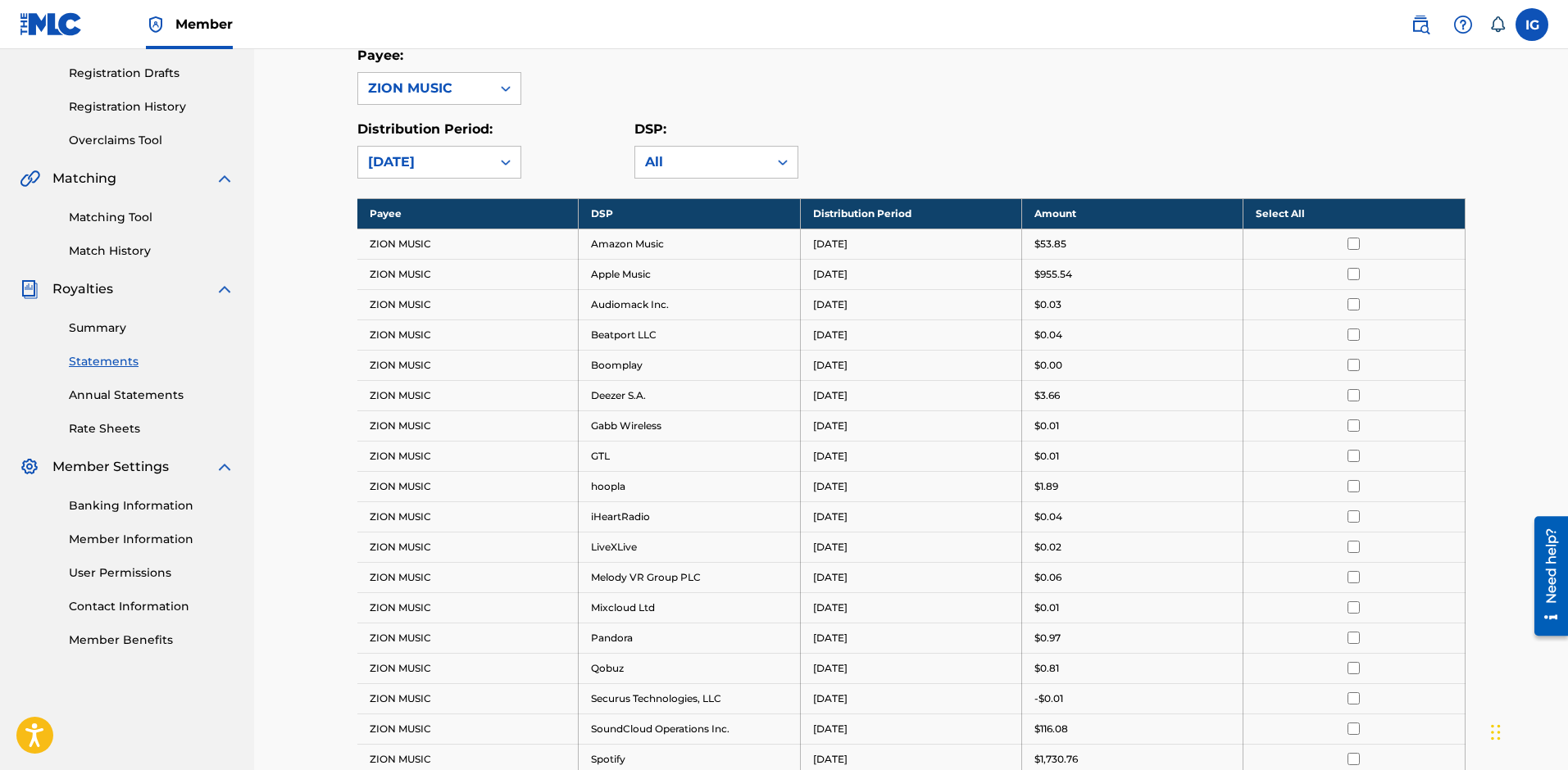
scroll to position [204, 0]
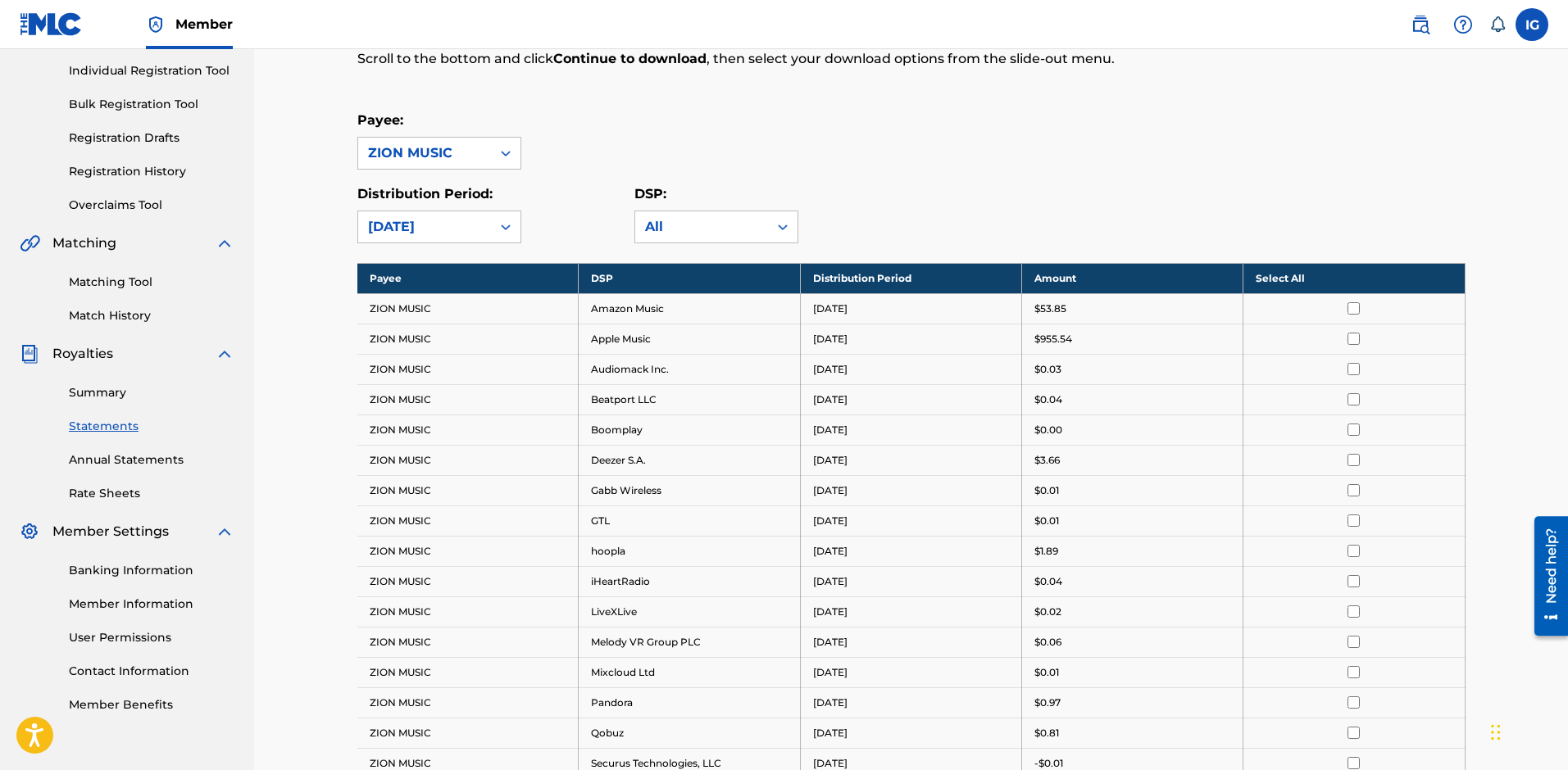
click at [1344, 259] on div "Royalty Statements Select your desired payee from the Payee drop-down menu. The…" at bounding box center [911, 515] width 1108 height 1258
click at [1345, 270] on th "Select All" at bounding box center [1355, 278] width 222 height 30
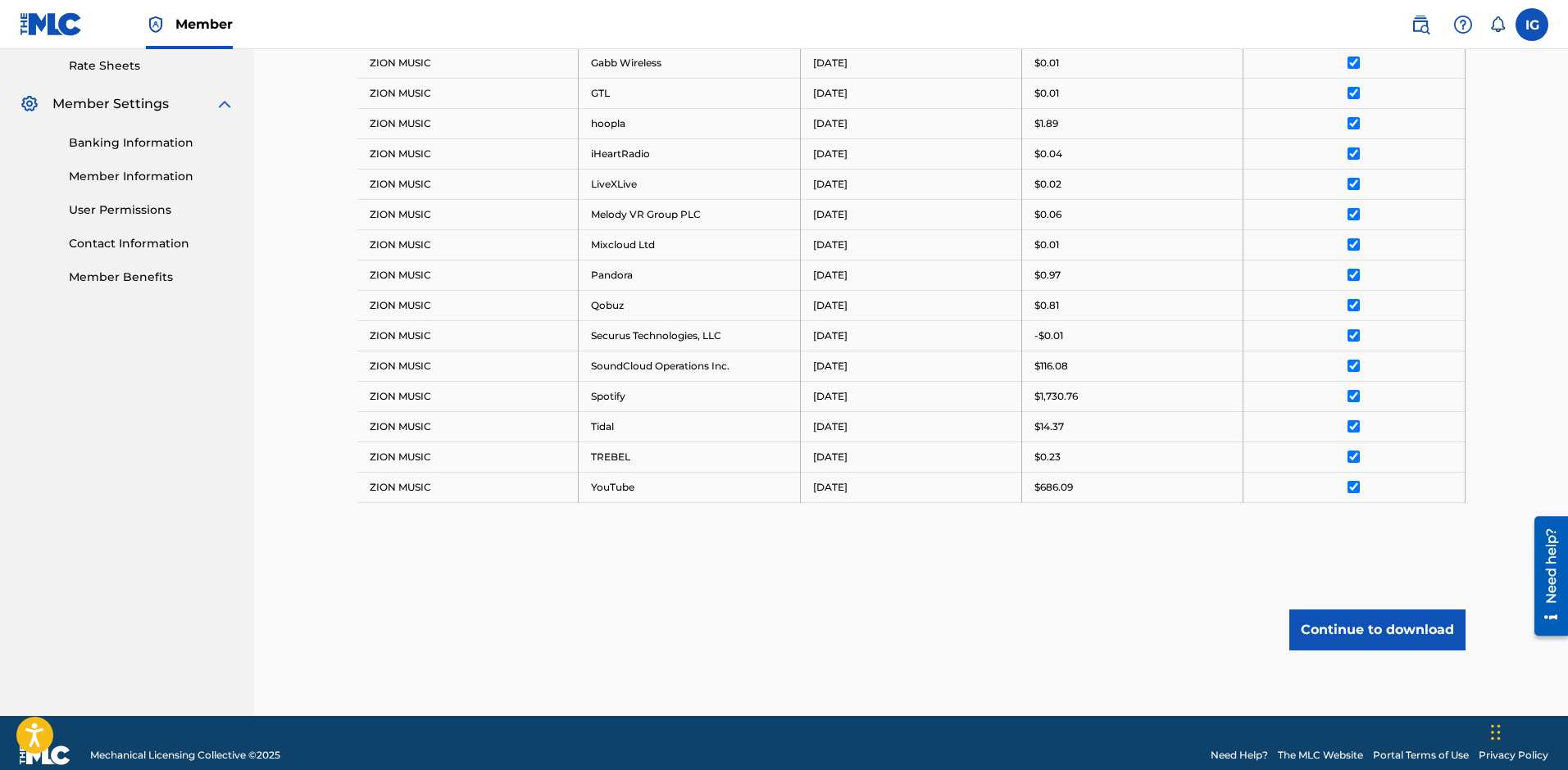
scroll to position [657, 0]
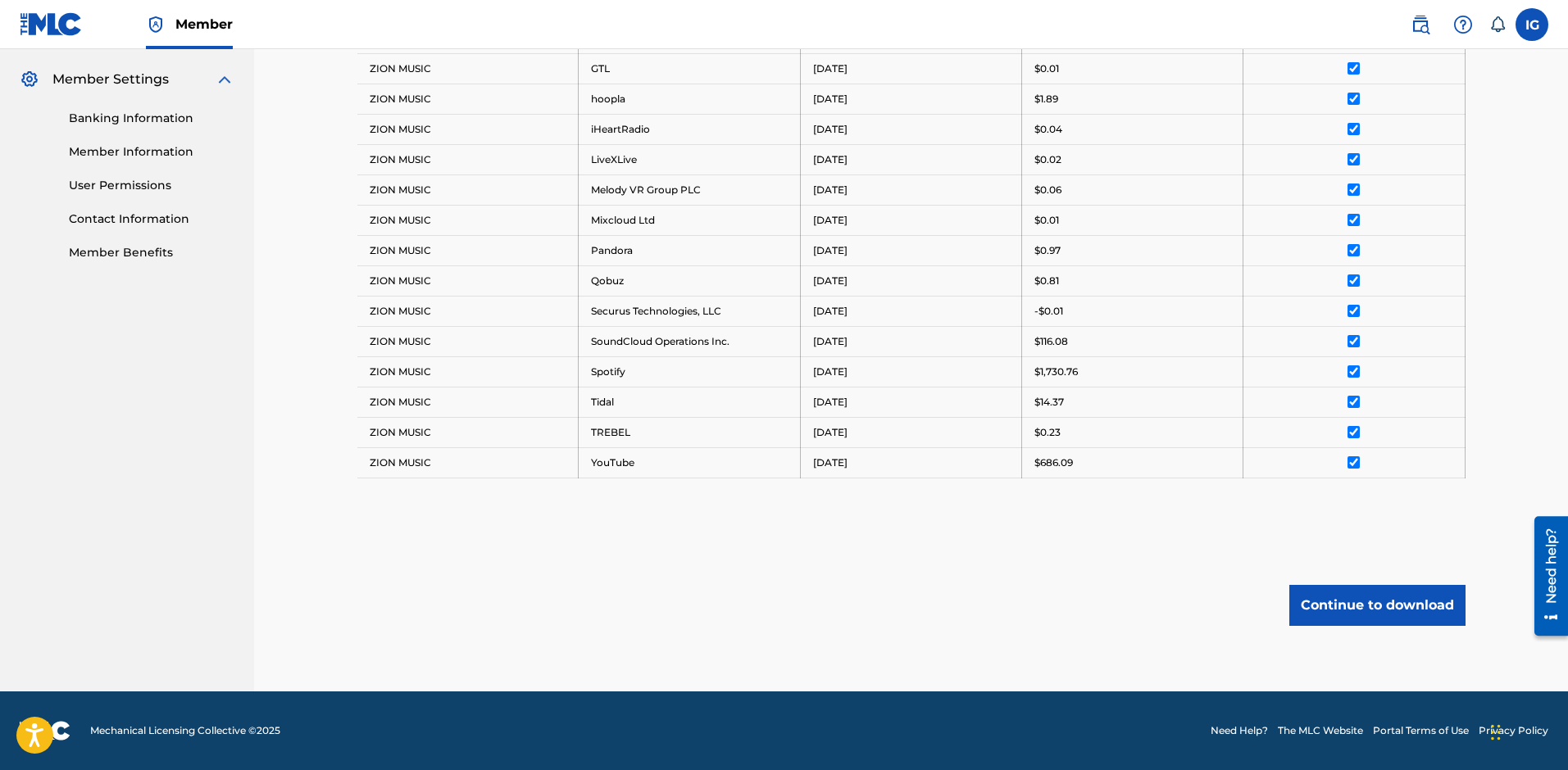
click at [1364, 590] on button "Continue to download" at bounding box center [1377, 605] width 176 height 41
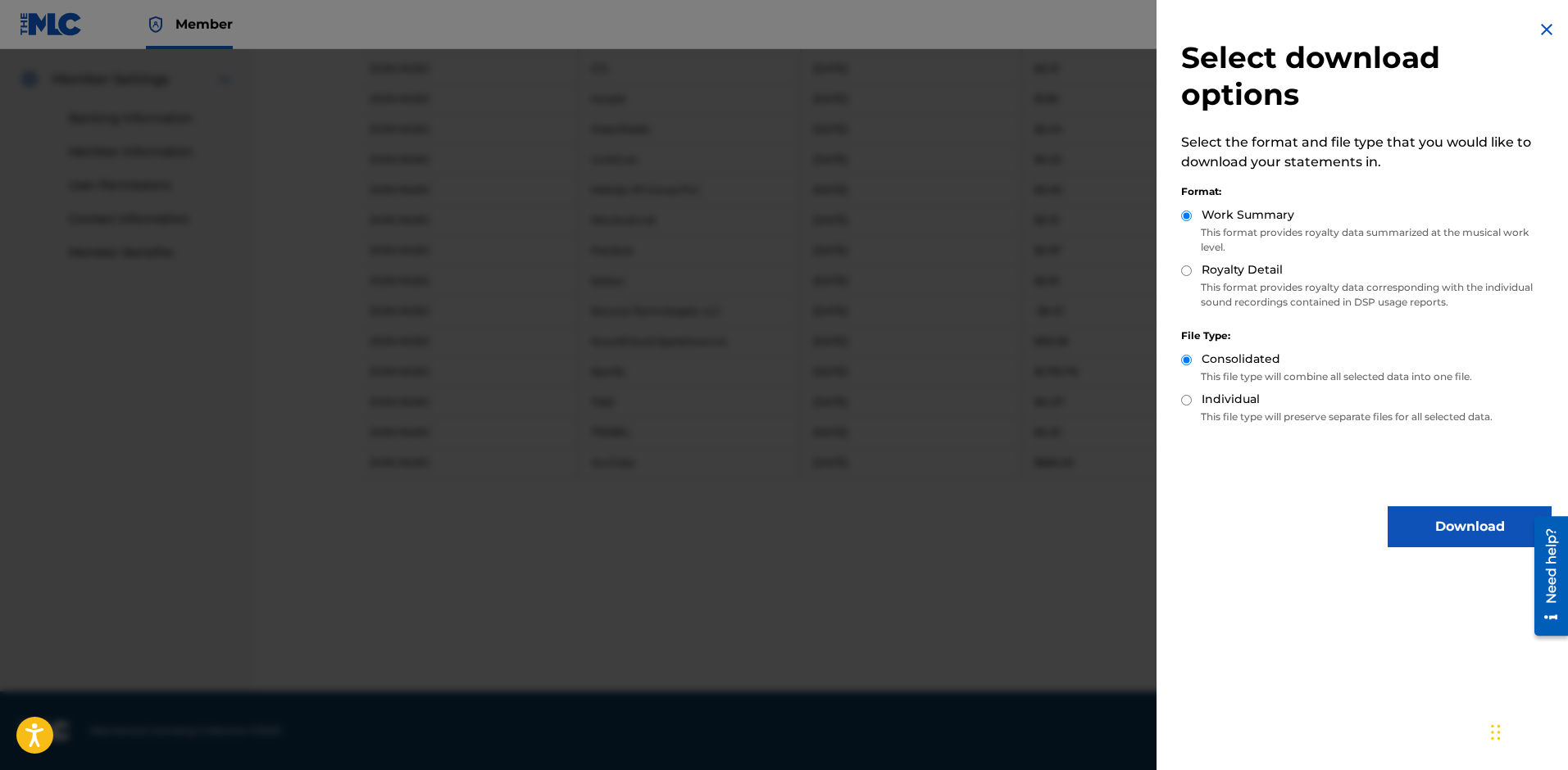
click at [1249, 272] on label "Royalty Detail" at bounding box center [1242, 270] width 81 height 17
click at [1192, 272] on input "Royalty Detail" at bounding box center [1186, 270] width 11 height 11
radio input "true"
click at [1423, 523] on button "Download" at bounding box center [1469, 526] width 164 height 41
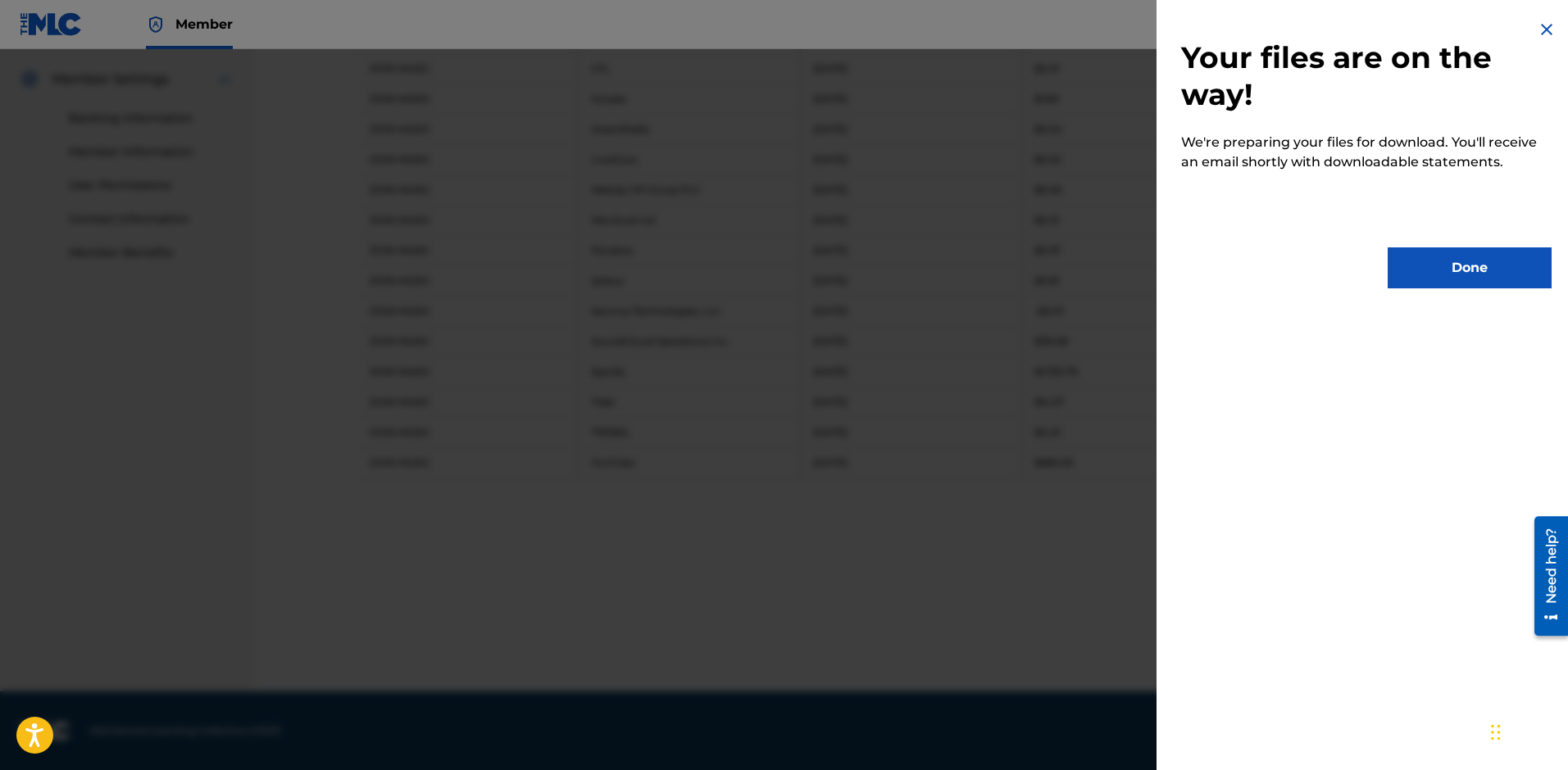
click at [1419, 268] on button "Done" at bounding box center [1469, 268] width 164 height 41
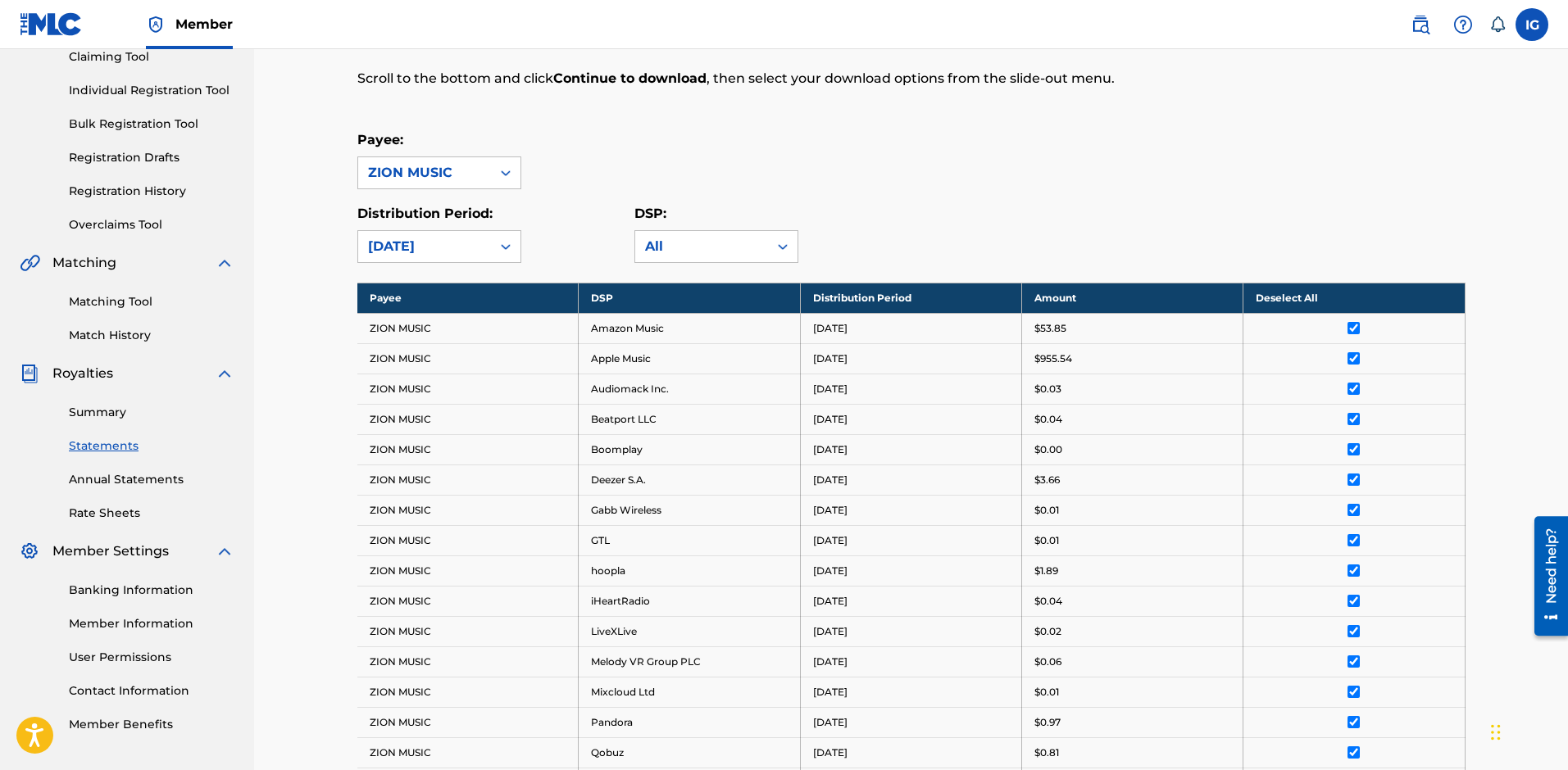
scroll to position [83, 0]
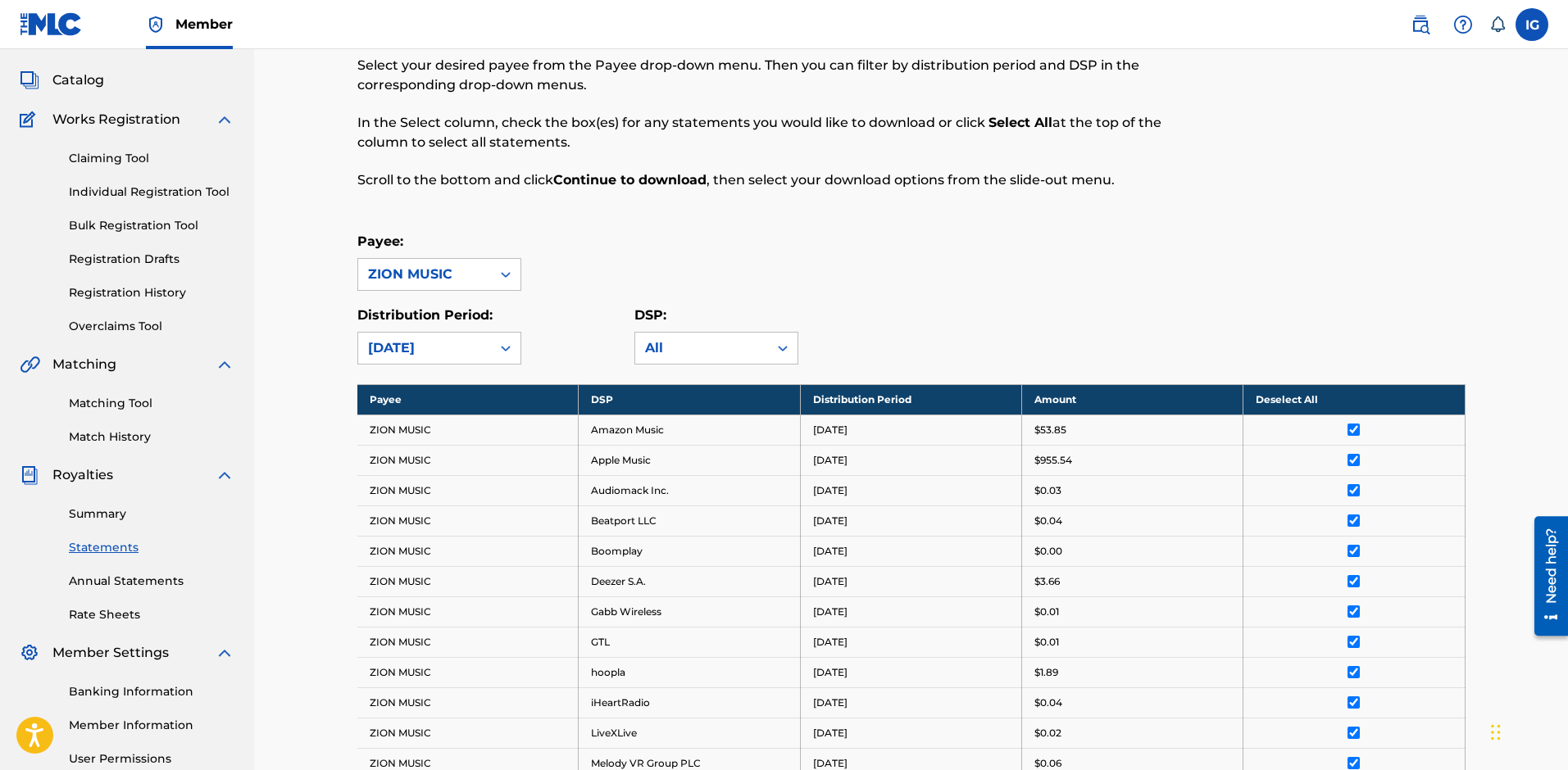
click at [453, 331] on div "Distribution Period: [DATE]" at bounding box center [439, 335] width 164 height 59
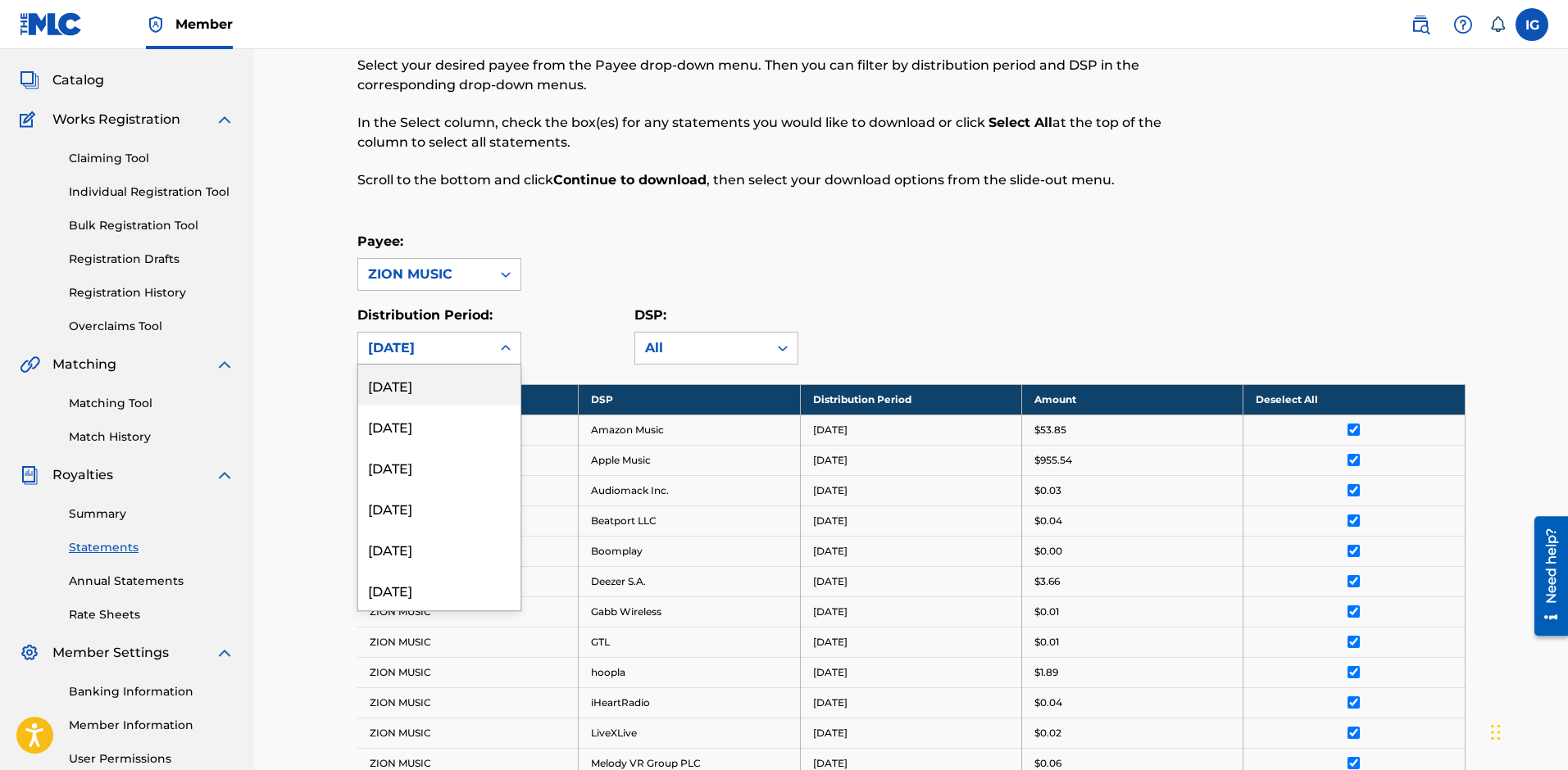
click at [458, 339] on div "[DATE]" at bounding box center [424, 348] width 113 height 19
click at [464, 556] on div "[DATE]" at bounding box center [438, 548] width 162 height 41
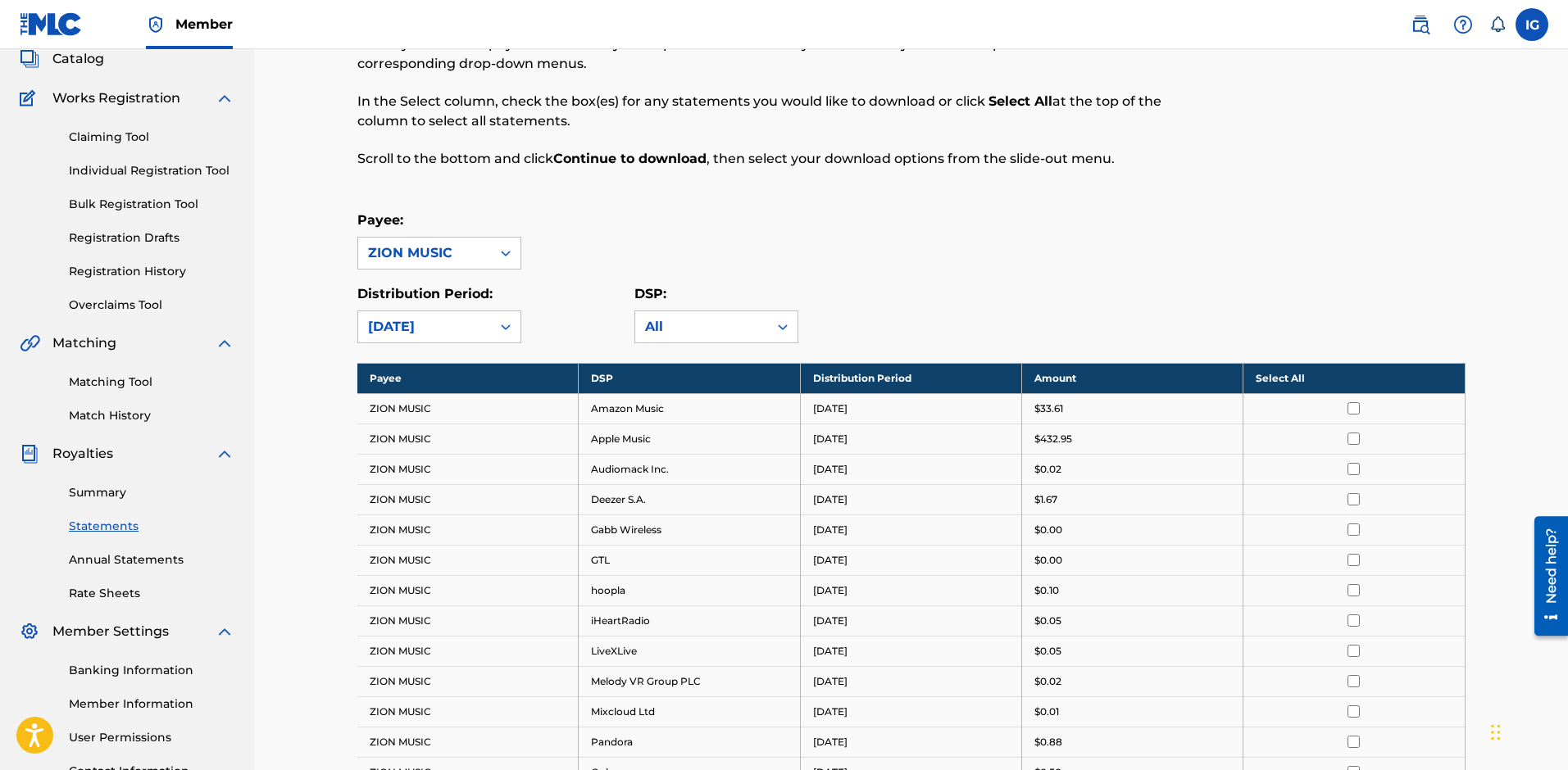
click at [1327, 378] on th "Select All" at bounding box center [1355, 378] width 222 height 30
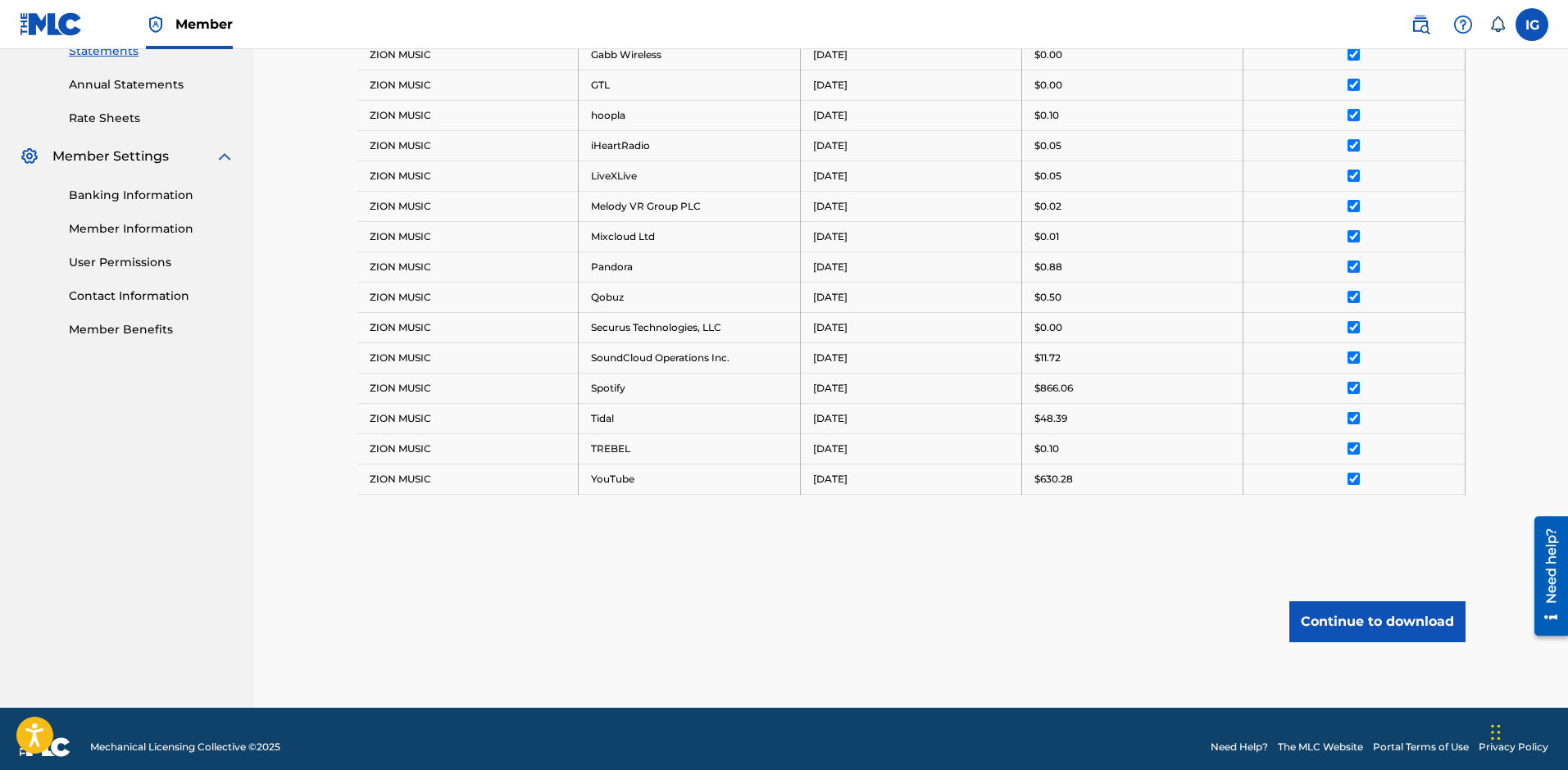
scroll to position [596, 0]
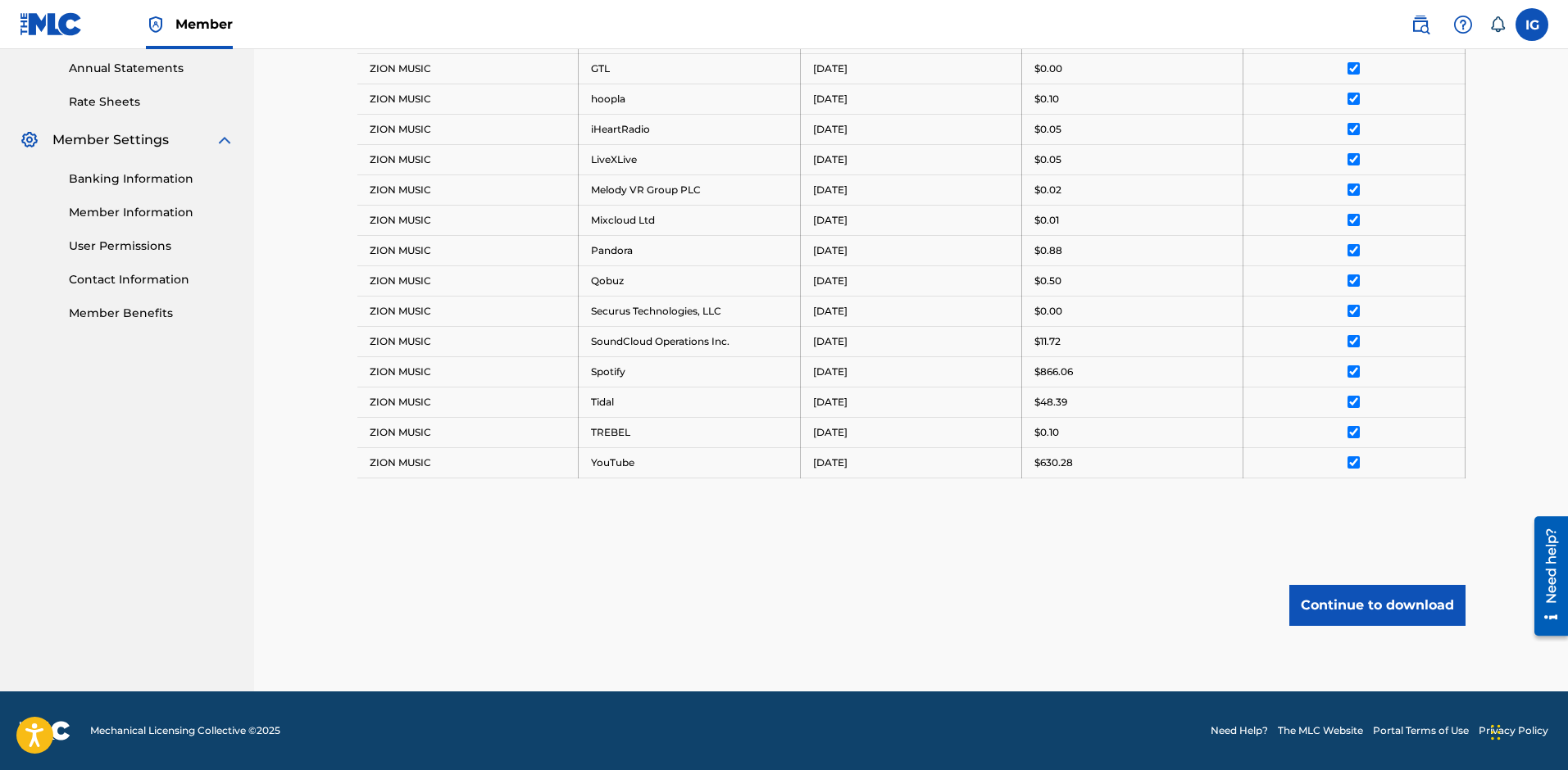
click at [1385, 600] on button "Continue to download" at bounding box center [1377, 605] width 176 height 41
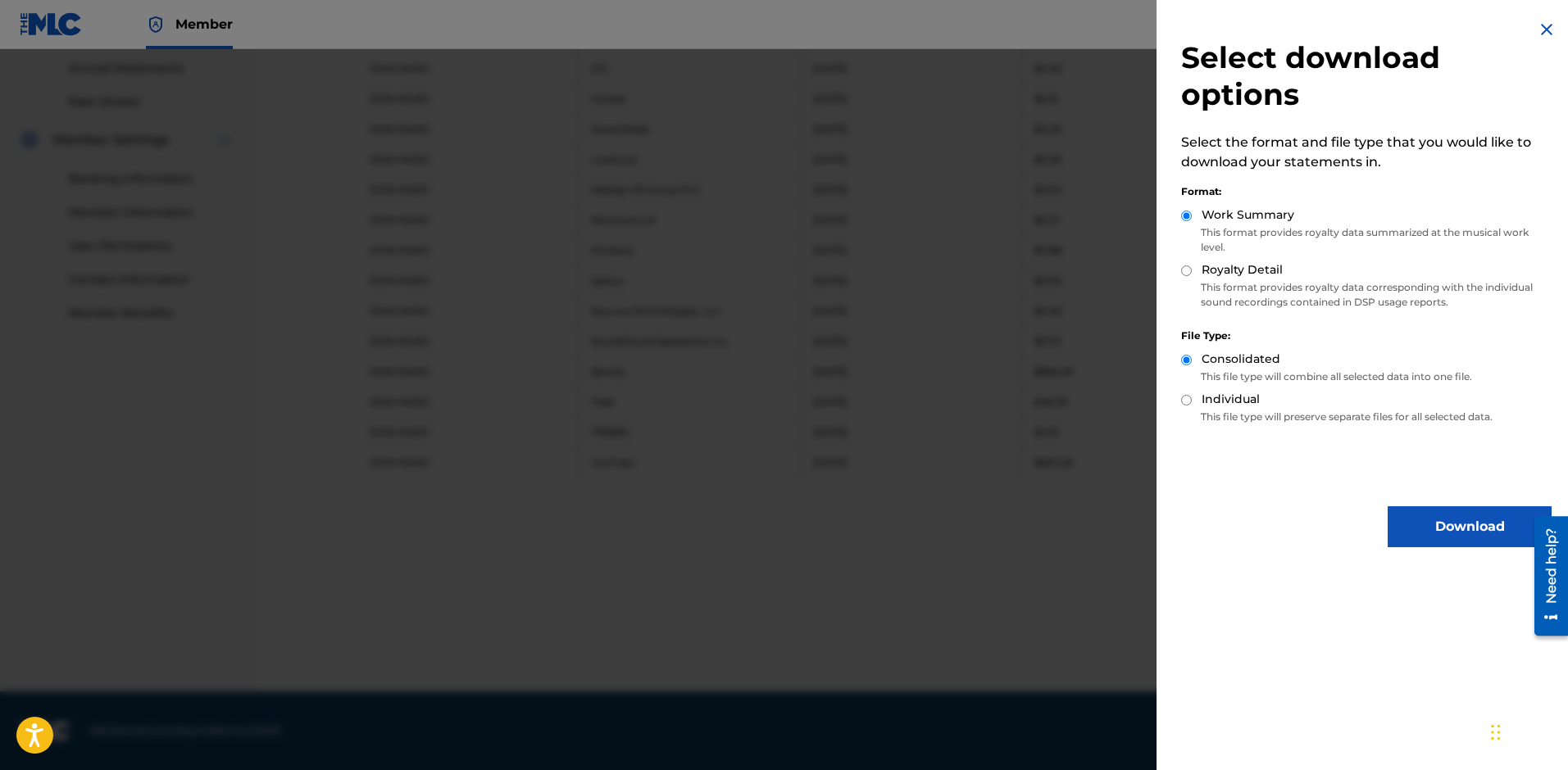
click at [1231, 265] on label "Royalty Detail" at bounding box center [1242, 270] width 81 height 17
click at [1192, 265] on input "Royalty Detail" at bounding box center [1186, 270] width 11 height 11
radio input "true"
click at [1442, 526] on button "Download" at bounding box center [1469, 526] width 164 height 41
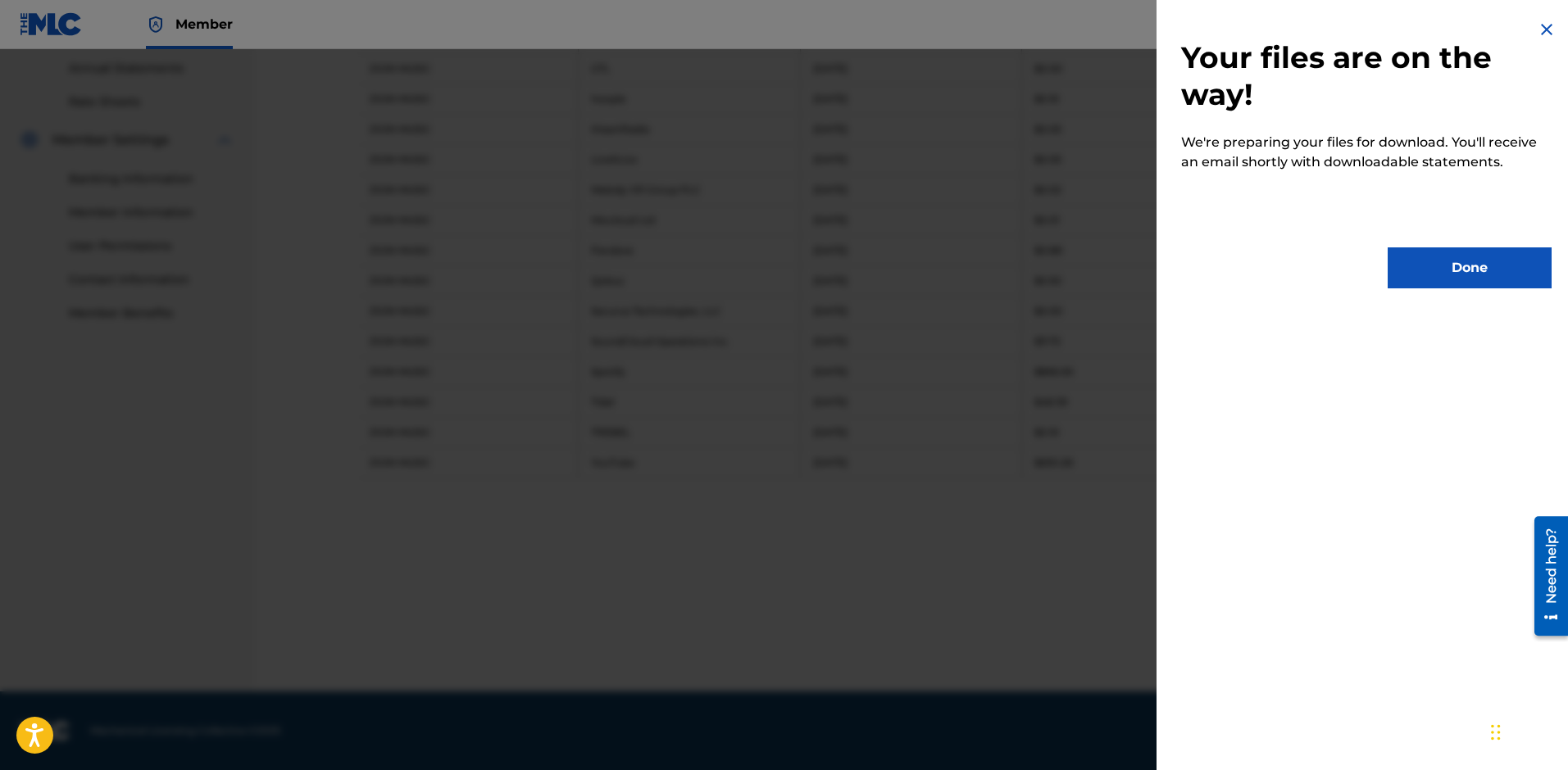
click at [1446, 254] on button "Done" at bounding box center [1469, 268] width 164 height 41
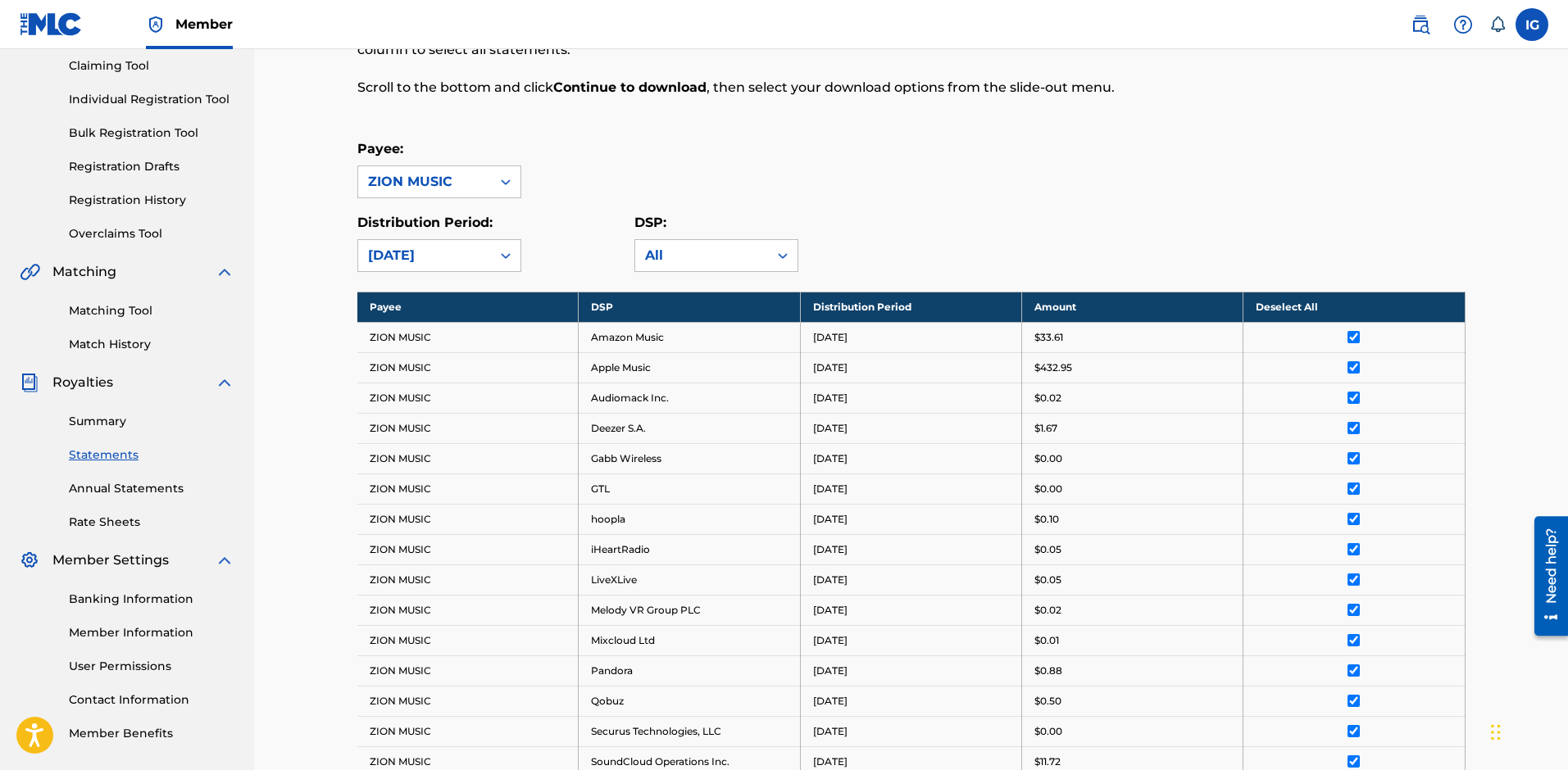
scroll to position [104, 0]
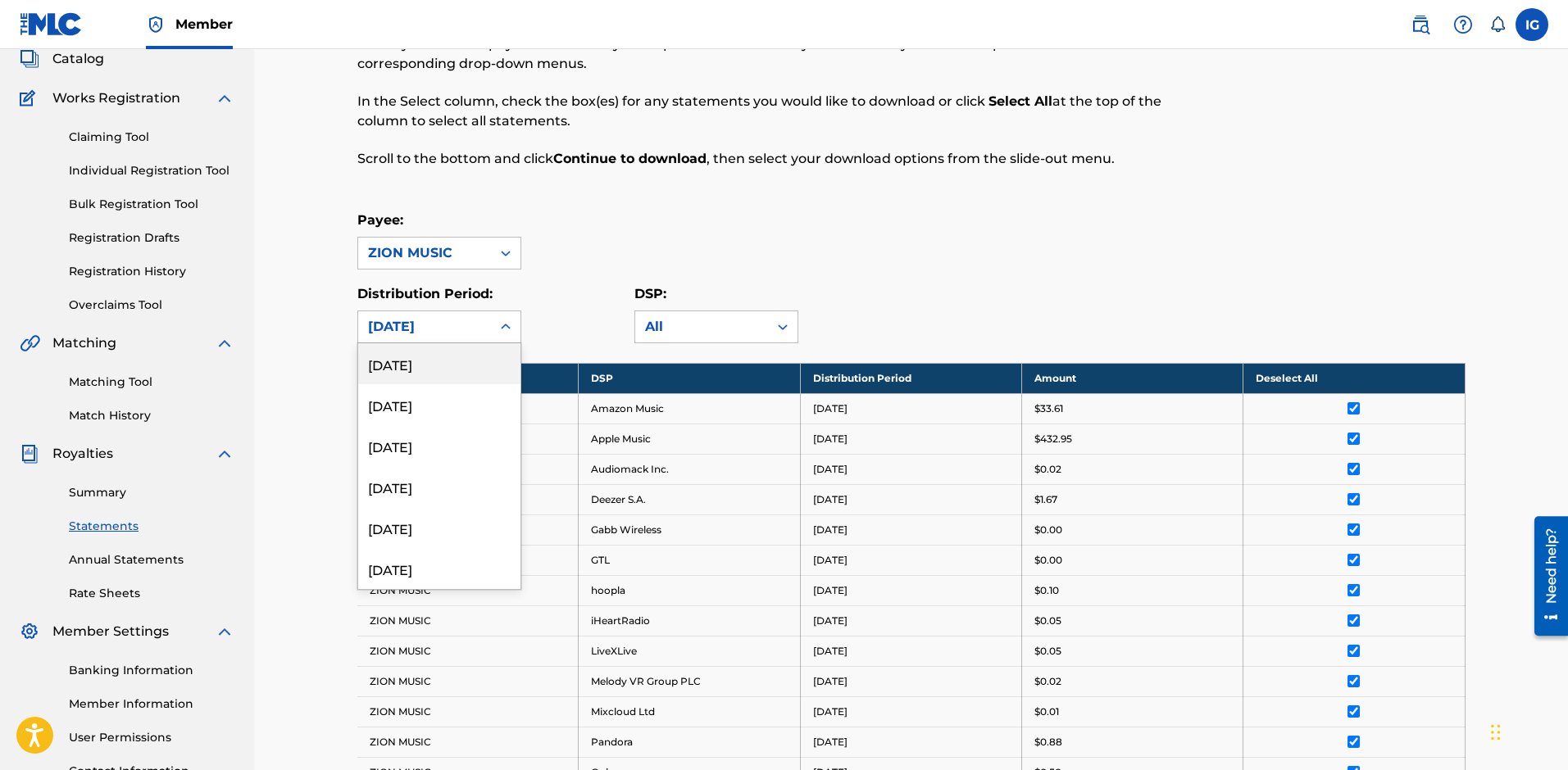
click at [464, 323] on div "[DATE]" at bounding box center [424, 327] width 113 height 19
click at [429, 472] on div "[DATE]" at bounding box center [438, 486] width 162 height 41
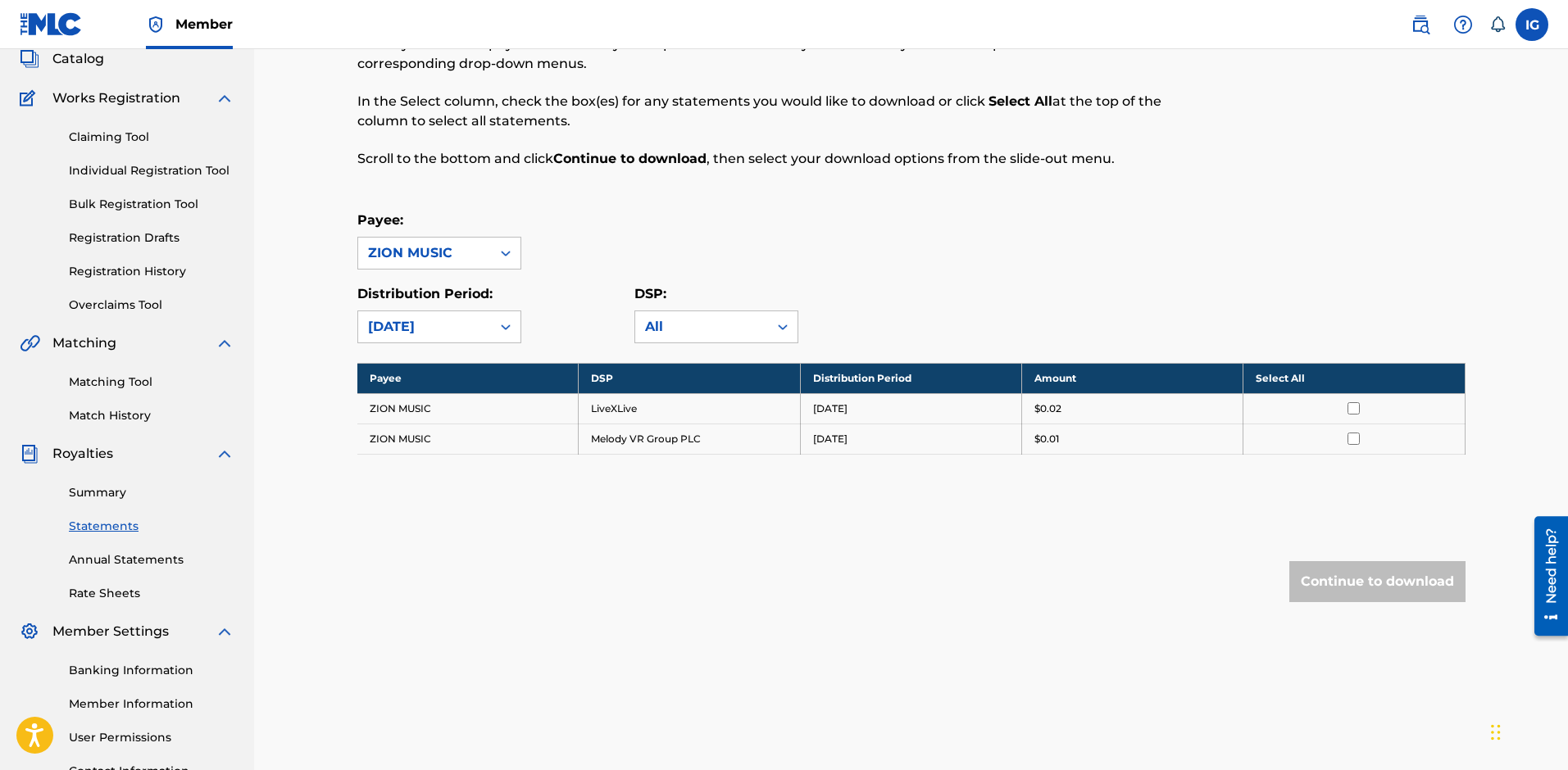
click at [1345, 372] on th "Select All" at bounding box center [1355, 378] width 222 height 30
click at [460, 330] on div "[DATE]" at bounding box center [424, 327] width 113 height 19
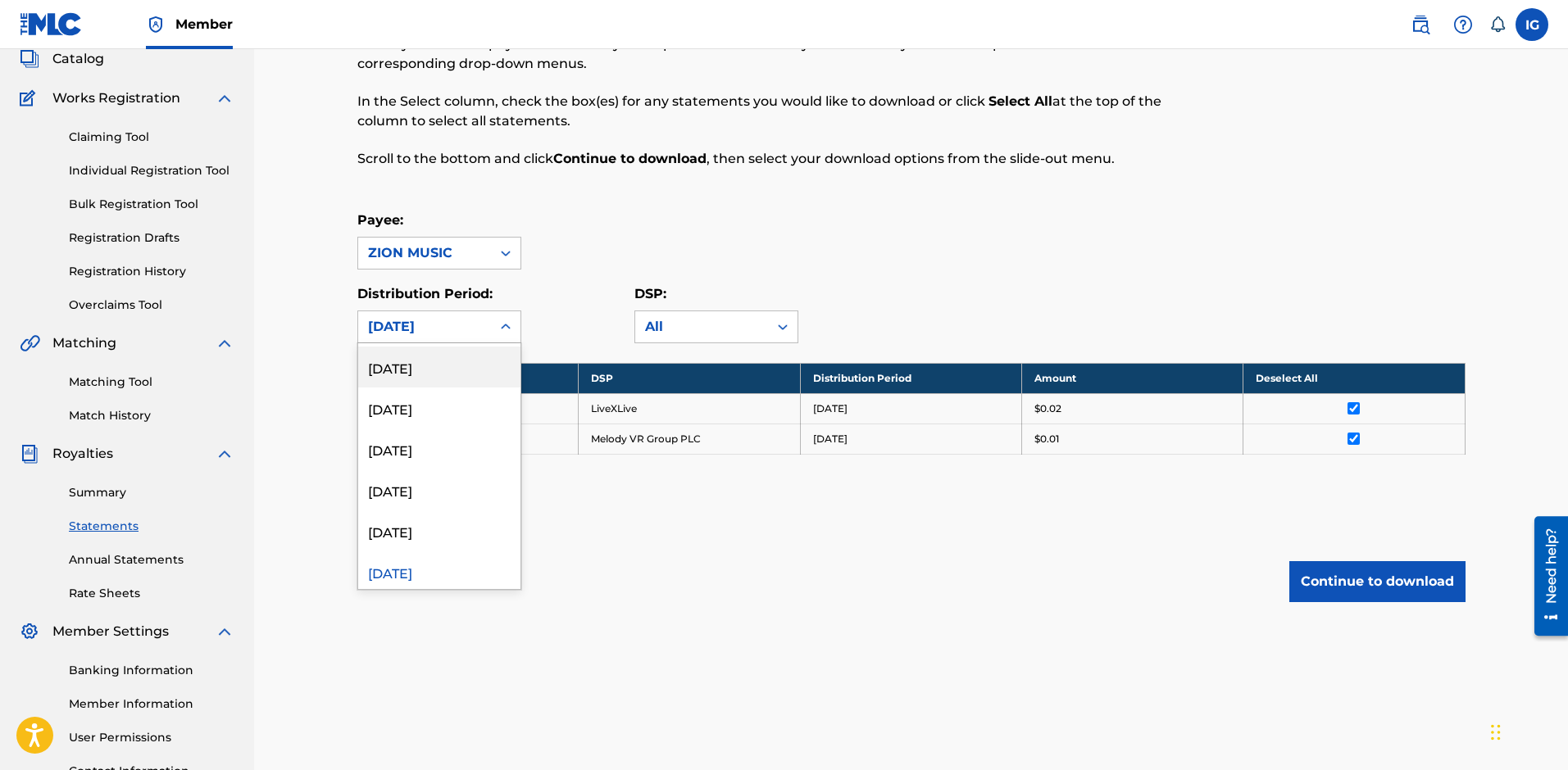
scroll to position [82, 0]
click at [451, 531] on div "[DATE]" at bounding box center [438, 527] width 162 height 41
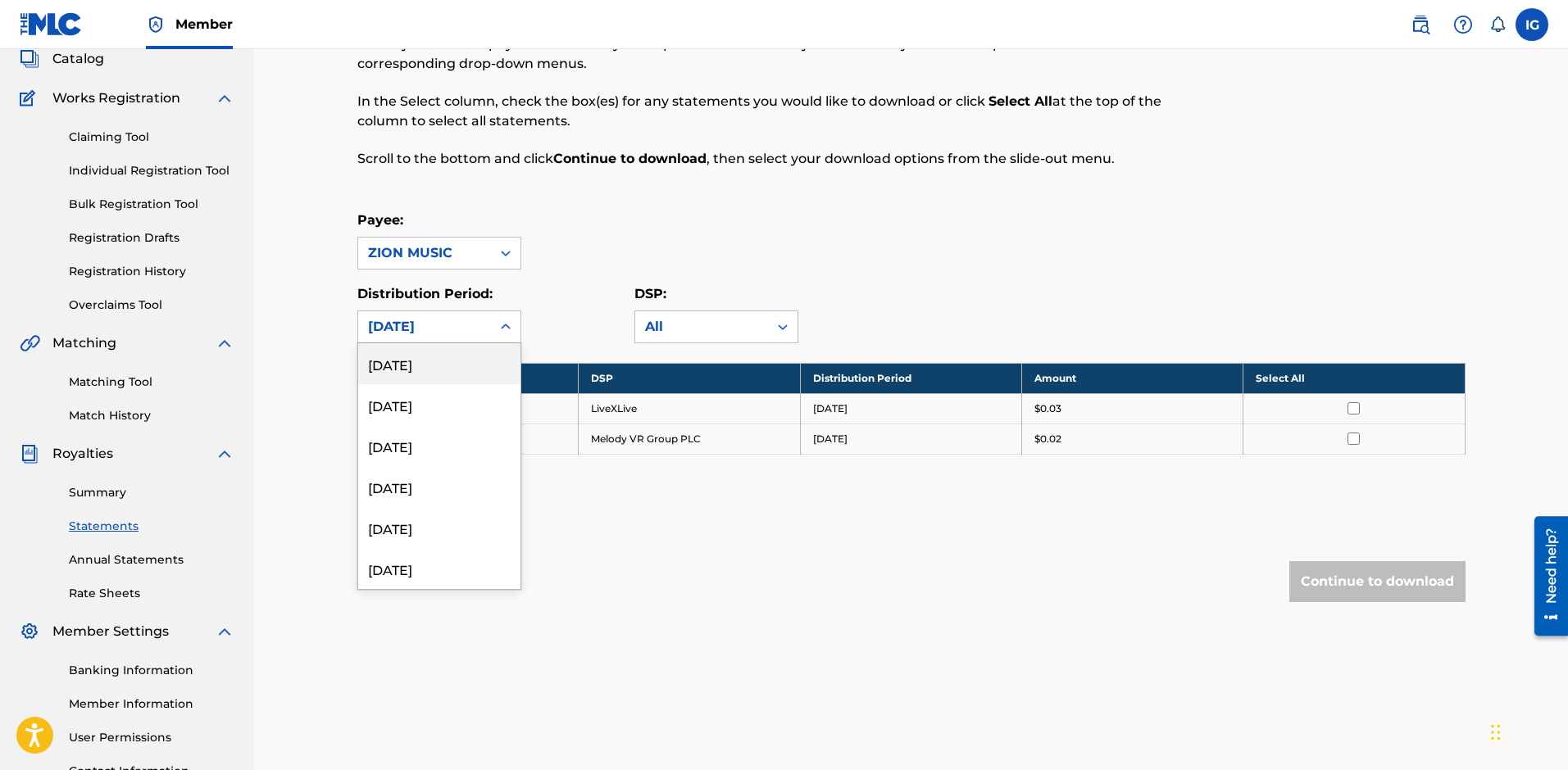
click at [466, 311] on div "[DATE]" at bounding box center [439, 327] width 164 height 33
click at [438, 391] on div "[DATE]" at bounding box center [438, 405] width 162 height 41
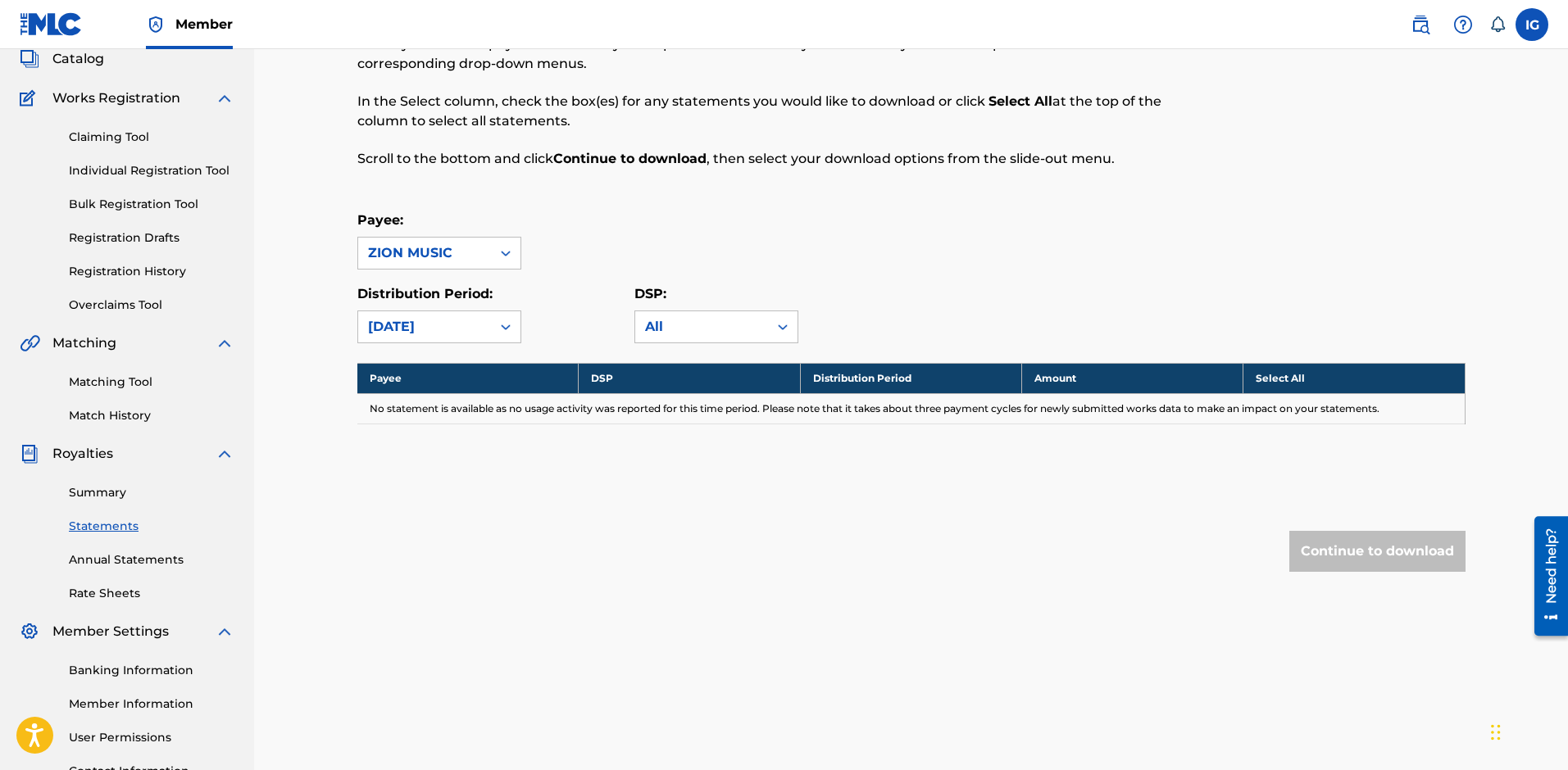
click at [447, 324] on div "[DATE]" at bounding box center [424, 327] width 113 height 19
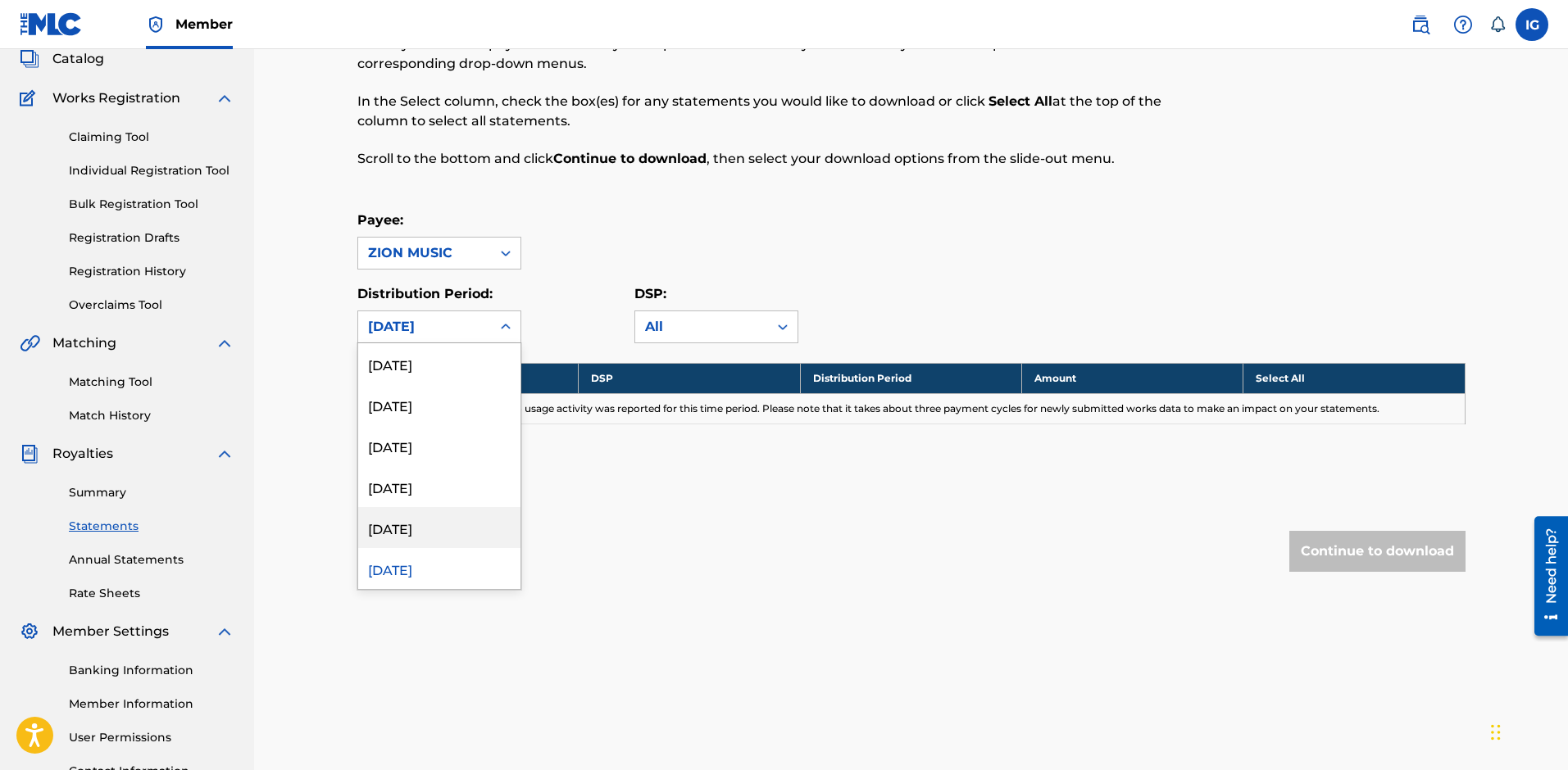
click at [466, 518] on div "[DATE]" at bounding box center [438, 527] width 162 height 41
click at [487, 329] on div "[DATE]" at bounding box center [424, 327] width 133 height 31
click at [474, 490] on div "[DATE]" at bounding box center [438, 486] width 162 height 41
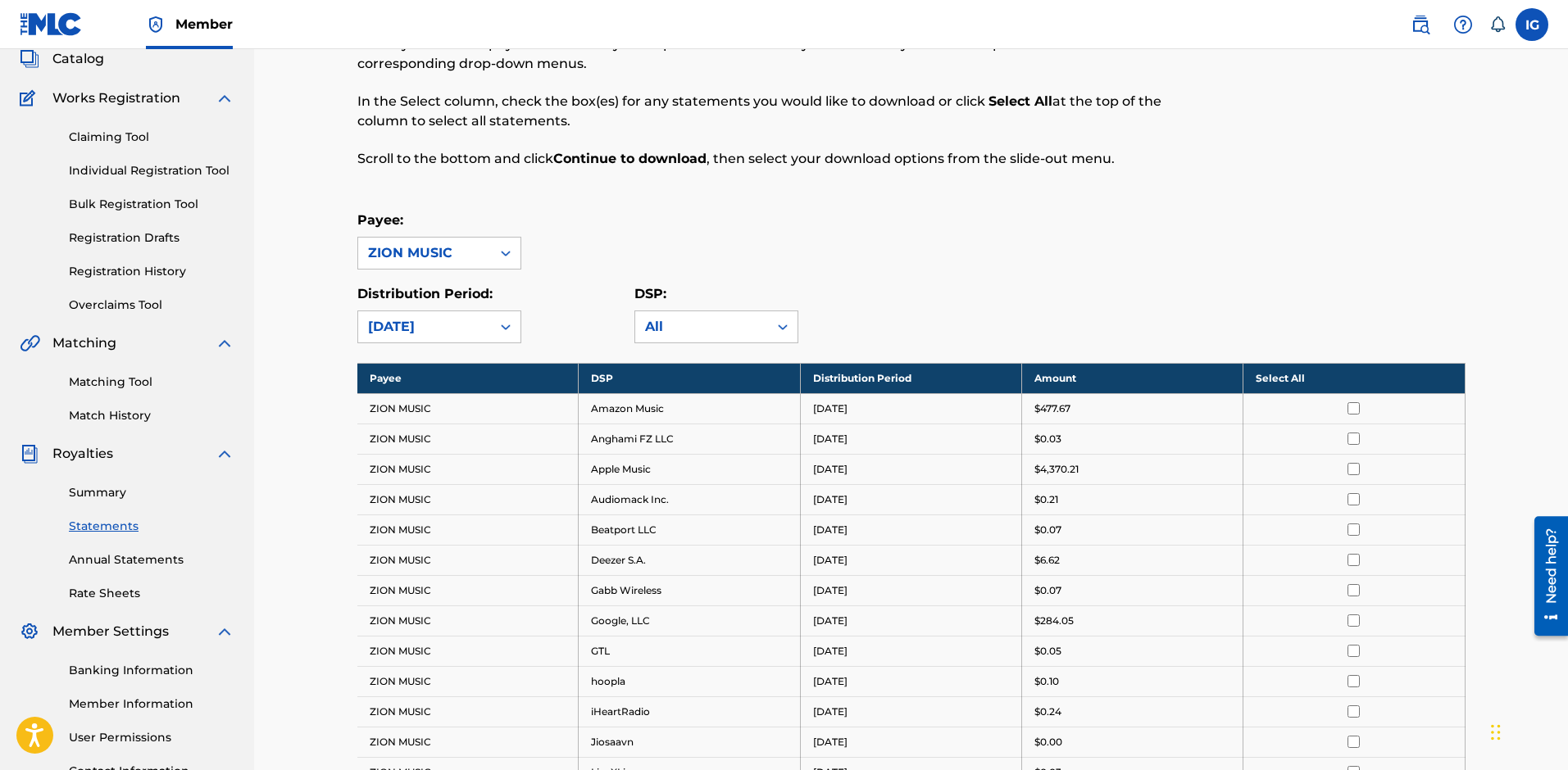
click at [1354, 385] on th "Select All" at bounding box center [1355, 378] width 222 height 30
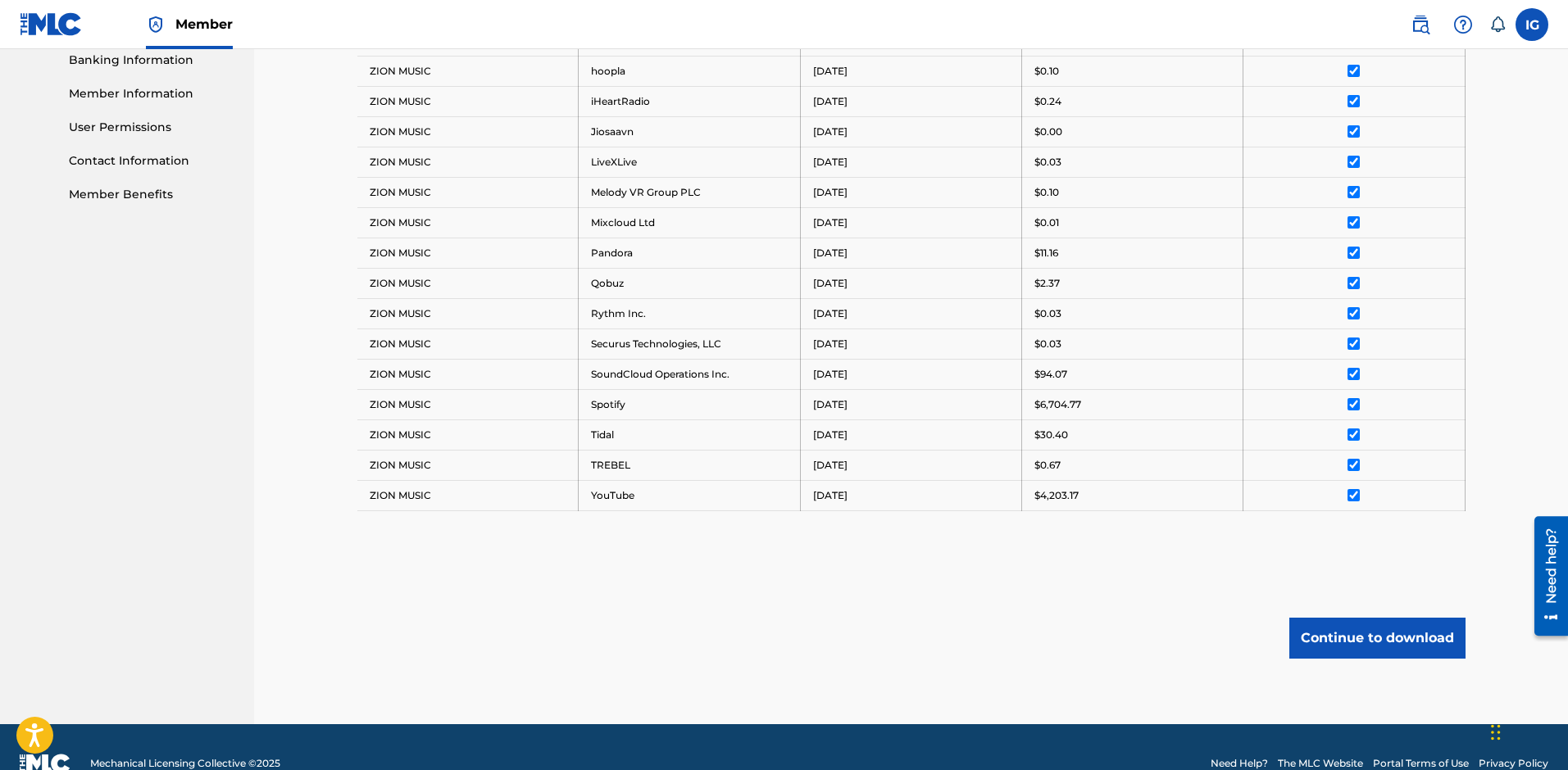
scroll to position [747, 0]
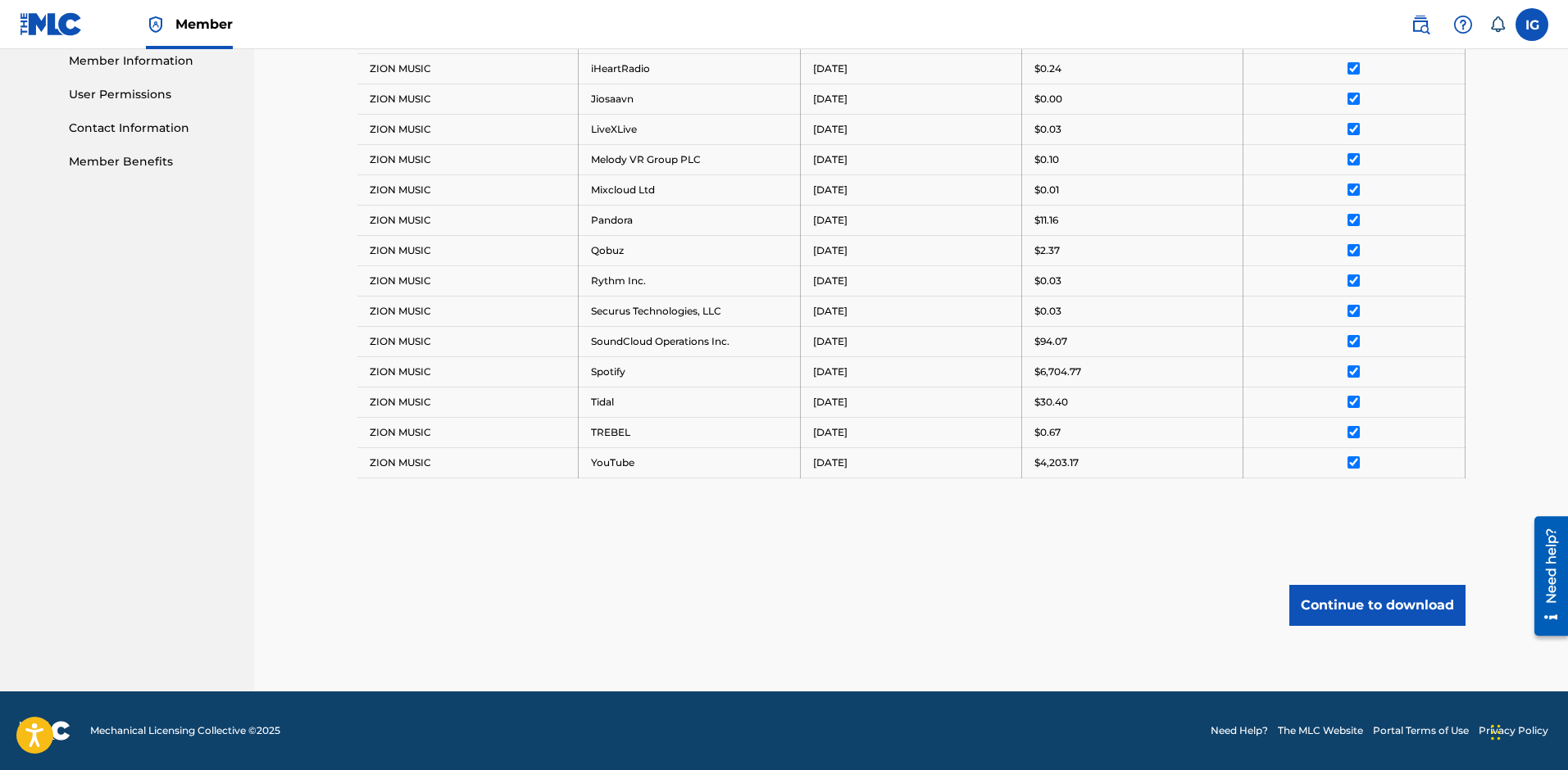
click at [1438, 605] on button "Continue to download" at bounding box center [1377, 605] width 176 height 41
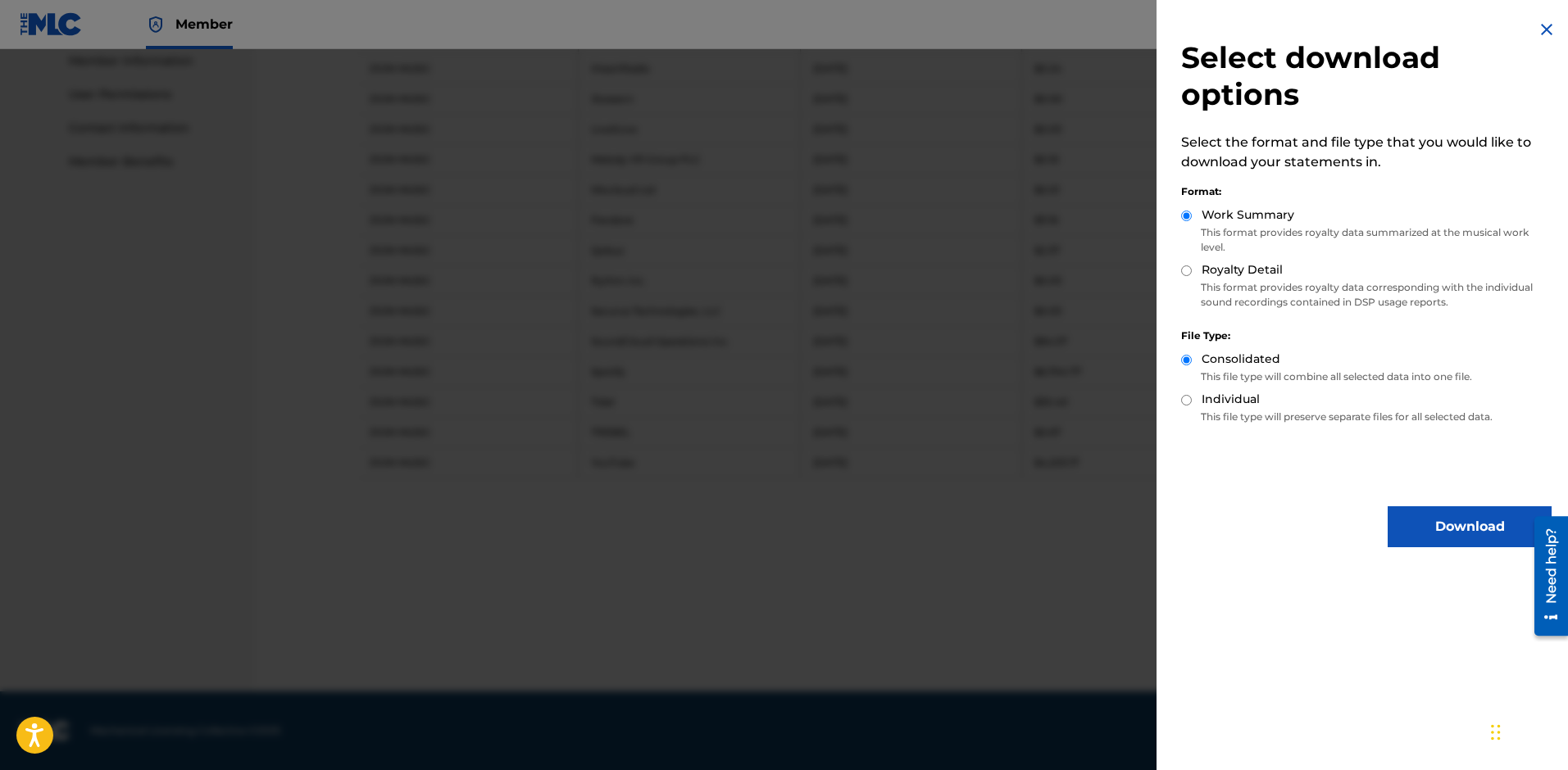
drag, startPoint x: 1257, startPoint y: 270, endPoint x: 1371, endPoint y: 388, distance: 164.1
click at [1256, 270] on label "Royalty Detail" at bounding box center [1242, 270] width 81 height 17
click at [1192, 270] on input "Royalty Detail" at bounding box center [1186, 270] width 11 height 11
radio input "true"
click at [1445, 519] on button "Download" at bounding box center [1469, 526] width 164 height 41
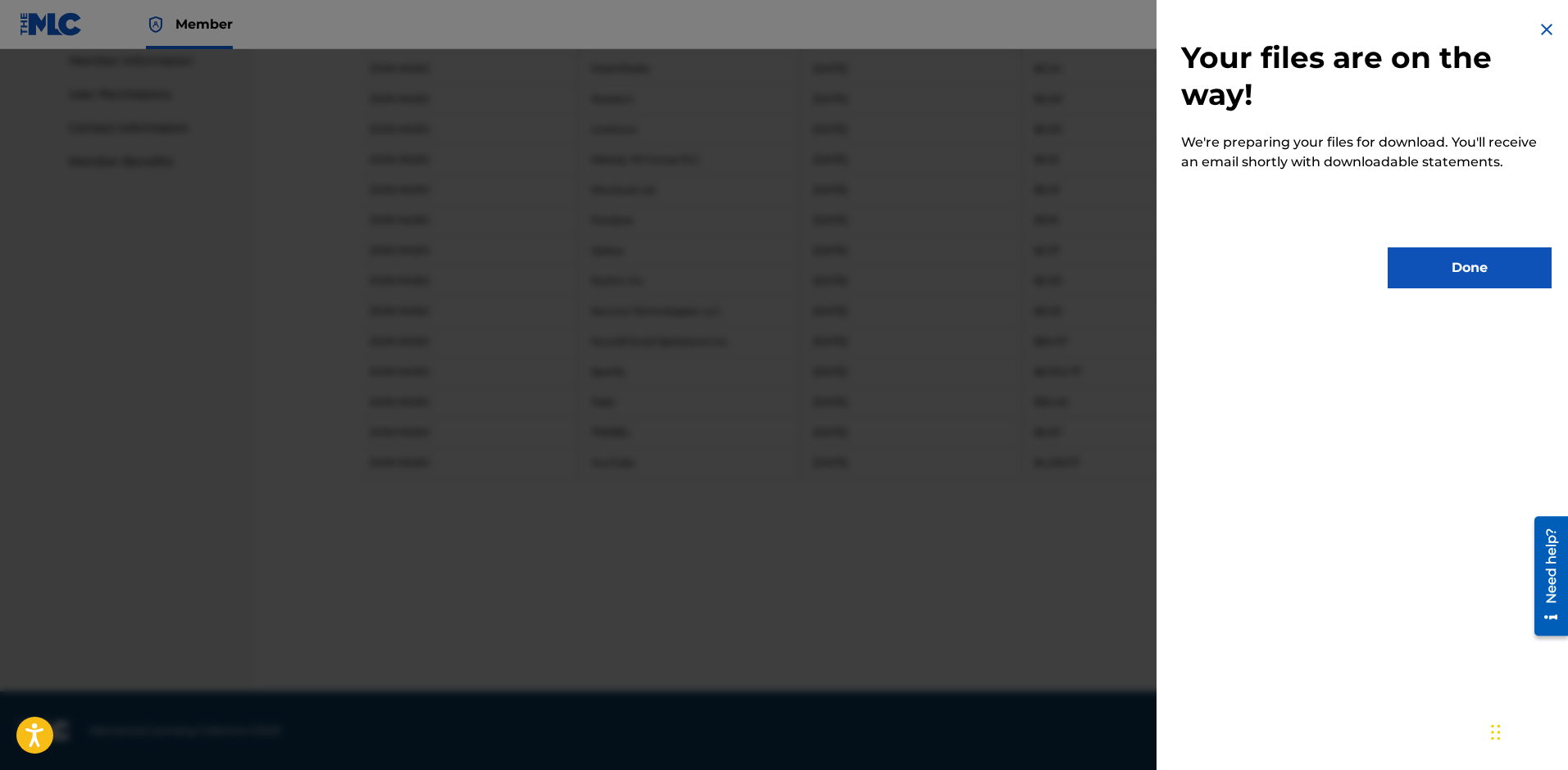
click at [1428, 266] on button "Done" at bounding box center [1469, 268] width 164 height 41
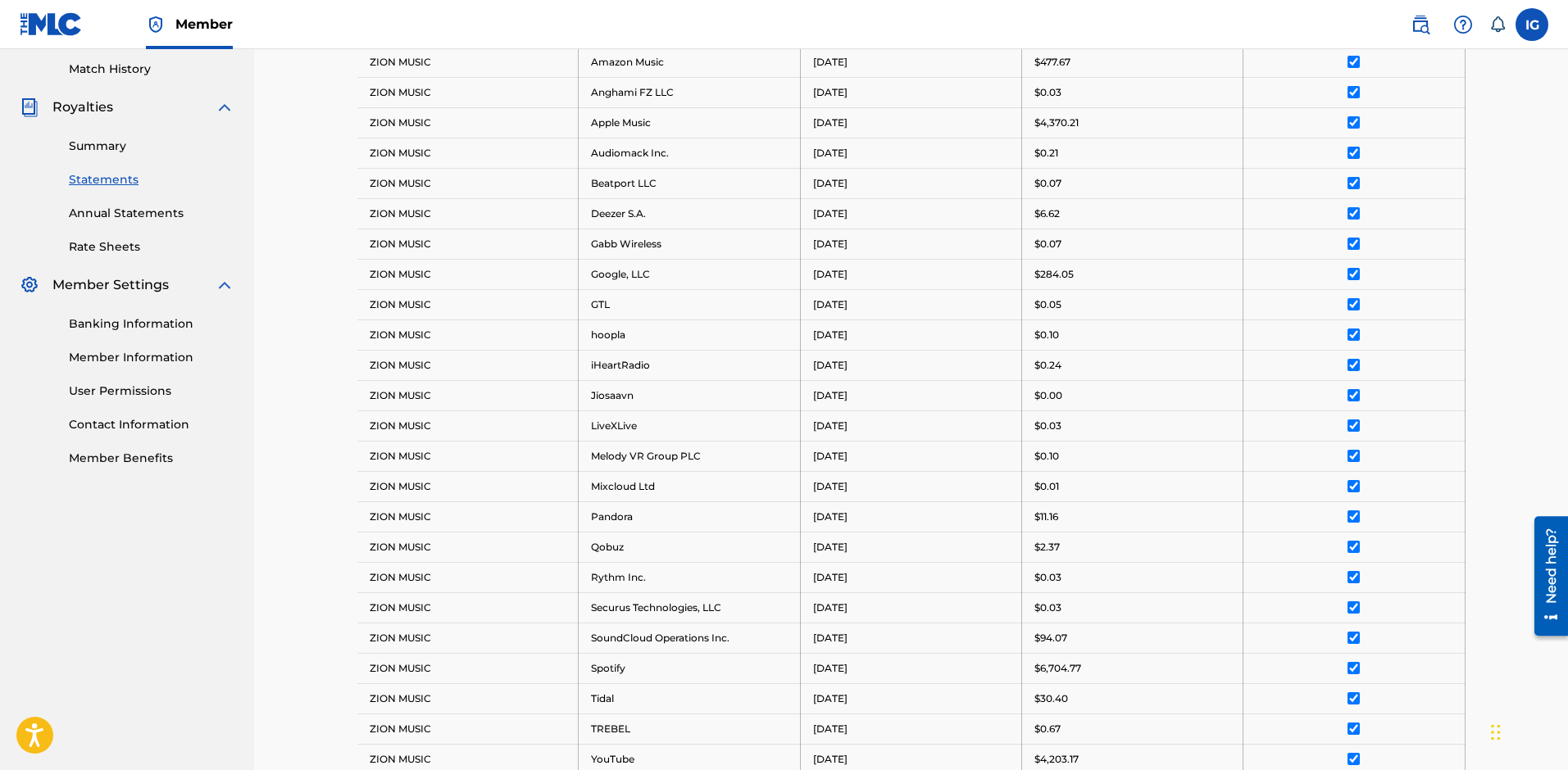
scroll to position [338, 0]
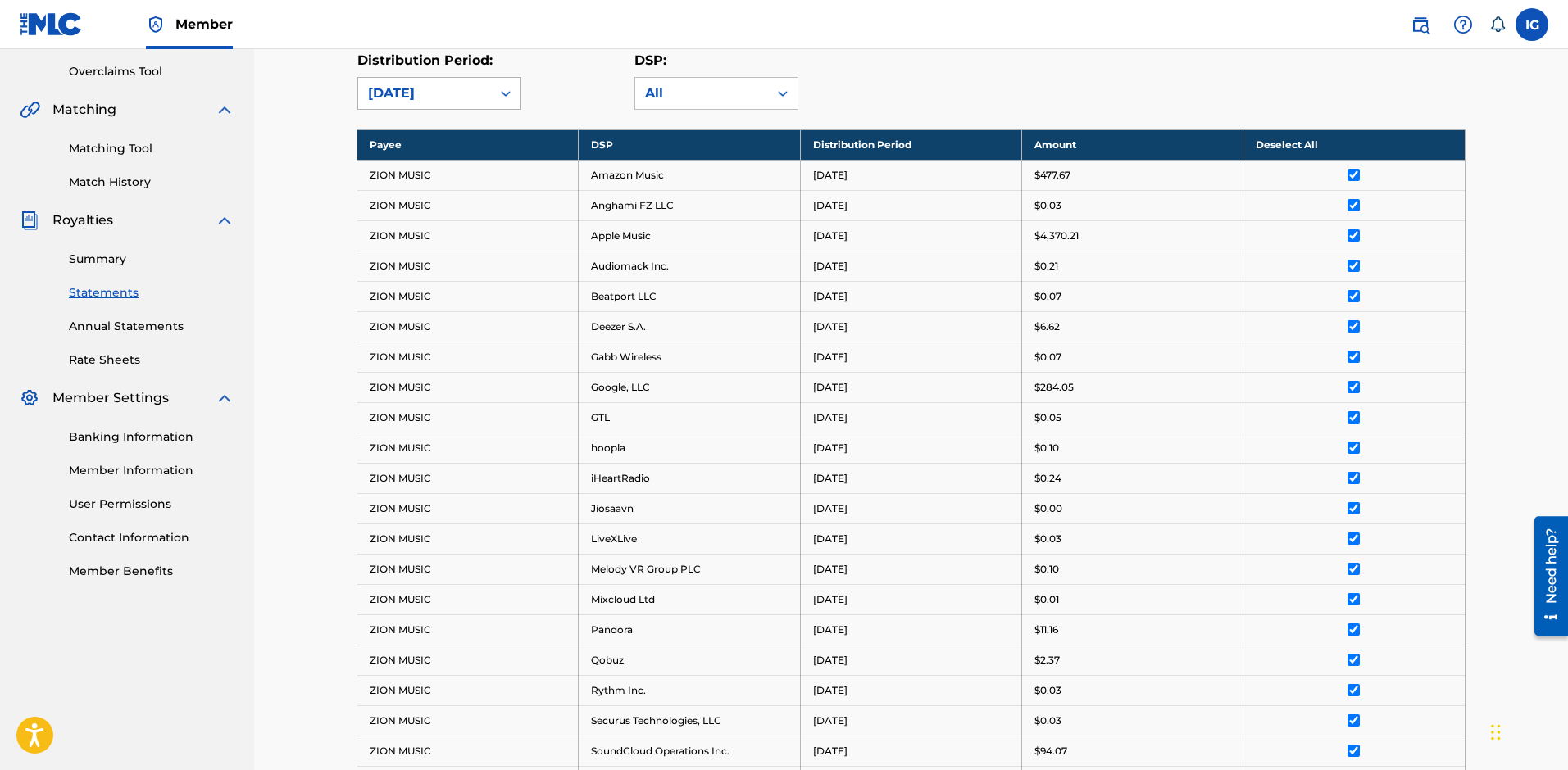
click at [460, 87] on div "[DATE]" at bounding box center [424, 93] width 113 height 19
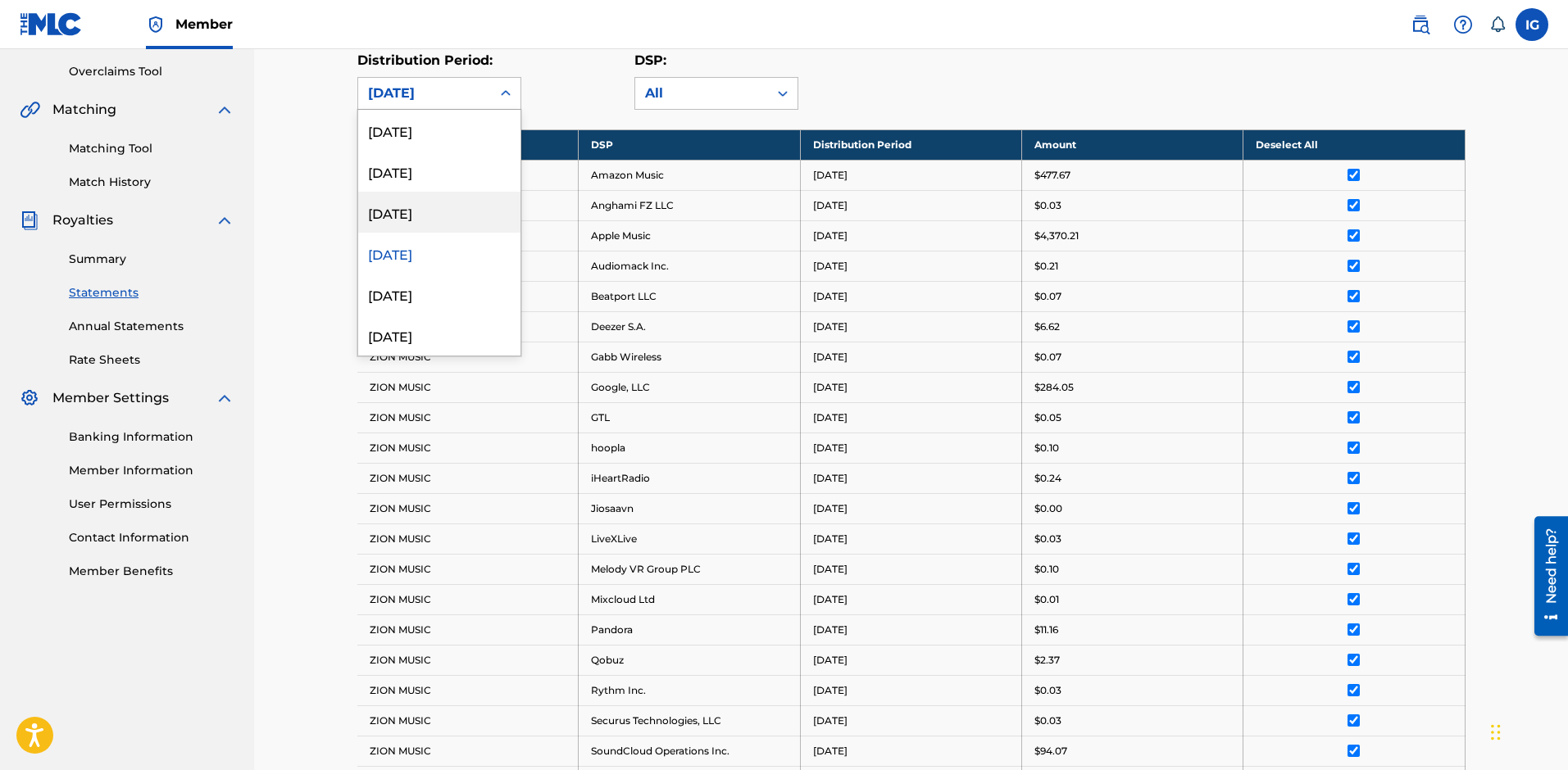
click at [438, 202] on div "[DATE]" at bounding box center [438, 212] width 162 height 41
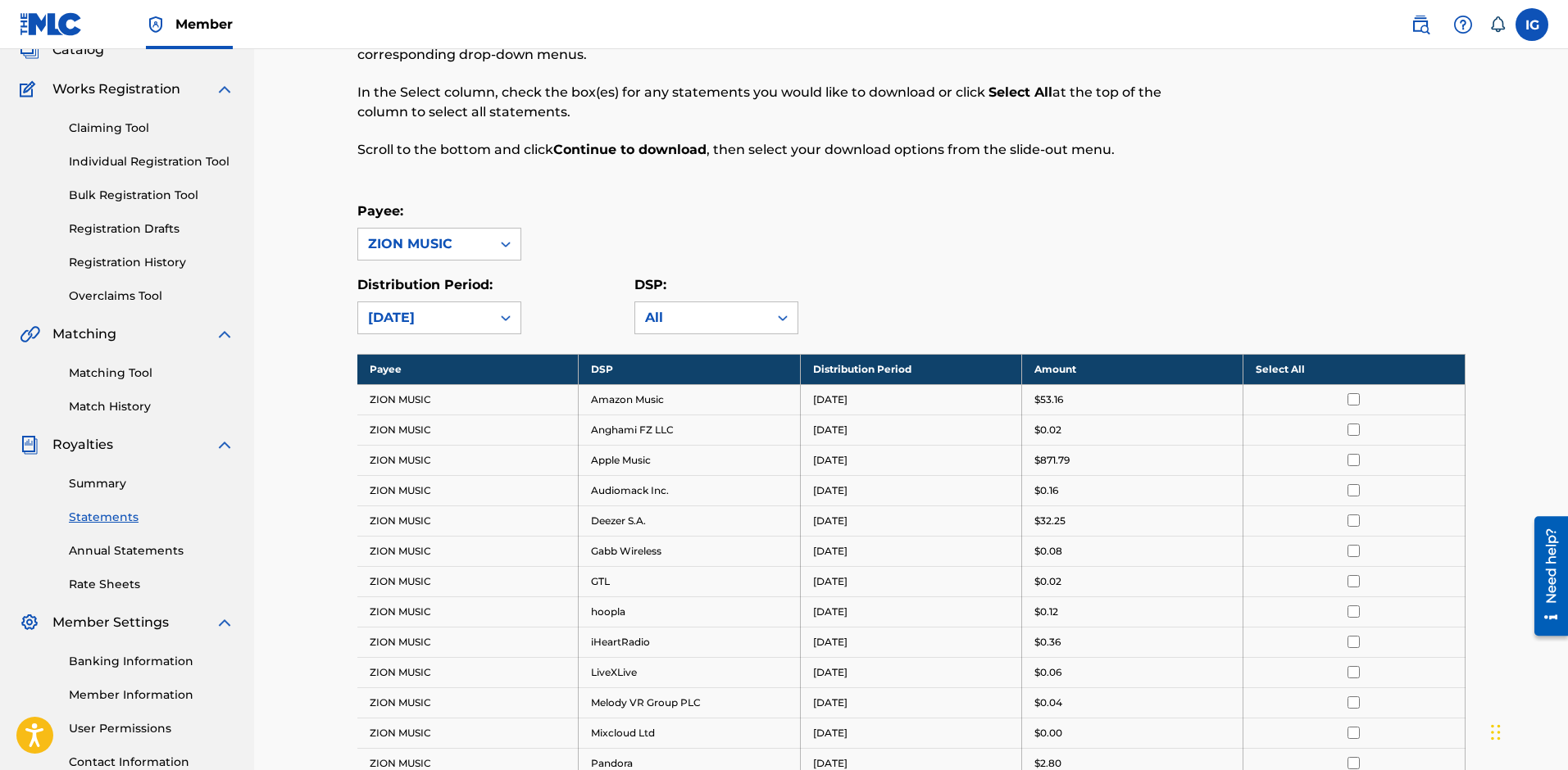
click at [1323, 369] on th "Select All" at bounding box center [1355, 369] width 222 height 30
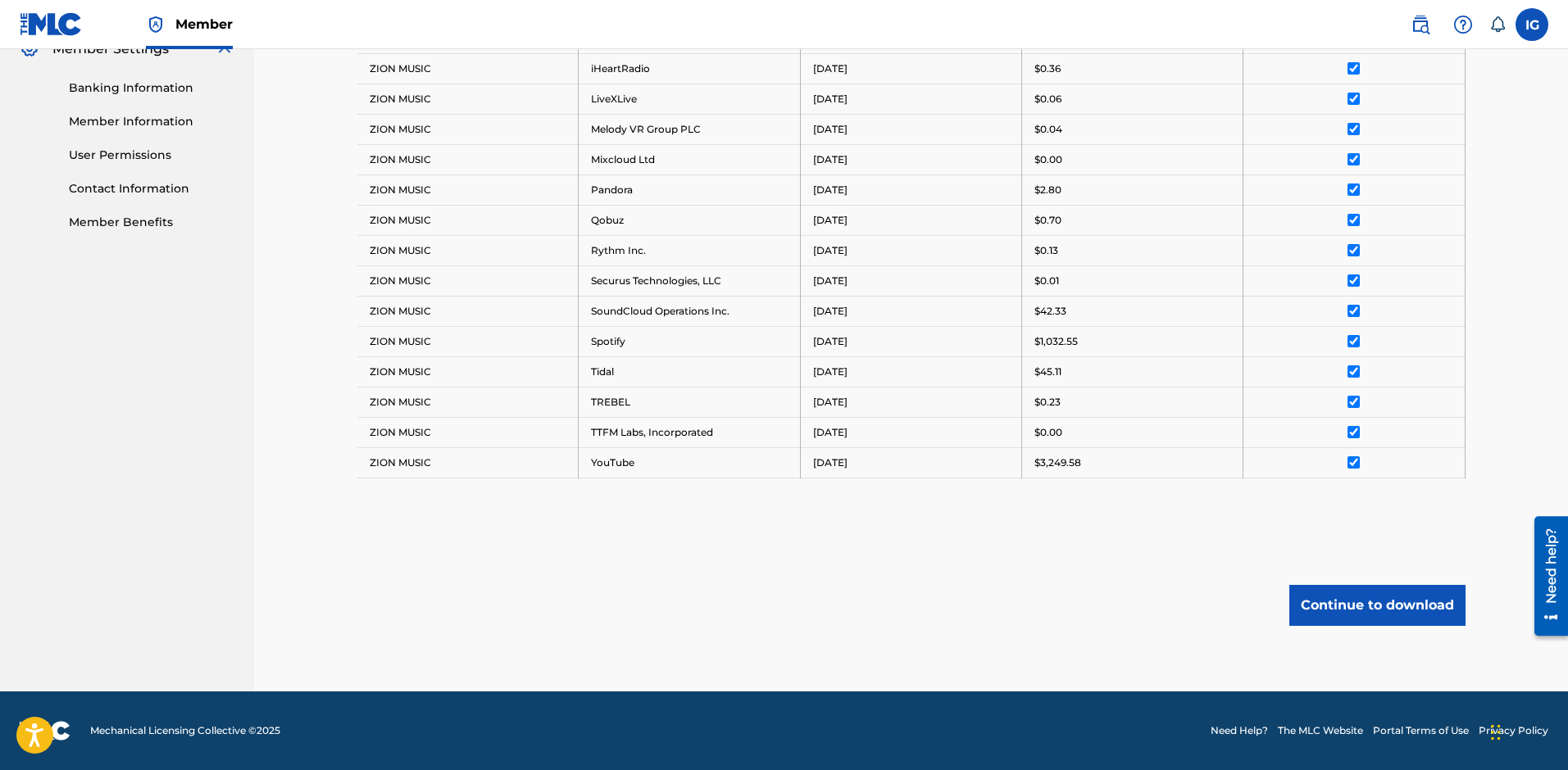
click at [1355, 592] on button "Continue to download" at bounding box center [1377, 605] width 176 height 41
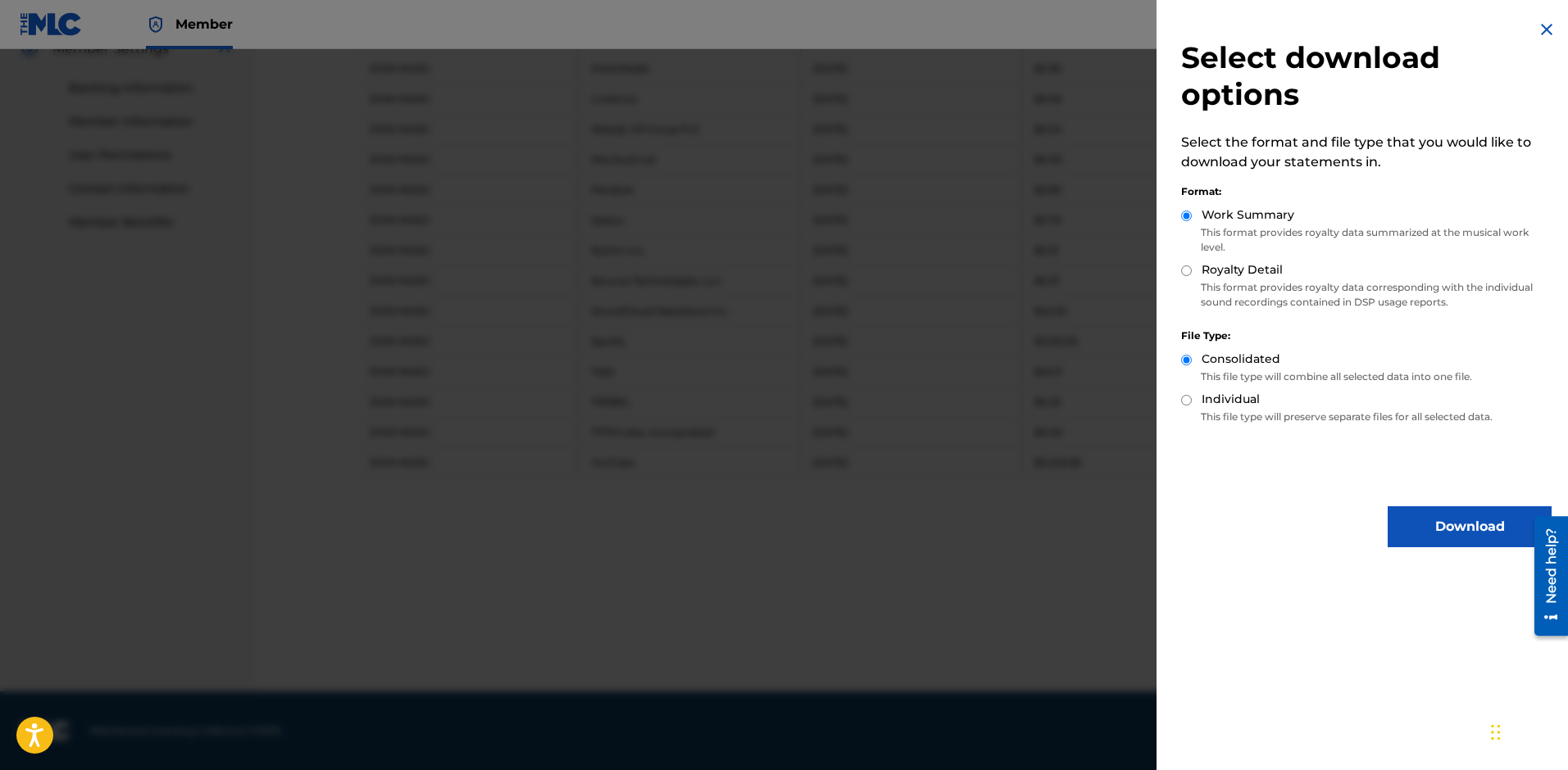
click at [1276, 287] on p "This format provides royalty data corresponding with the individual sound recor…" at bounding box center [1366, 295] width 370 height 29
click at [1250, 269] on label "Royalty Detail" at bounding box center [1242, 270] width 81 height 17
click at [1192, 269] on input "Royalty Detail" at bounding box center [1186, 270] width 11 height 11
radio input "true"
click at [1442, 531] on button "Download" at bounding box center [1469, 526] width 164 height 41
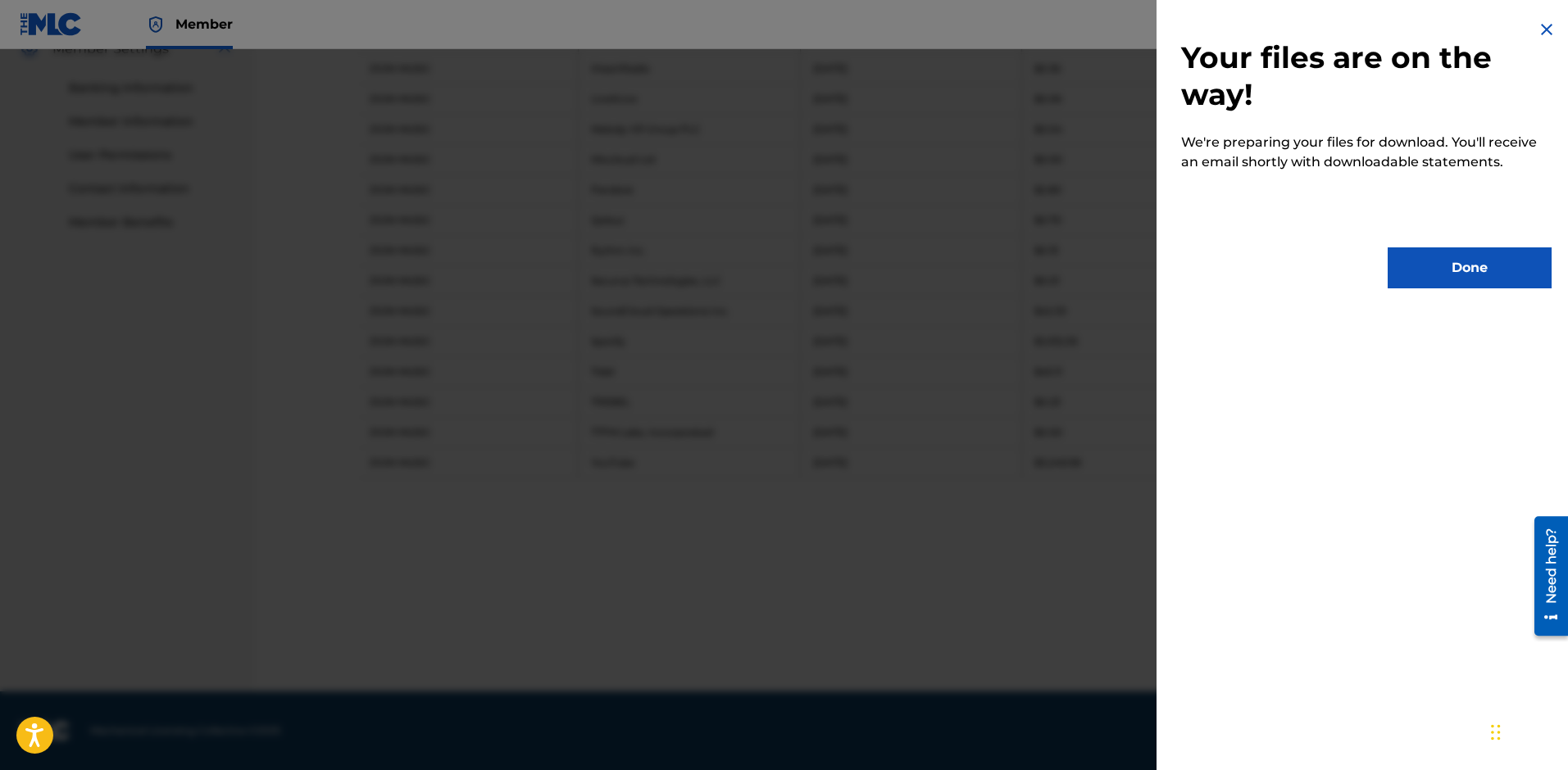
click at [1387, 285] on button "Done" at bounding box center [1469, 268] width 164 height 41
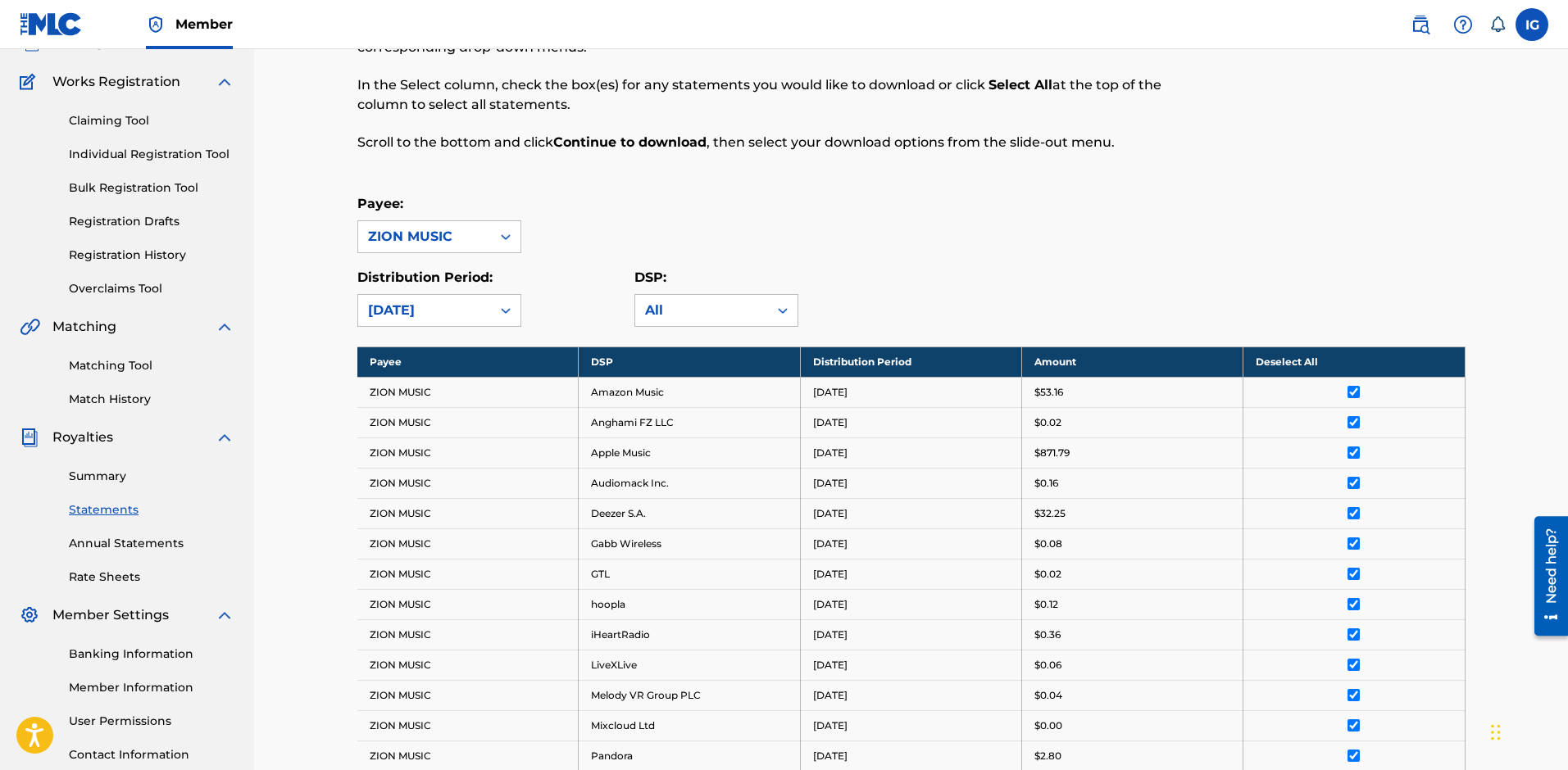
scroll to position [31, 0]
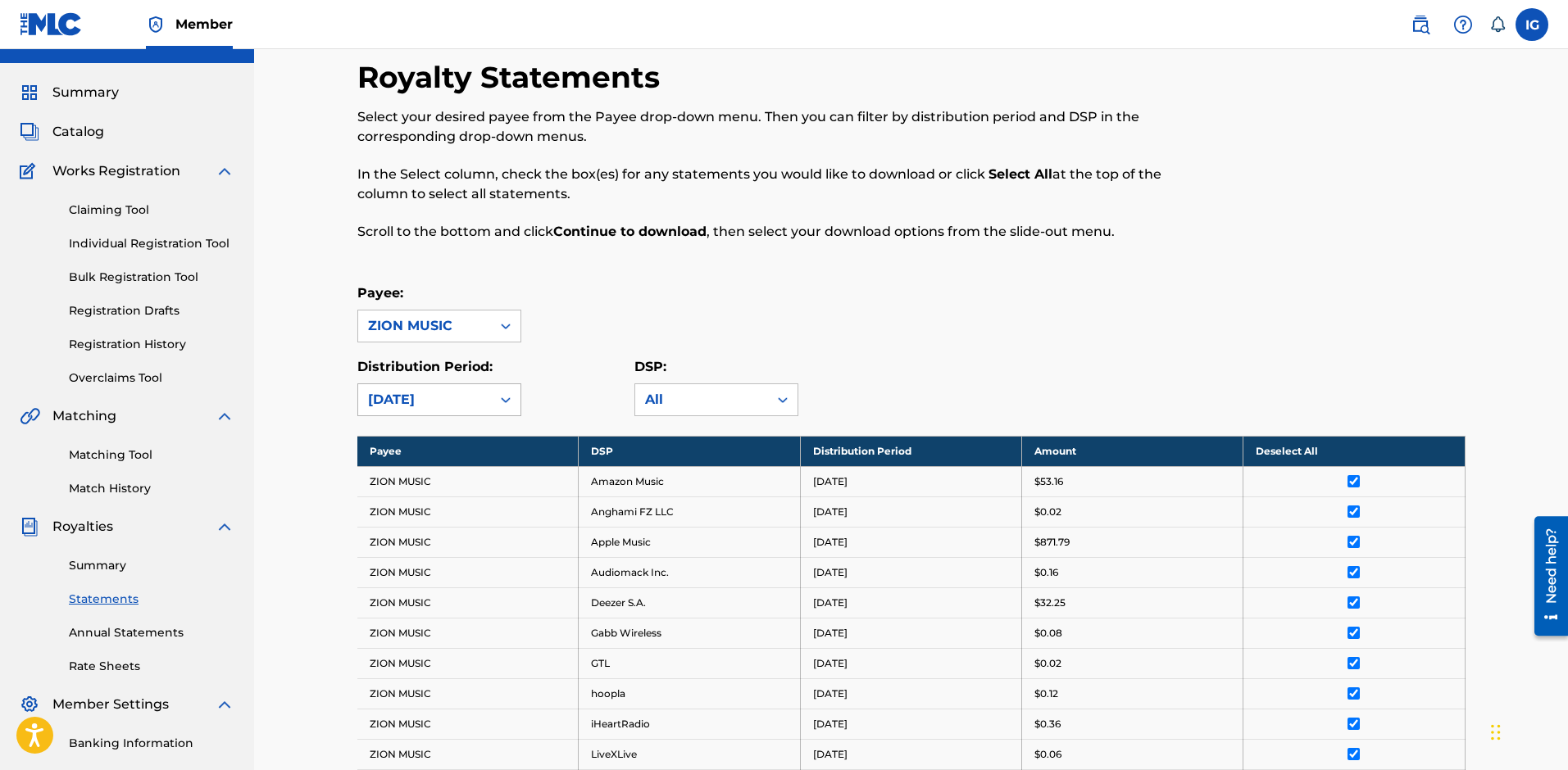
click at [462, 400] on div "[DATE]" at bounding box center [424, 400] width 113 height 19
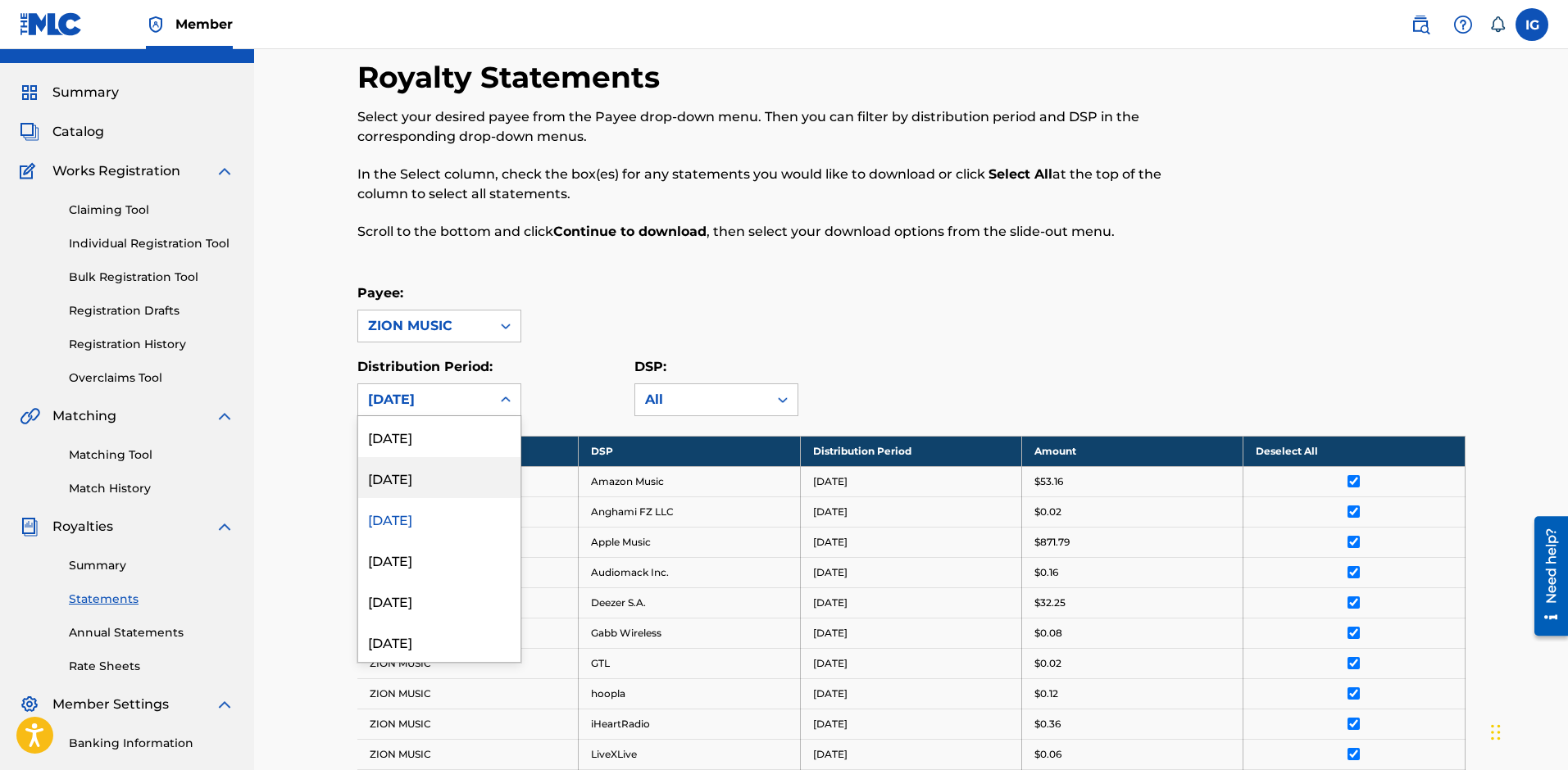
click at [436, 473] on div "[DATE]" at bounding box center [438, 478] width 162 height 41
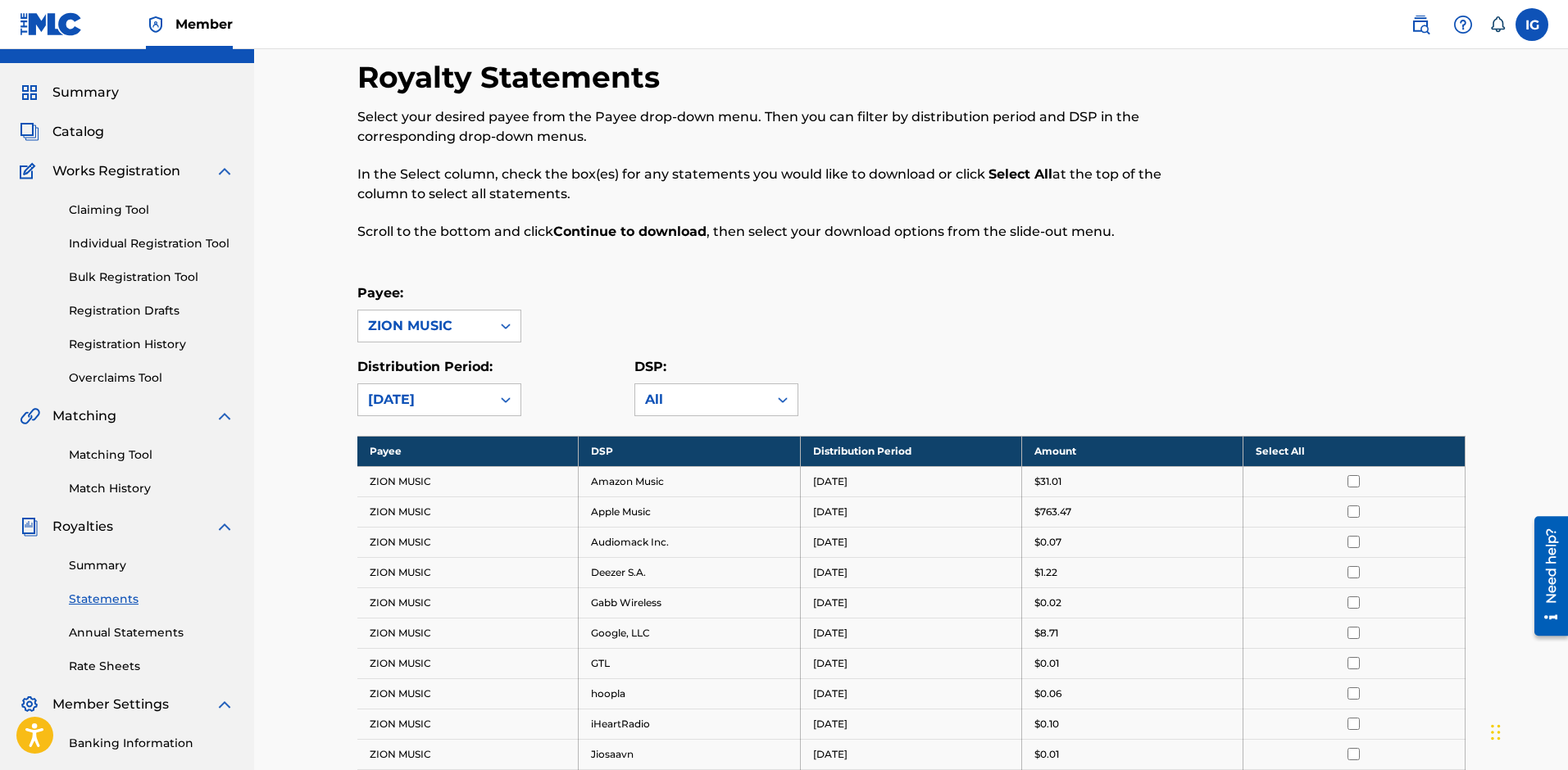
click at [1372, 446] on th "Select All" at bounding box center [1355, 451] width 222 height 30
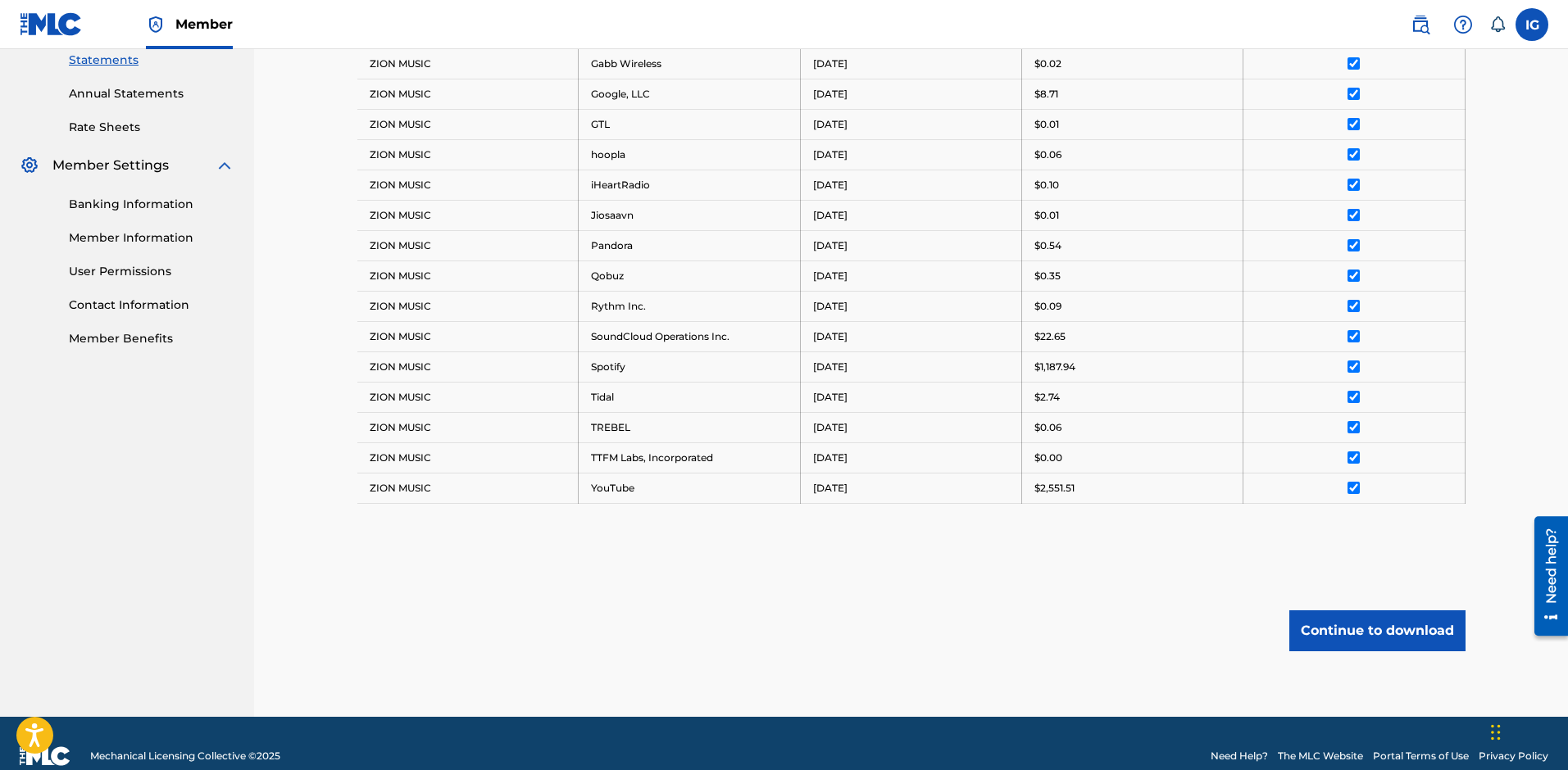
scroll to position [596, 0]
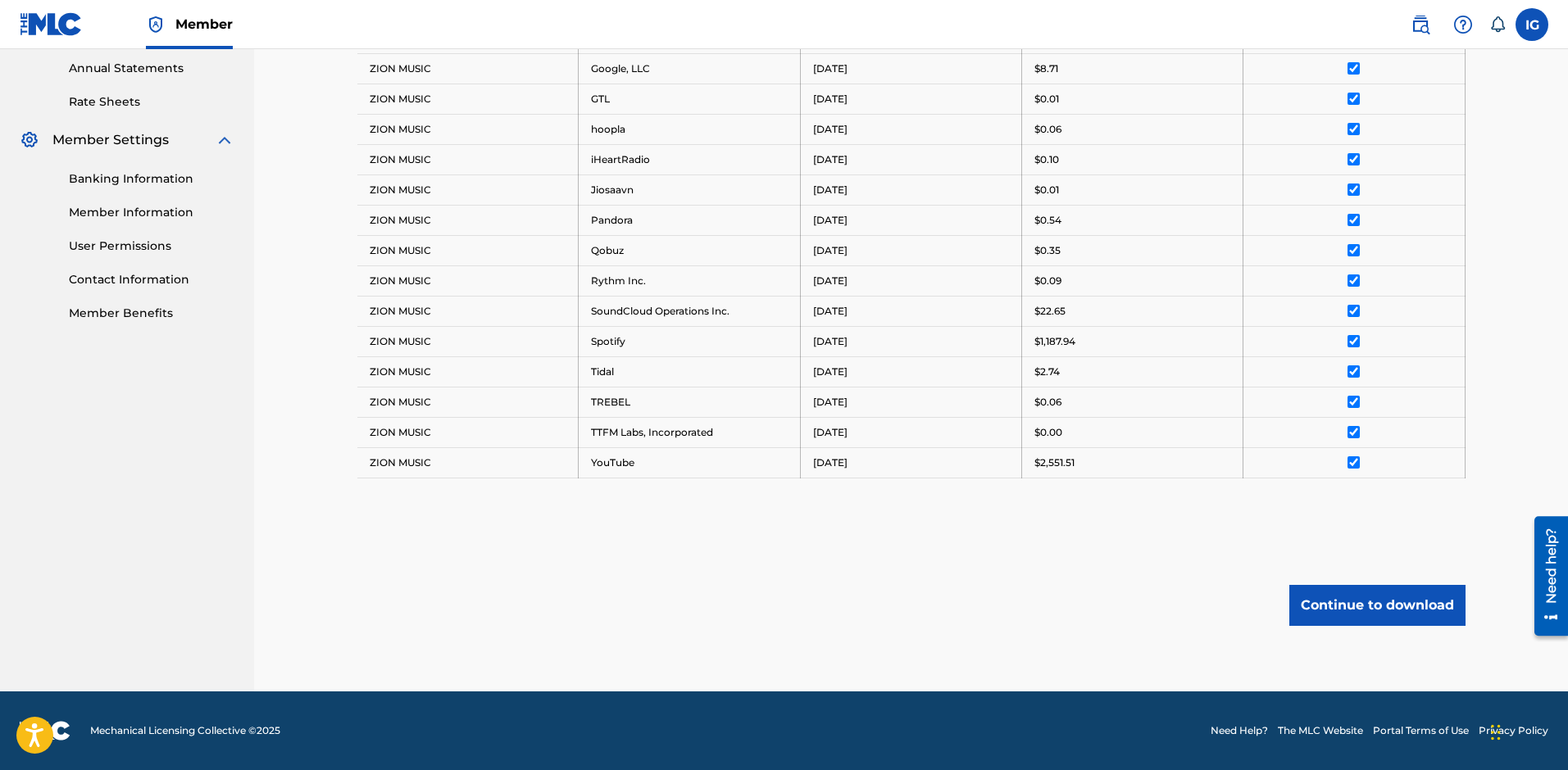
click at [1335, 603] on button "Continue to download" at bounding box center [1377, 605] width 176 height 41
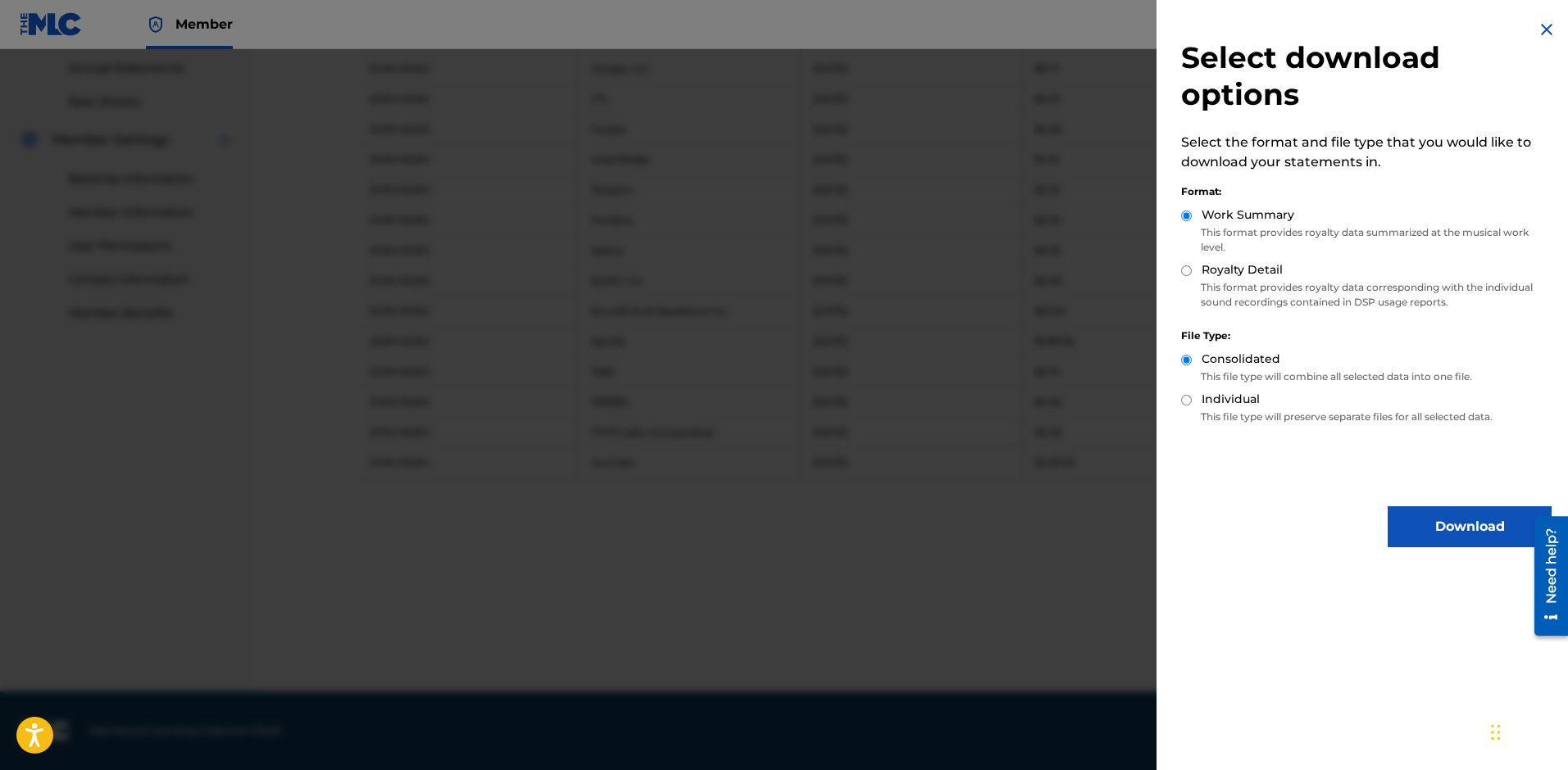
click at [1248, 270] on label "Royalty Detail" at bounding box center [1242, 270] width 81 height 17
click at [1192, 270] on input "Royalty Detail" at bounding box center [1186, 270] width 11 height 11
radio input "true"
click at [1454, 529] on button "Download" at bounding box center [1469, 526] width 164 height 41
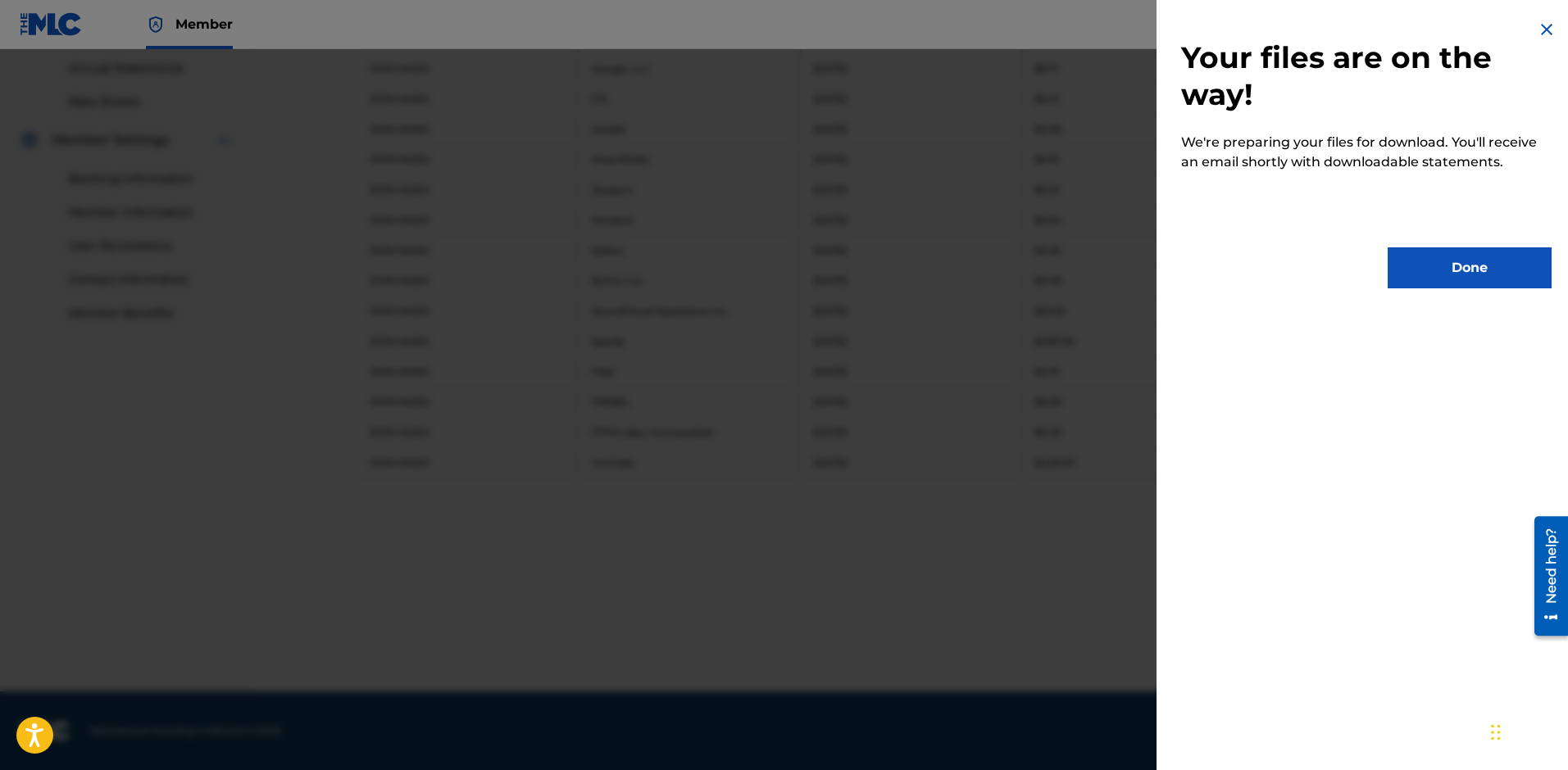
click at [1434, 281] on button "Done" at bounding box center [1469, 268] width 164 height 41
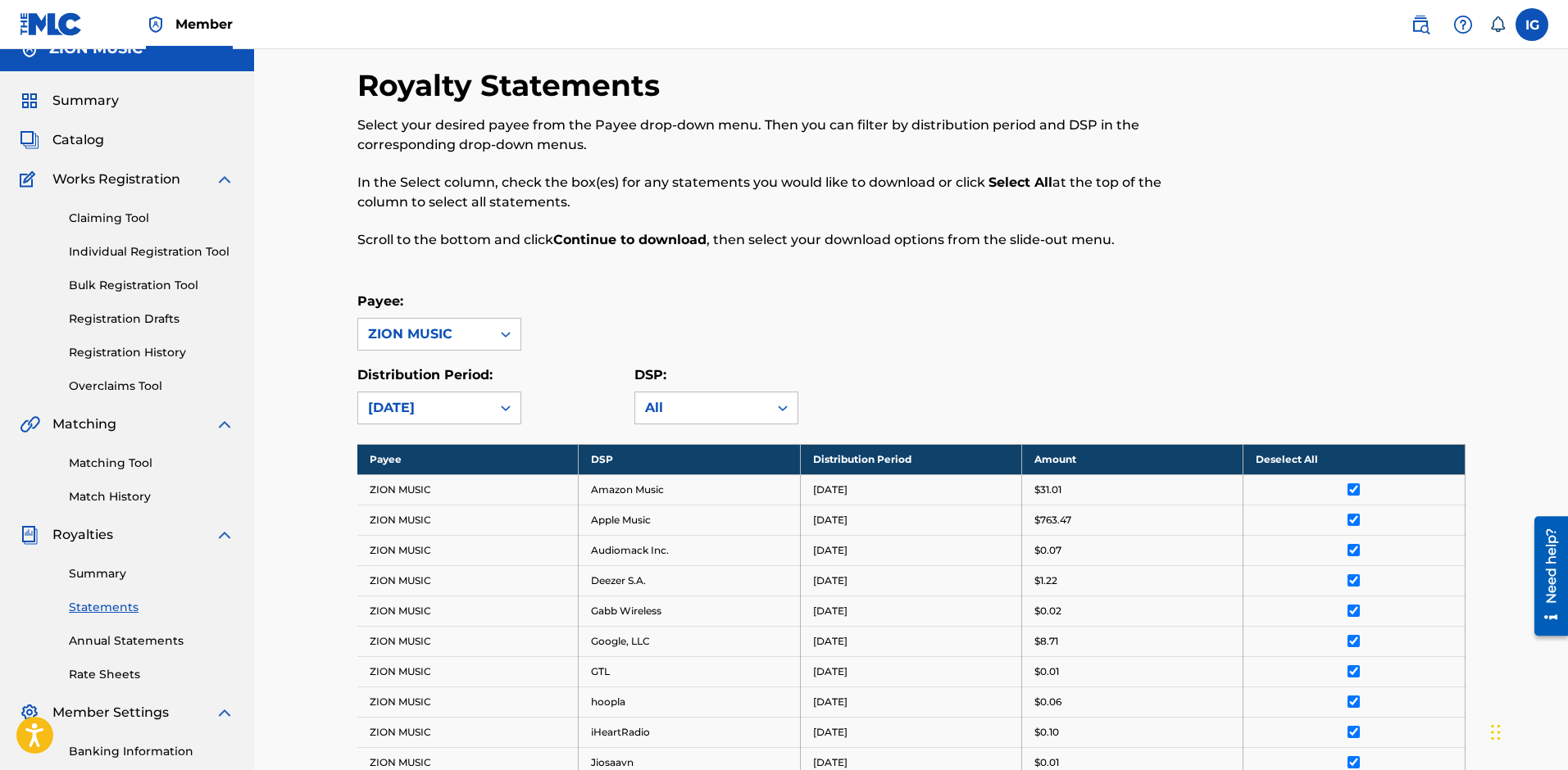
scroll to position [22, 0]
click at [473, 406] on div "[DATE]" at bounding box center [424, 408] width 113 height 19
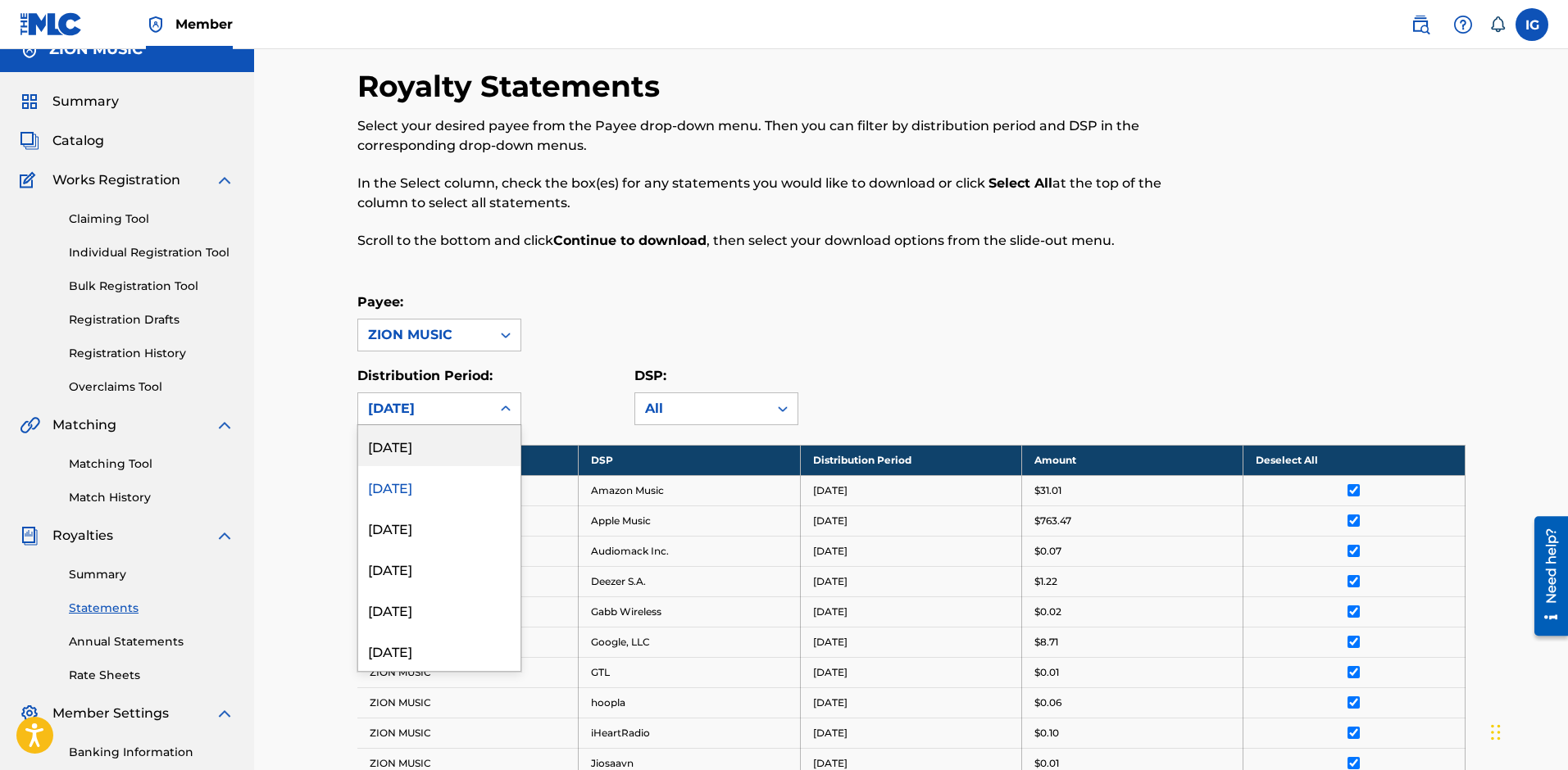
click at [432, 458] on div "[DATE]" at bounding box center [438, 446] width 162 height 41
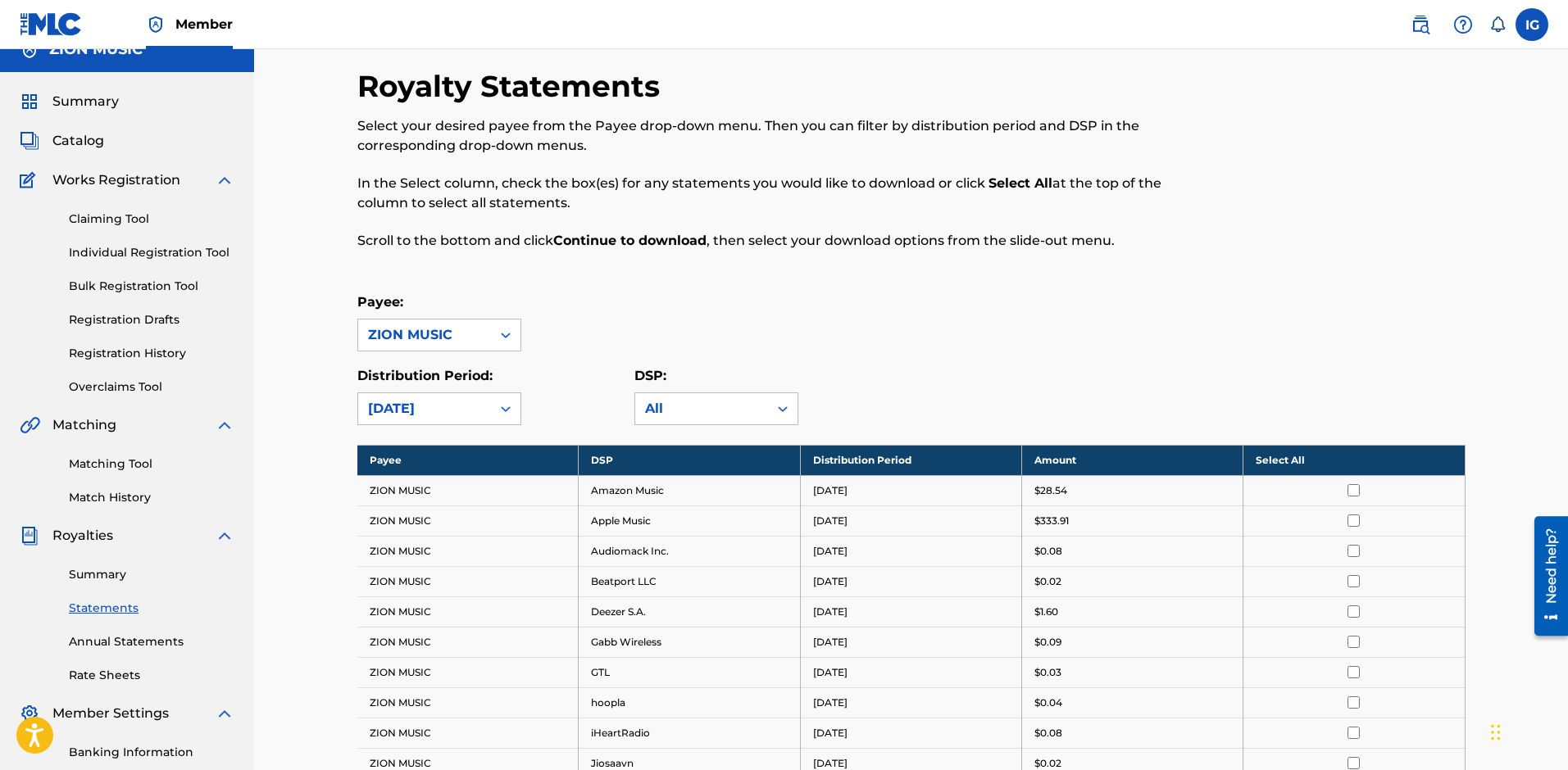
click at [1278, 469] on th "Select All" at bounding box center [1355, 460] width 222 height 30
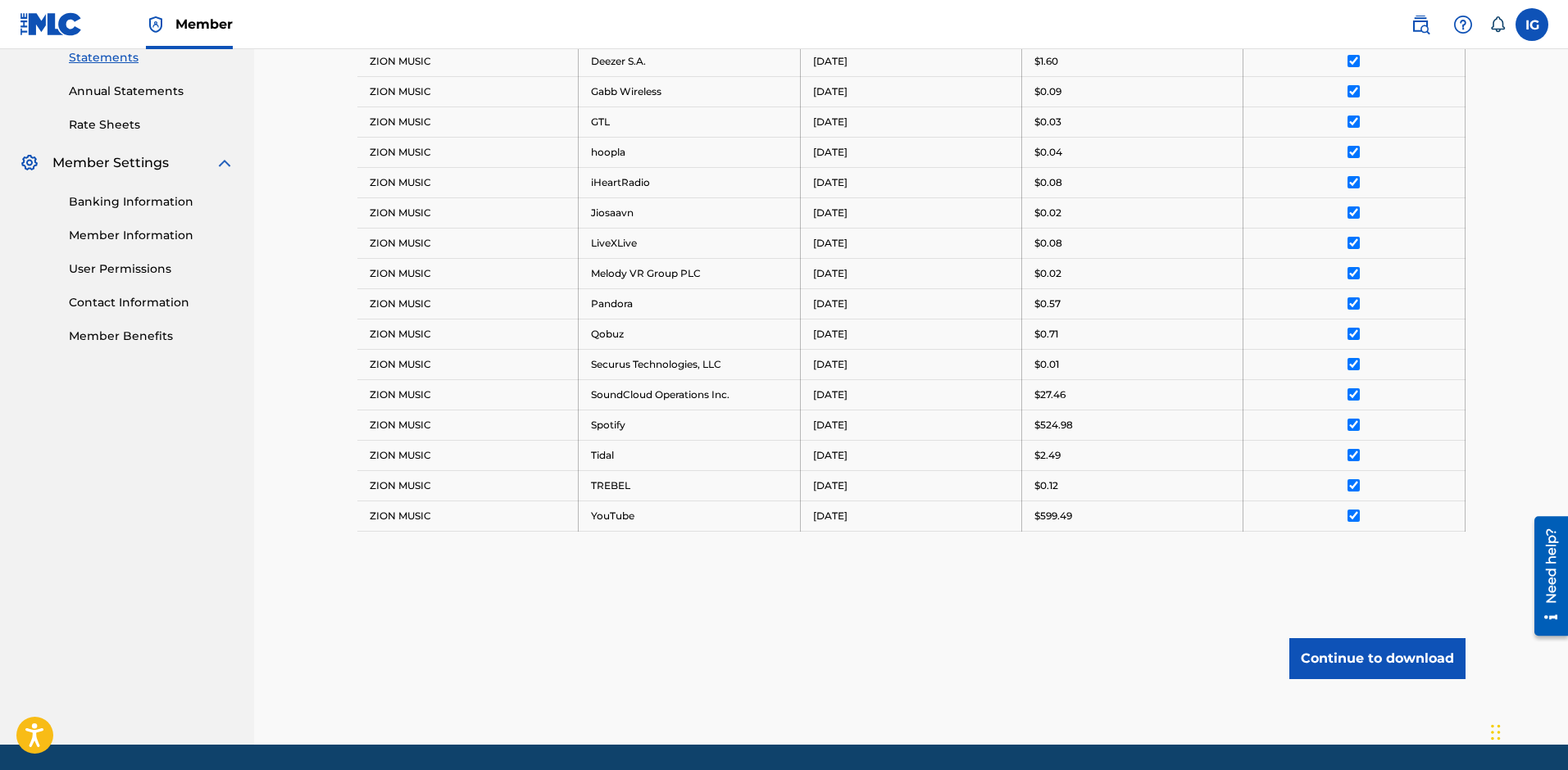
scroll to position [596, 0]
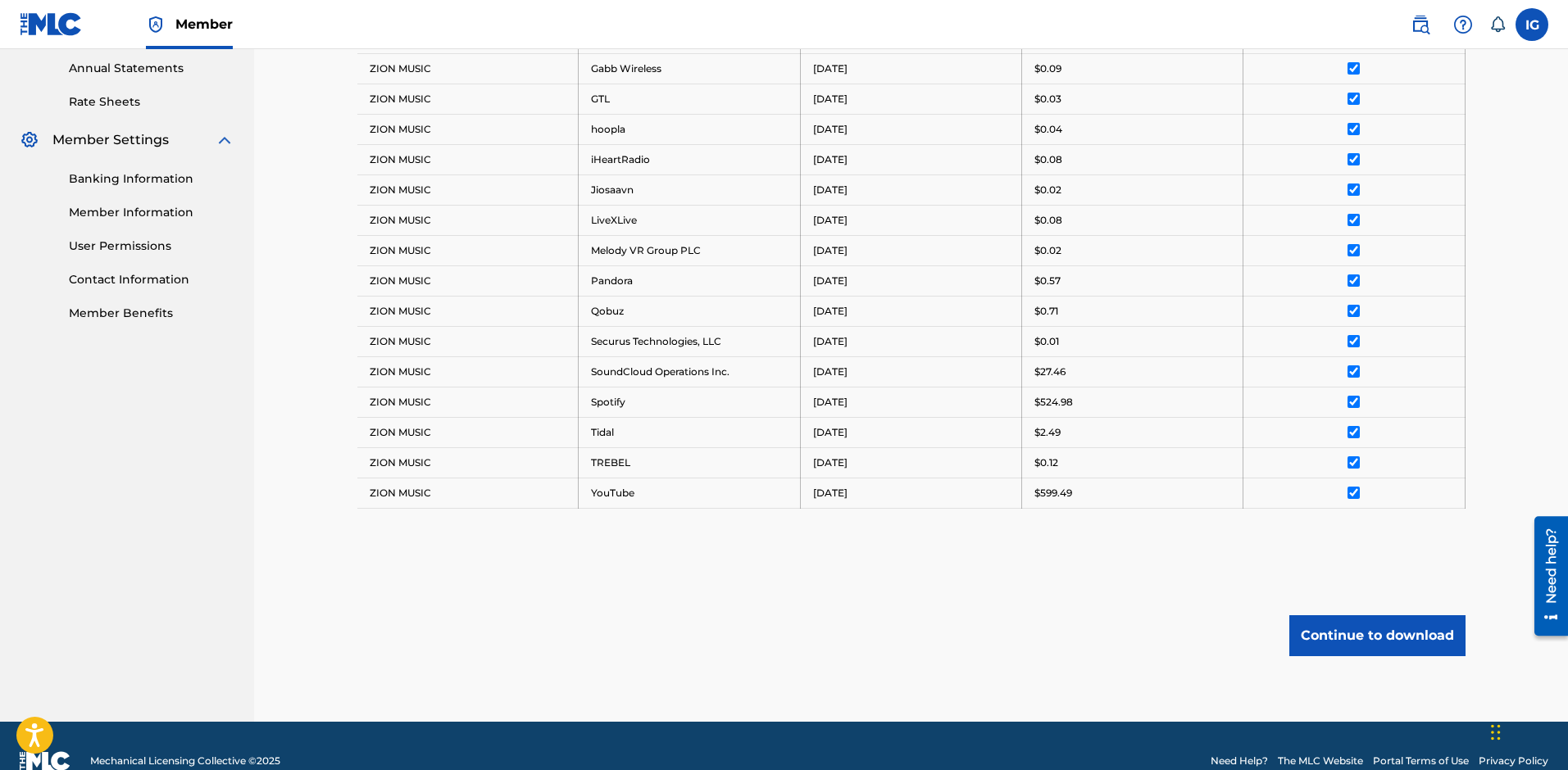
click at [1340, 616] on button "Continue to download" at bounding box center [1377, 636] width 176 height 41
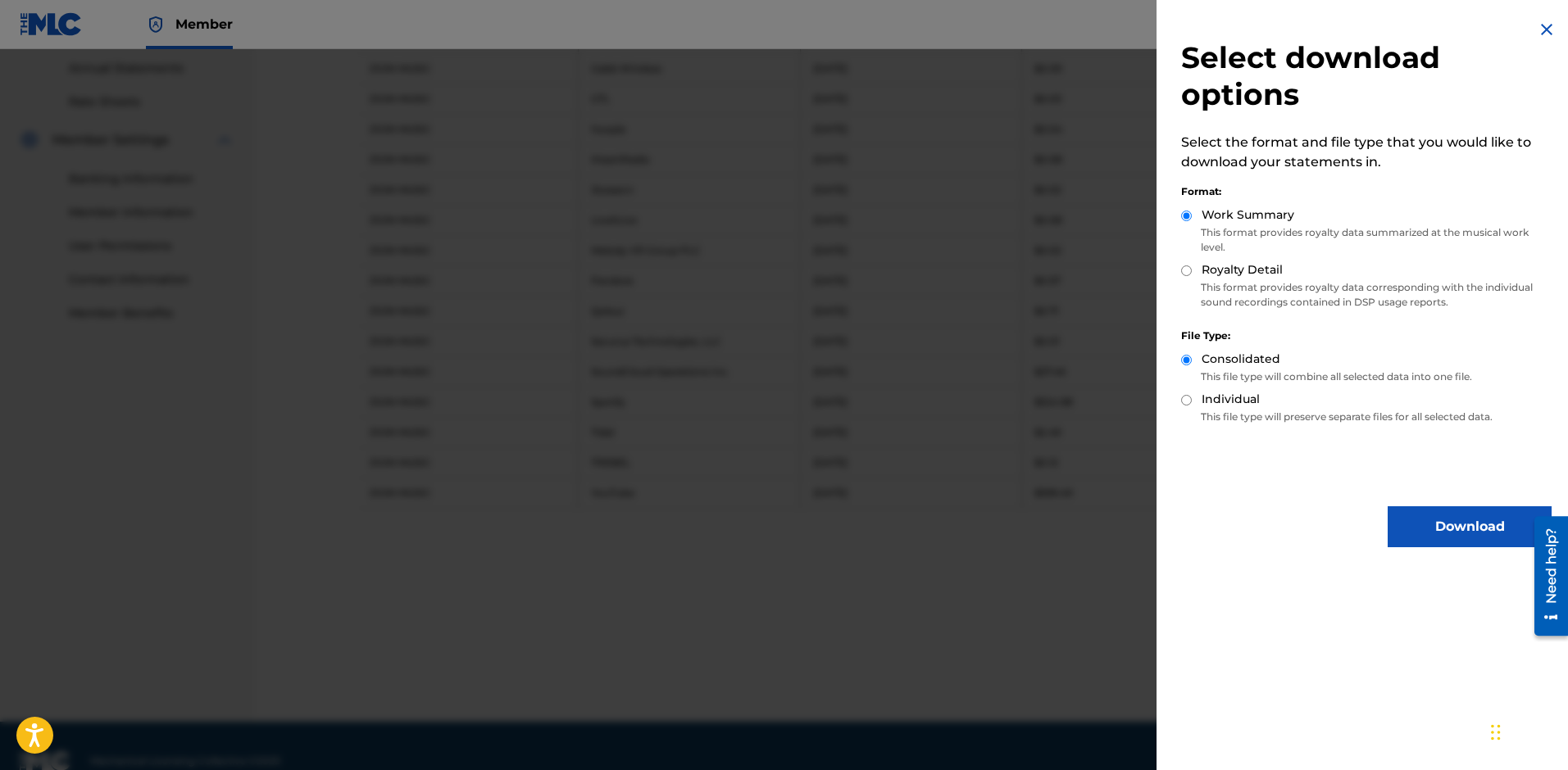
click at [1246, 270] on label "Royalty Detail" at bounding box center [1242, 270] width 81 height 17
click at [1192, 270] on input "Royalty Detail" at bounding box center [1186, 270] width 11 height 11
radio input "true"
click at [1414, 532] on button "Download" at bounding box center [1469, 526] width 164 height 41
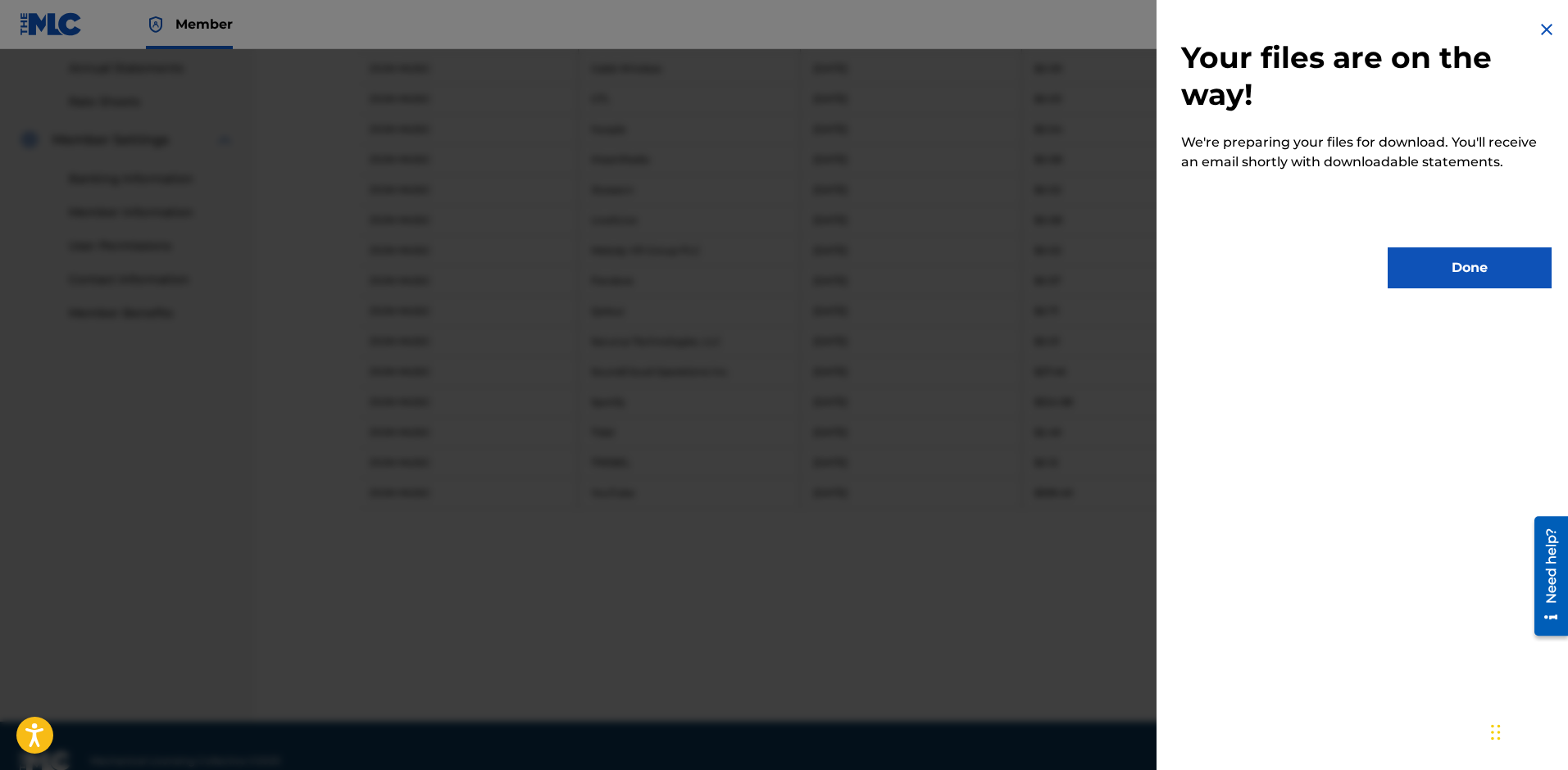
click at [1425, 251] on button "Done" at bounding box center [1469, 268] width 164 height 41
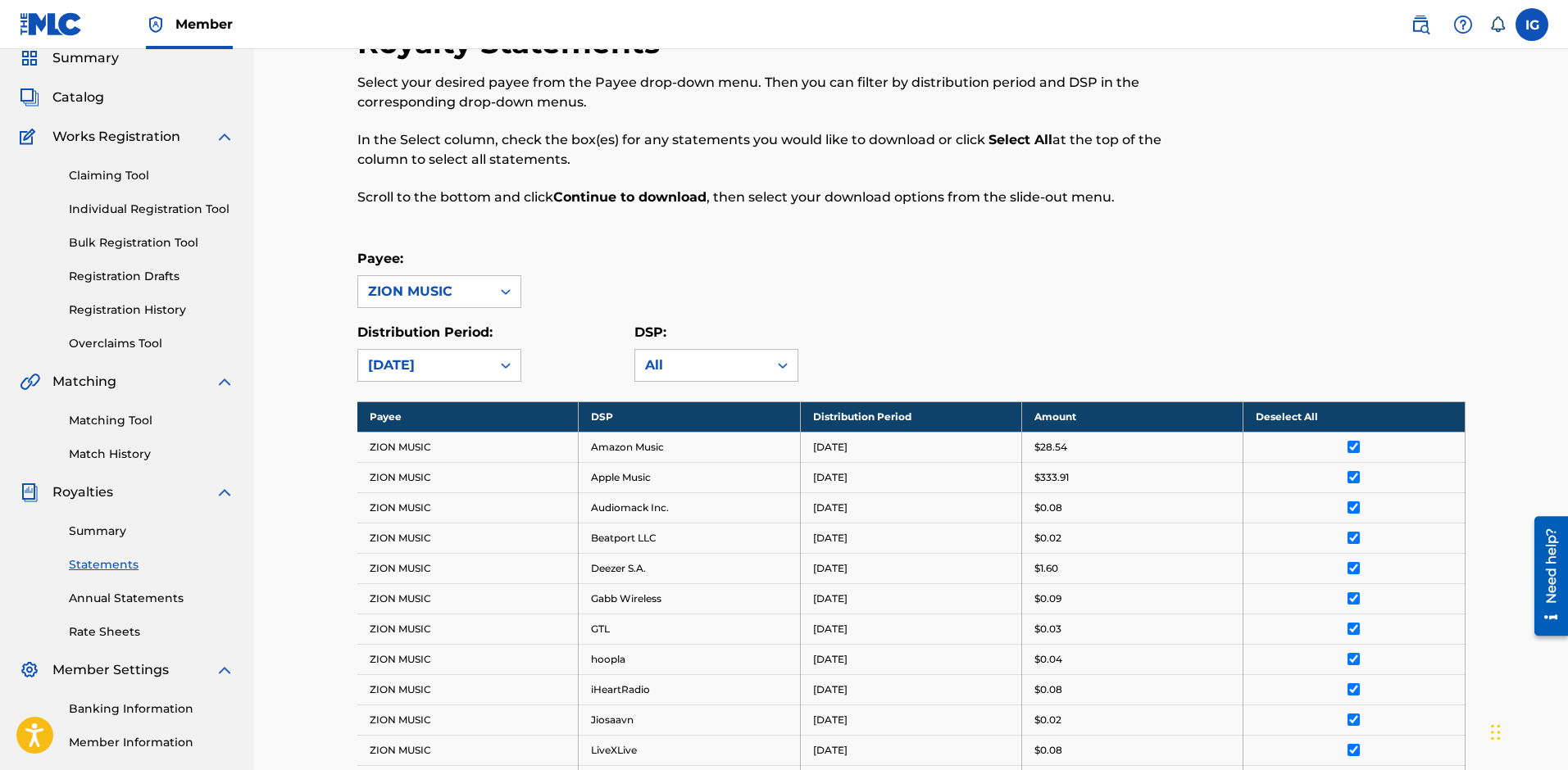
scroll to position [22, 0]
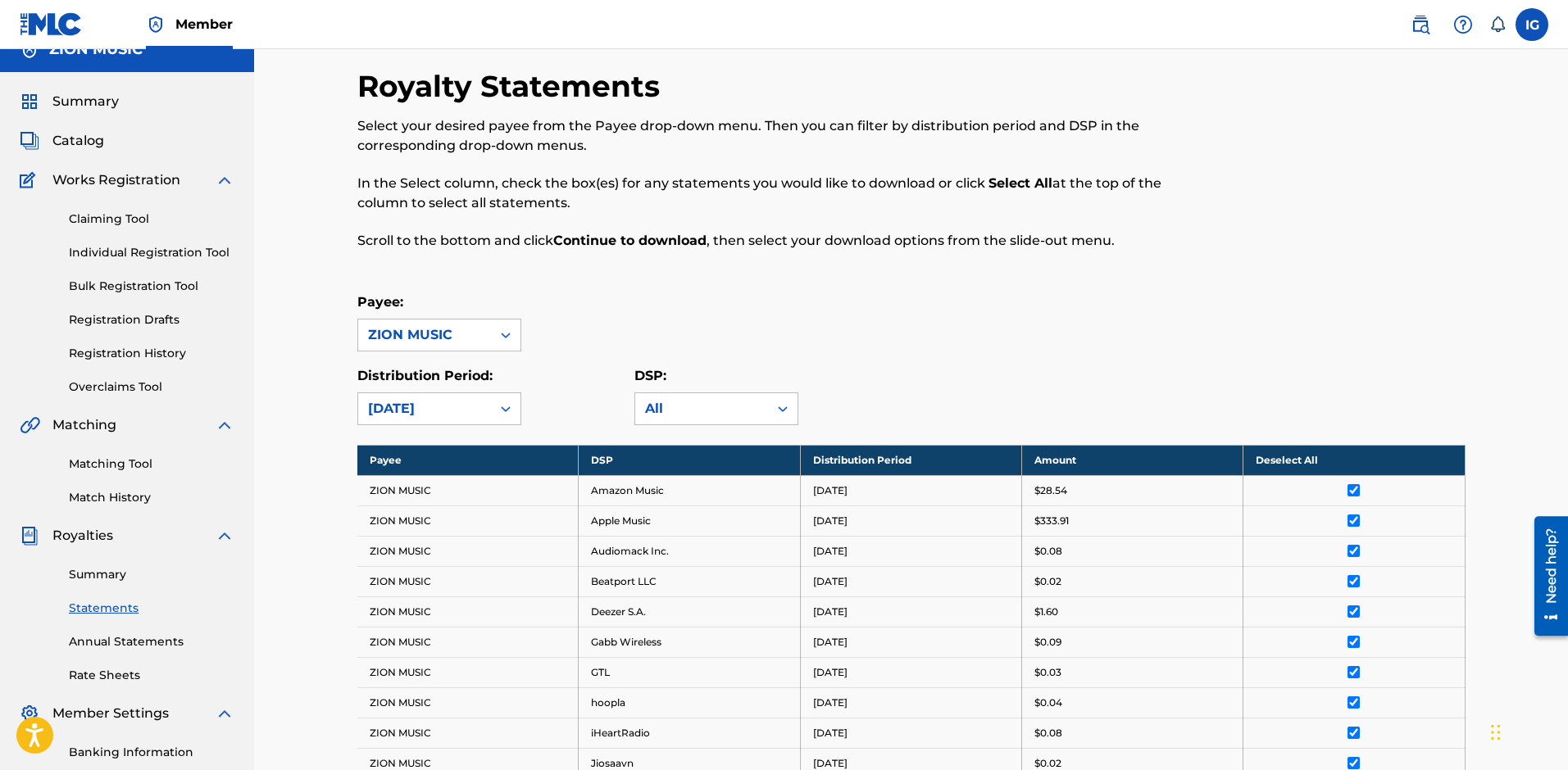
click at [1087, 374] on div "Distribution Period: [DATE] DSP: All" at bounding box center [911, 395] width 1108 height 59
drag, startPoint x: 1048, startPoint y: 494, endPoint x: 1380, endPoint y: 501, distance: 332.1
click at [1380, 501] on tr "ZION MUSIC Amazon Music [DATE] $28.54" at bounding box center [911, 490] width 1108 height 30
click at [1114, 544] on div "$0.08" at bounding box center [1132, 552] width 196 height 15
click at [1111, 507] on td "$333.91" at bounding box center [1132, 521] width 222 height 30
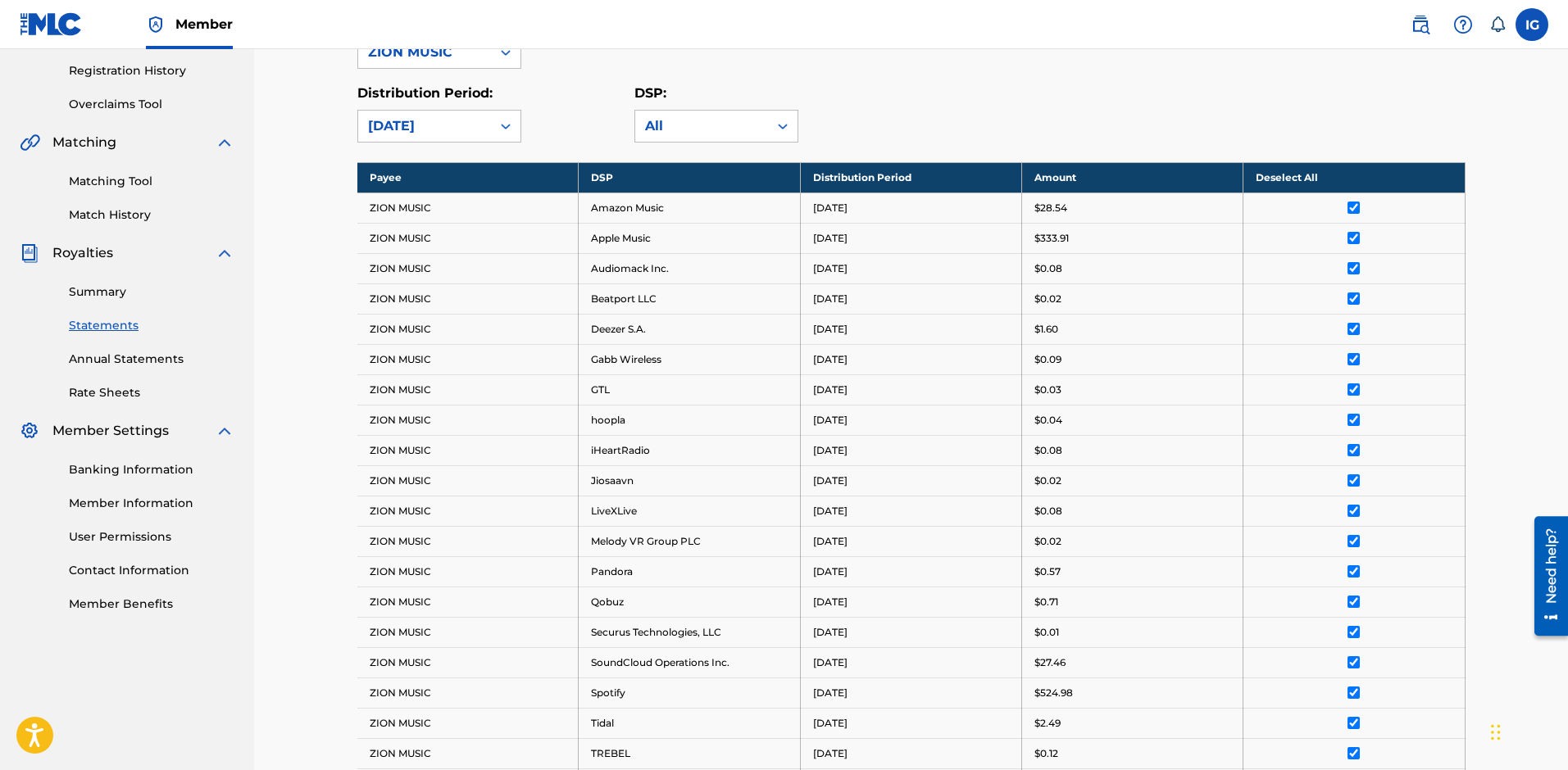
scroll to position [350, 0]
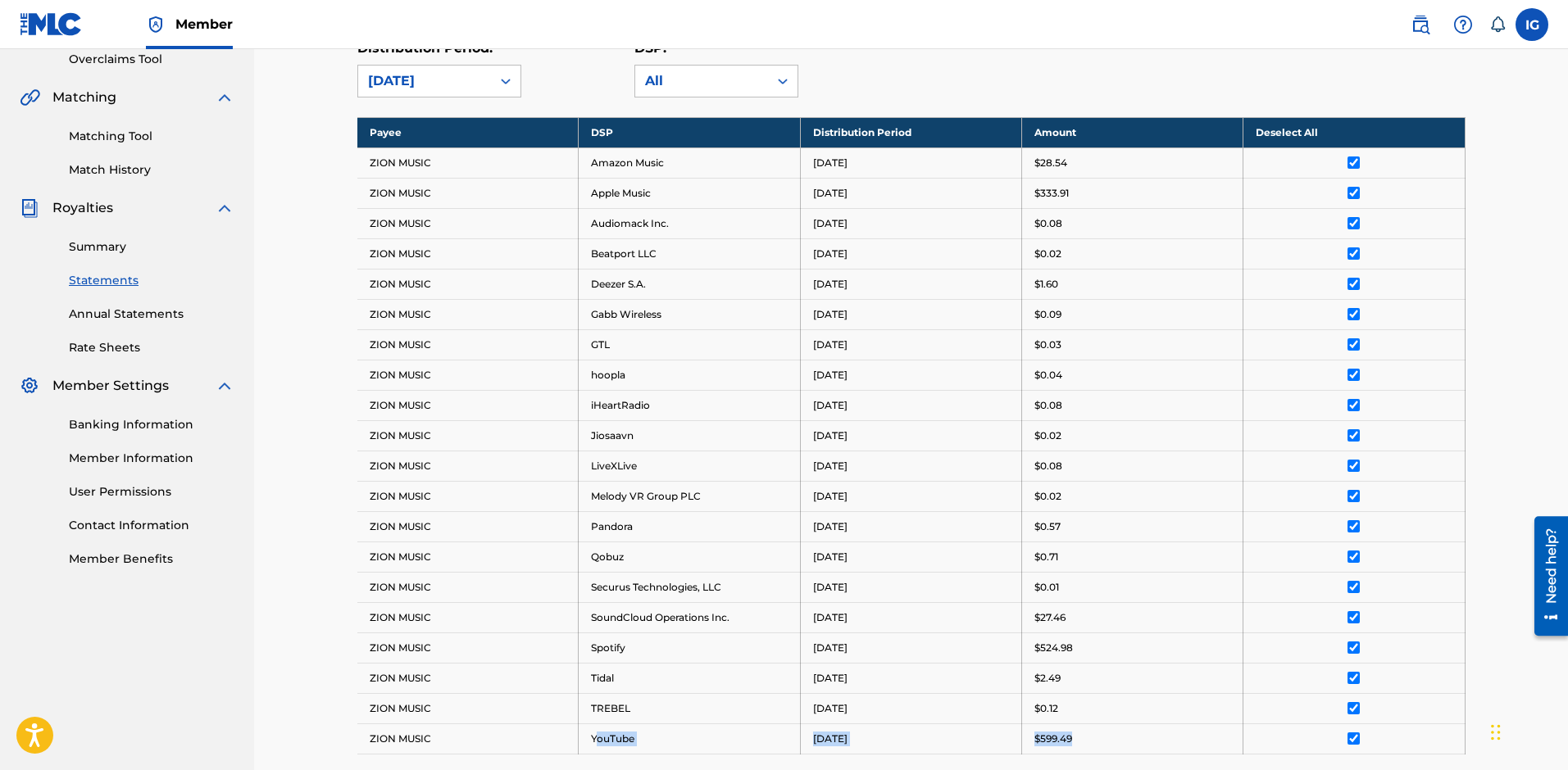
drag, startPoint x: 928, startPoint y: 736, endPoint x: 595, endPoint y: 736, distance: 333.0
click at [595, 736] on tr "ZION MUSIC YouTube [DATE] $599.49" at bounding box center [911, 739] width 1108 height 30
drag, startPoint x: 1107, startPoint y: 649, endPoint x: 611, endPoint y: 653, distance: 496.0
click at [611, 653] on tr "ZION MUSIC Spotify [DATE] $524.98" at bounding box center [911, 647] width 1108 height 30
click at [1015, 530] on td "[DATE]" at bounding box center [911, 526] width 222 height 30
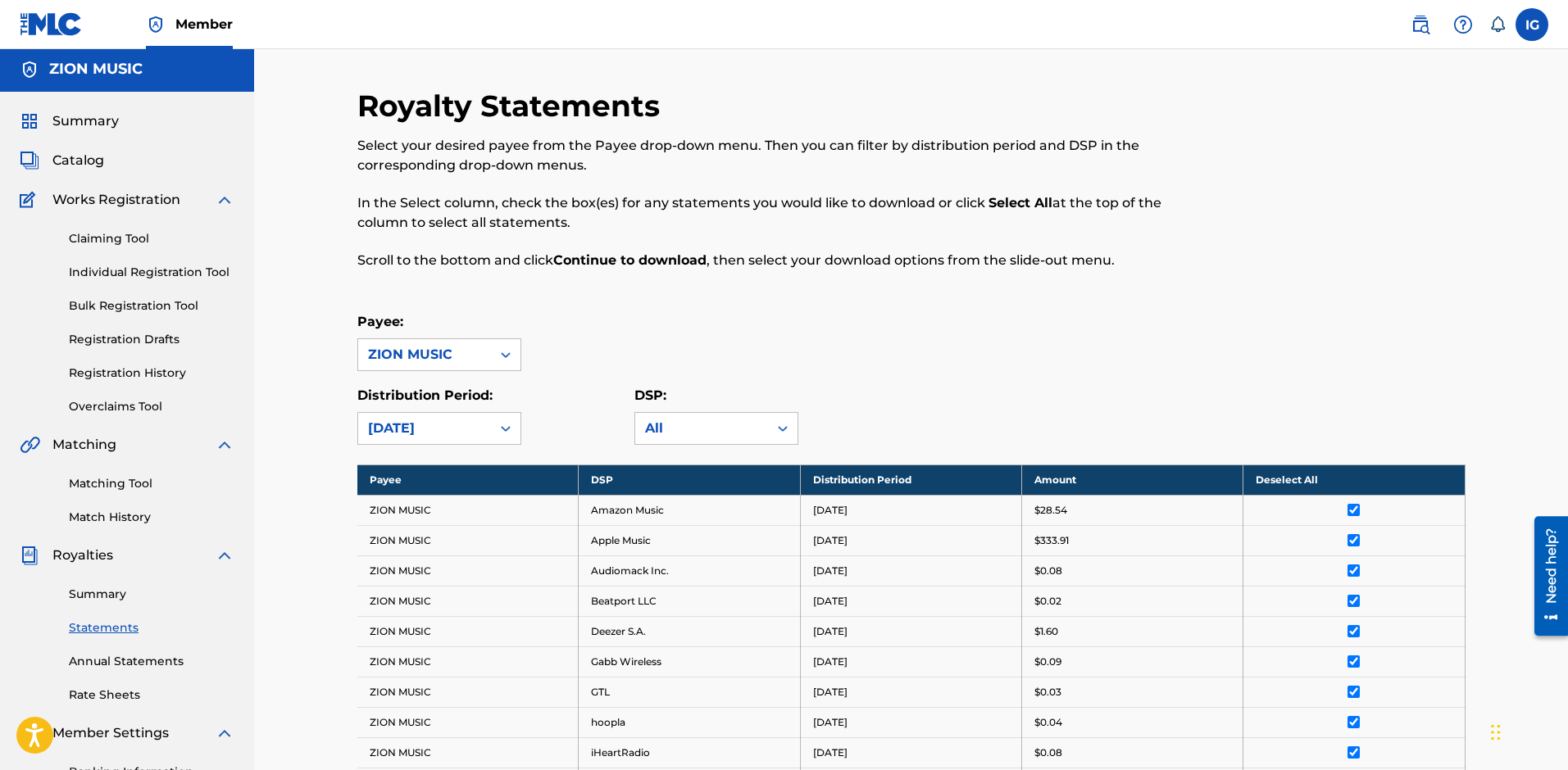
scroll to position [0, 0]
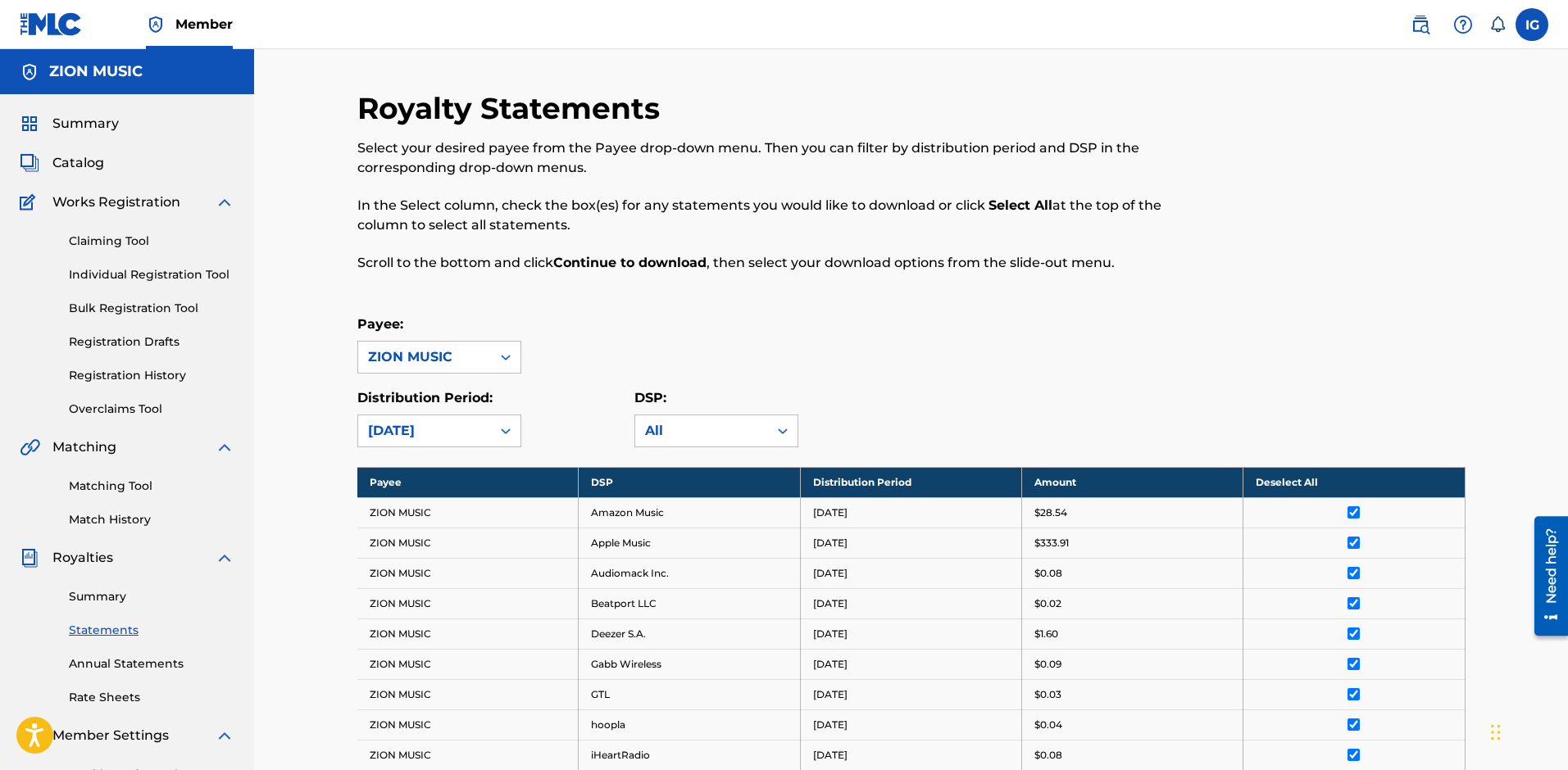
click at [1534, 16] on label at bounding box center [1532, 24] width 33 height 33
click at [1532, 24] on input "IG [PERSON_NAME] [PERSON_NAME][EMAIL_ADDRESS][DOMAIN_NAME] Notification Prefere…" at bounding box center [1532, 24] width 0 height 0
click at [1111, 99] on div "Royalty Statements Select your desired payee from the Payee drop-down menu. The…" at bounding box center [784, 191] width 853 height 202
click at [803, 297] on div "Royalty Statements Select your desired payee from the Payee drop-down menu. The…" at bounding box center [911, 704] width 1108 height 1228
